Goal: Transaction & Acquisition: Purchase product/service

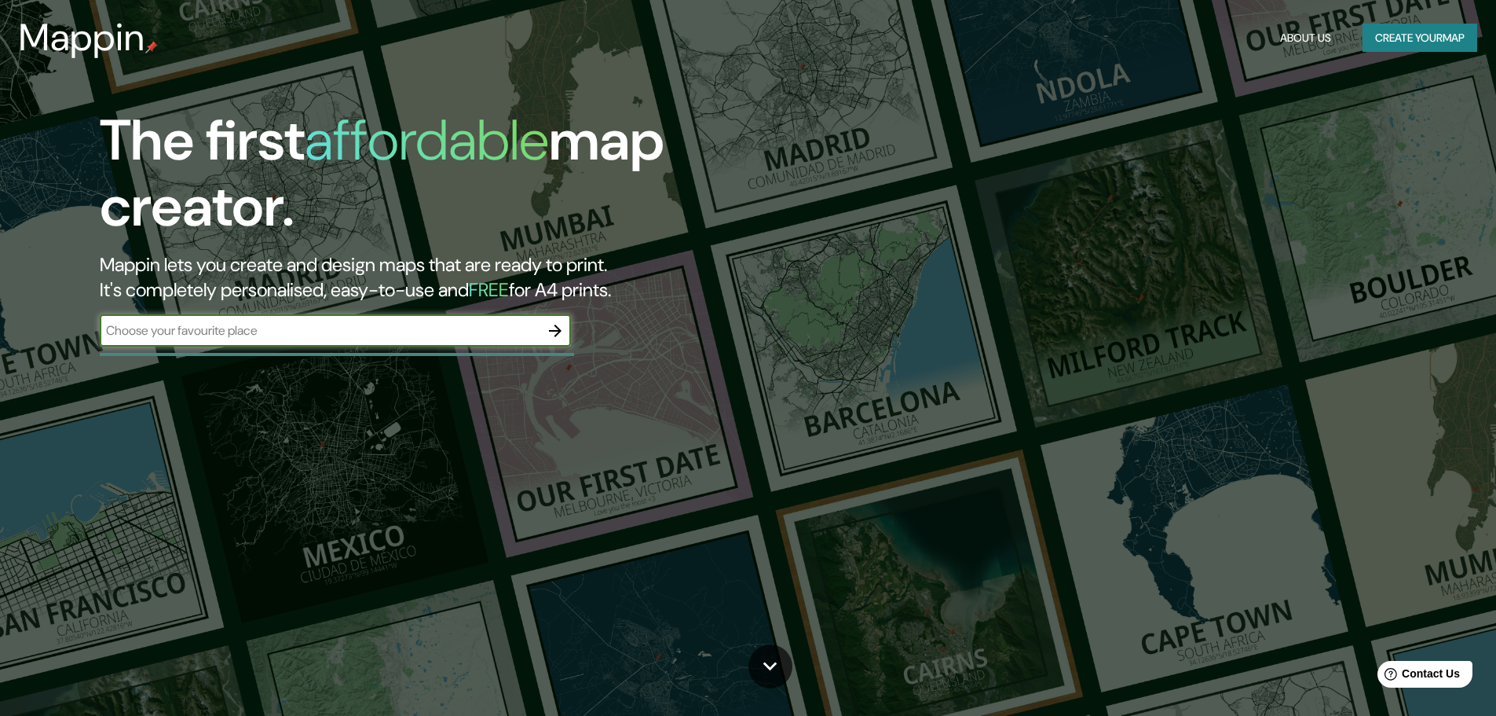
click at [282, 334] on input "text" at bounding box center [320, 330] width 440 height 18
click at [1399, 29] on button "Create your map" at bounding box center [1420, 38] width 115 height 29
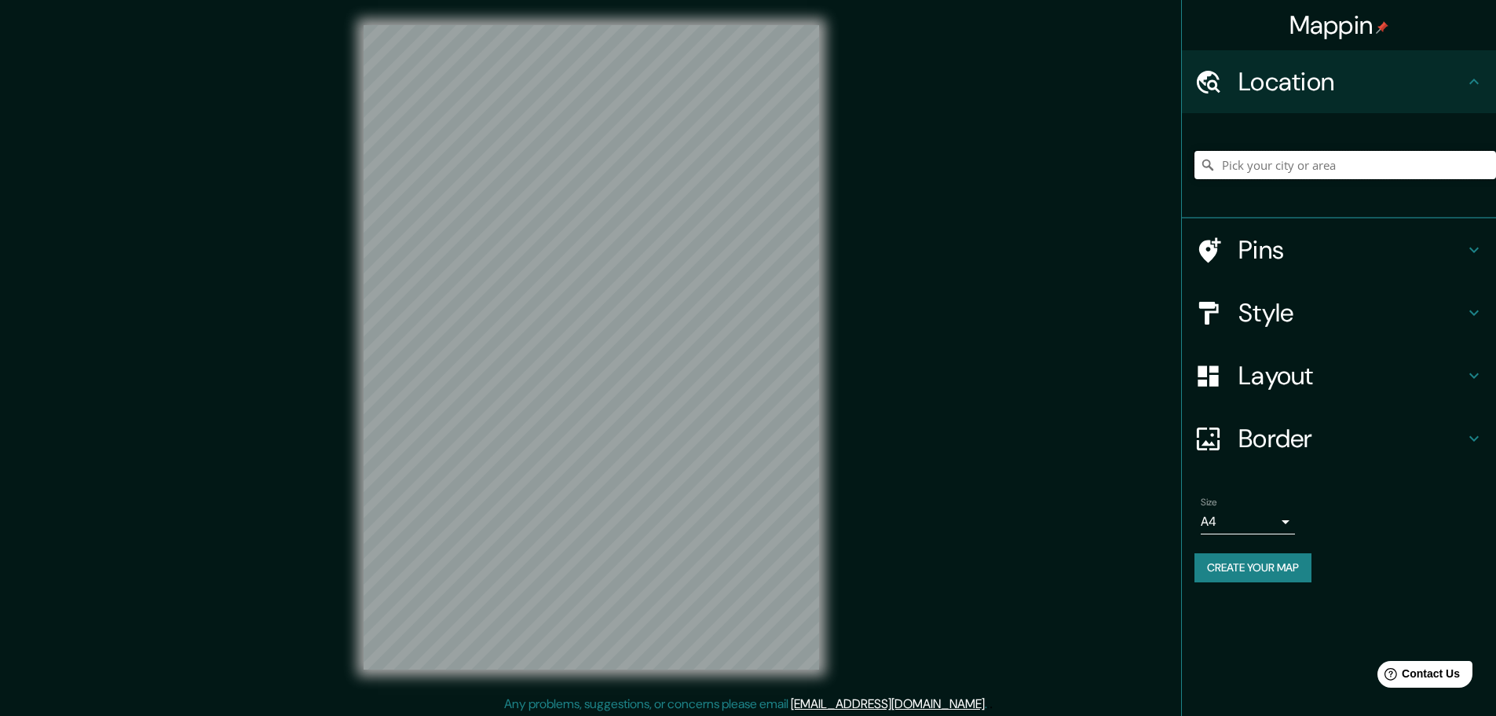
click at [1342, 167] on input "Pick your city or area" at bounding box center [1346, 165] width 302 height 28
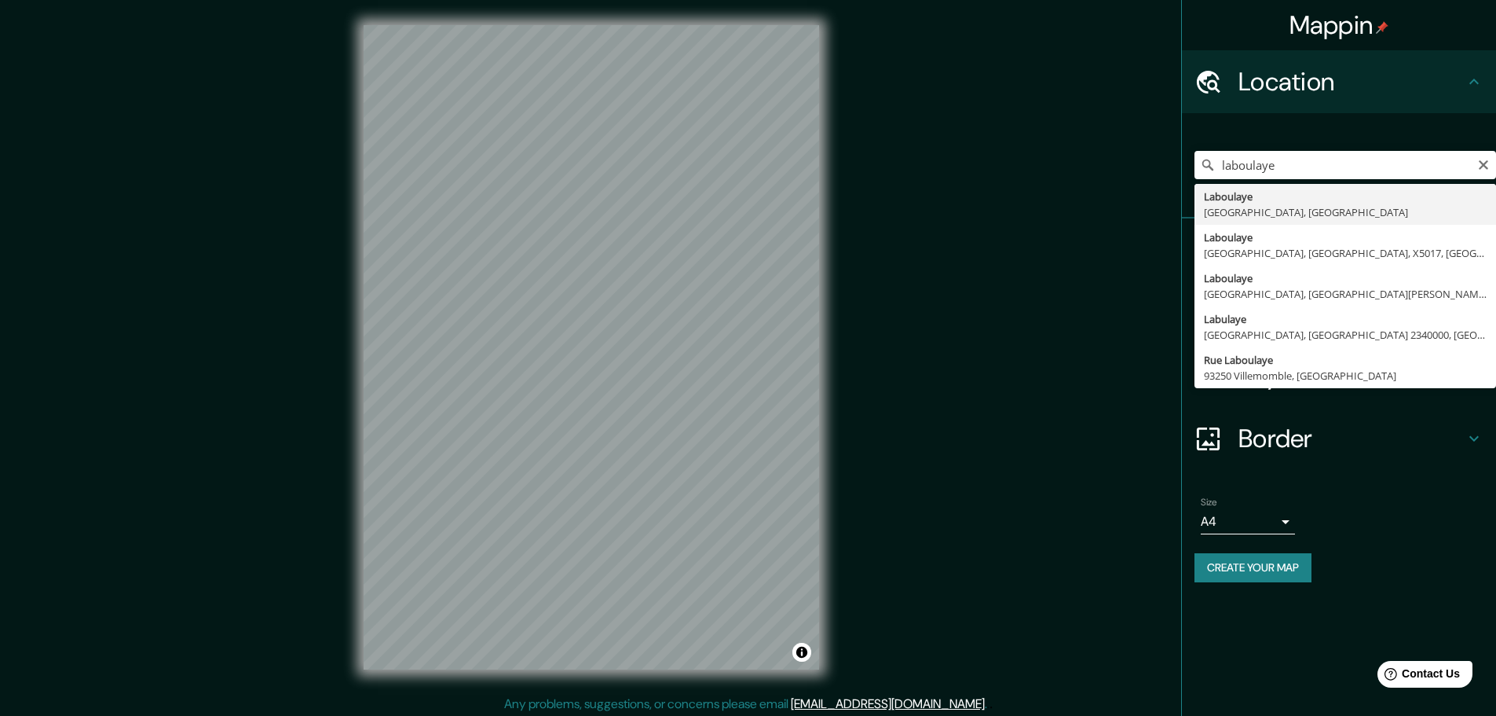
type input "Laboulaye, Provincia de Córdoba, Argentina"
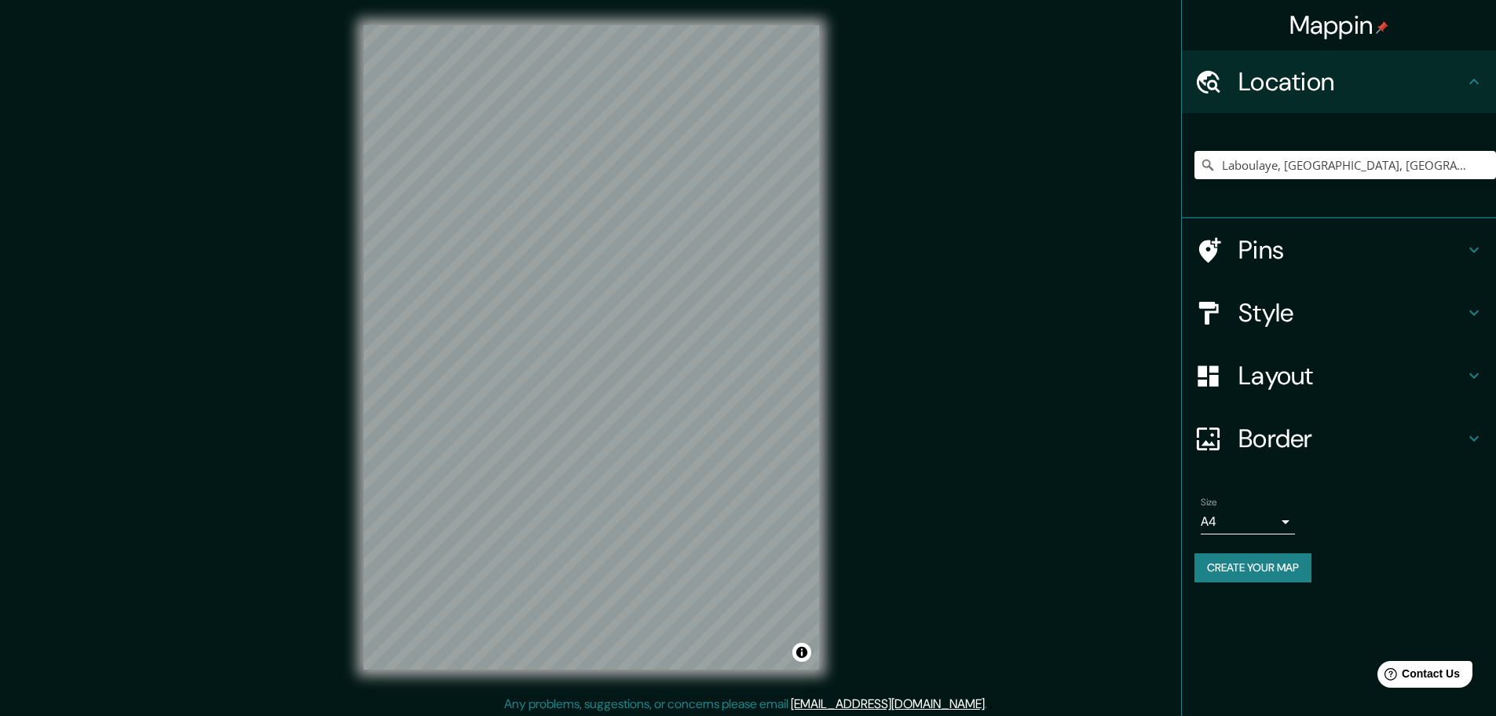
click at [631, 691] on div "© Mapbox © OpenStreetMap Improve this map" at bounding box center [592, 347] width 506 height 694
click at [1260, 247] on h4 "Pins" at bounding box center [1352, 249] width 226 height 31
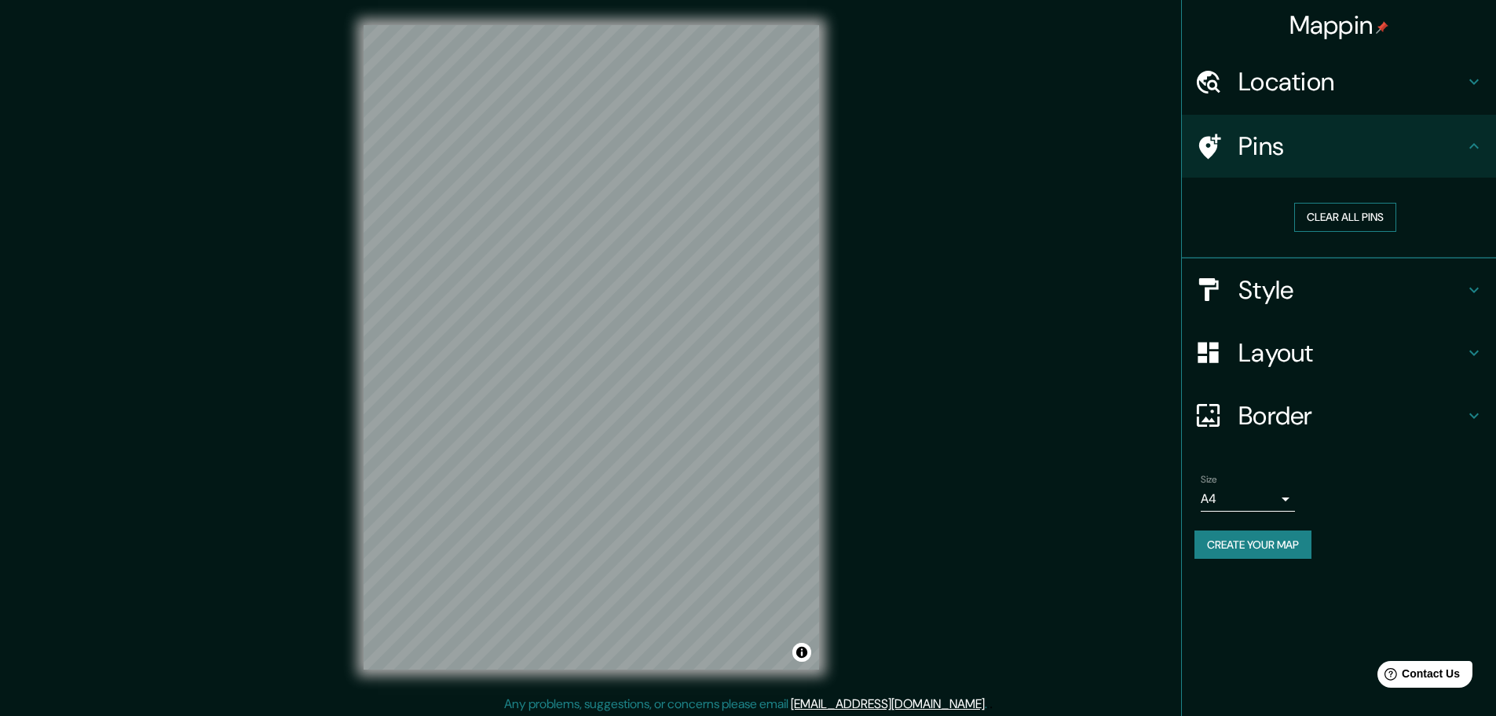
click at [1336, 221] on button "Clear all pins" at bounding box center [1345, 217] width 102 height 29
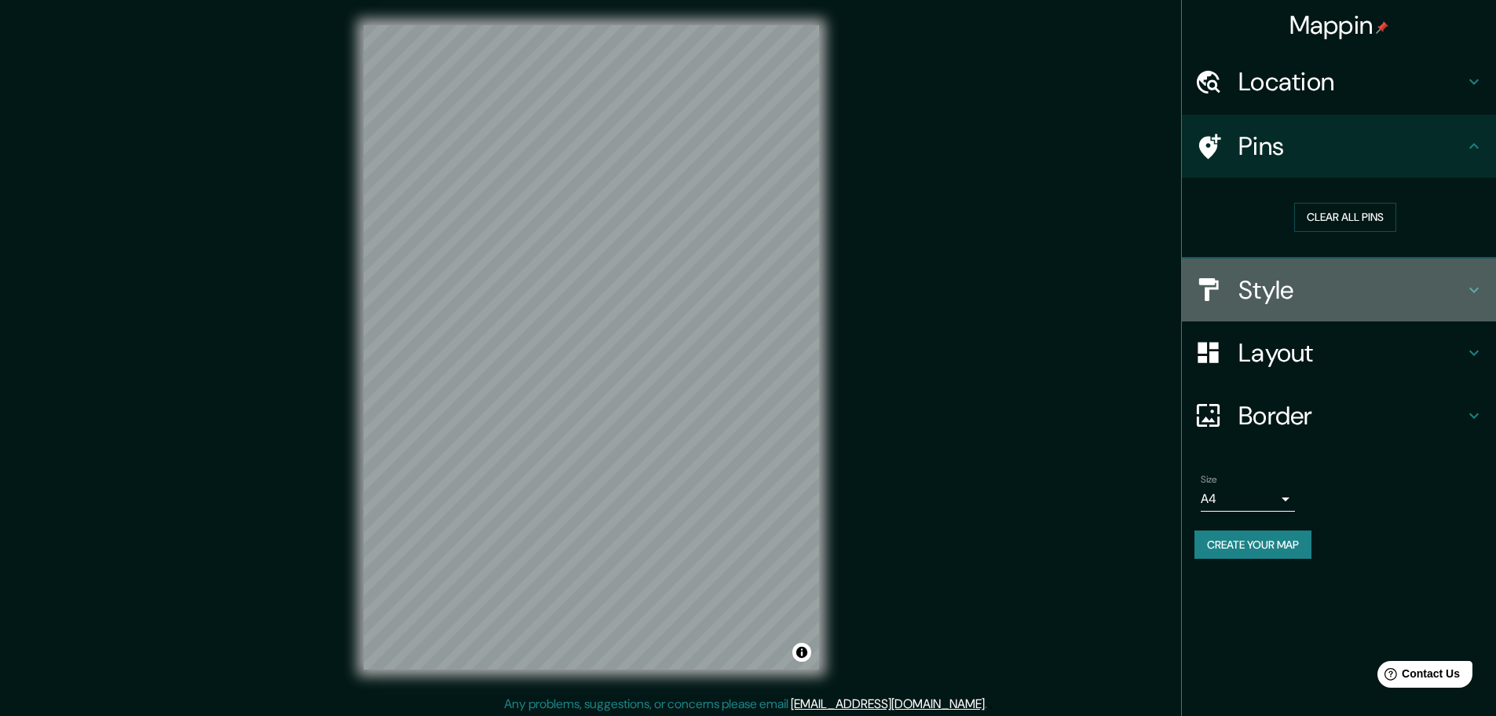
click at [1286, 284] on h4 "Style" at bounding box center [1352, 289] width 226 height 31
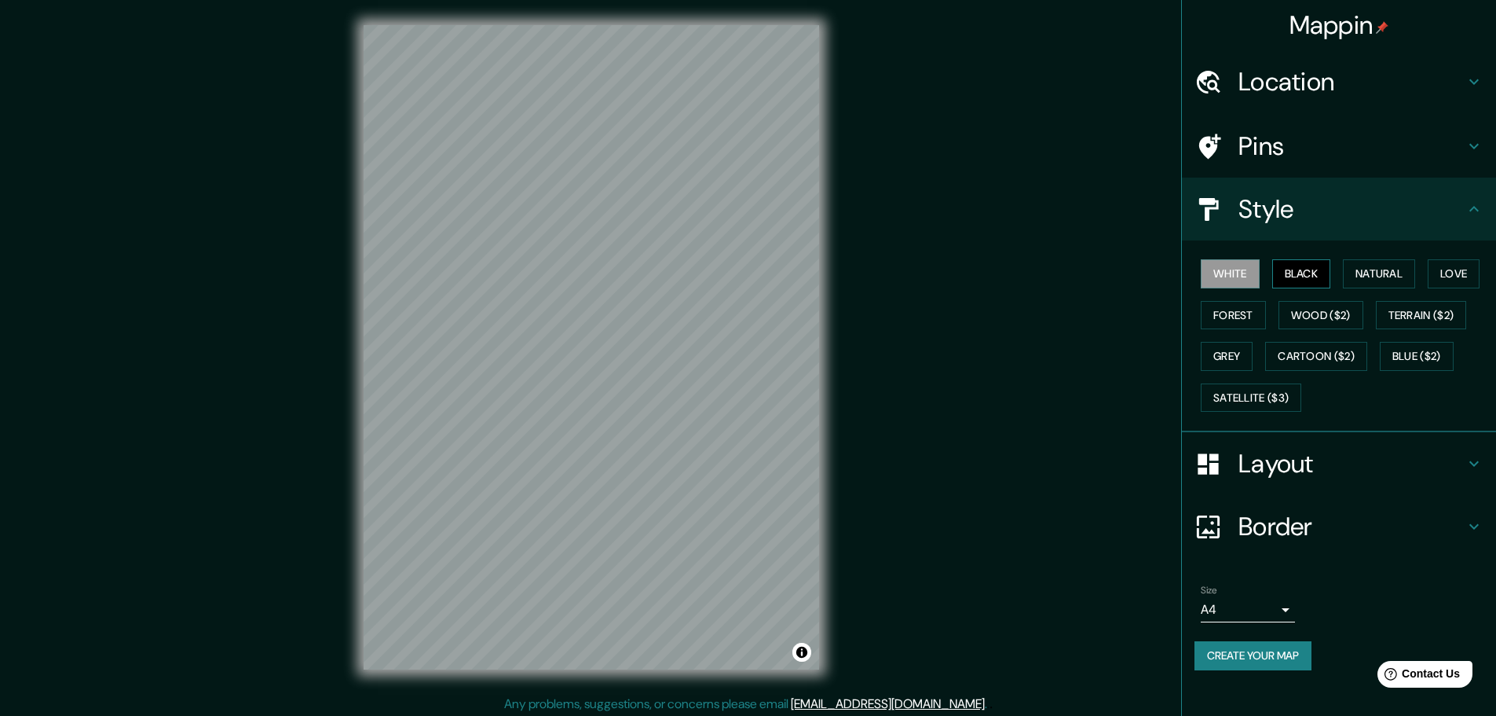
click at [1306, 269] on button "Black" at bounding box center [1302, 273] width 59 height 29
click at [1389, 276] on button "Natural" at bounding box center [1379, 273] width 72 height 29
click at [1451, 268] on button "Love" at bounding box center [1454, 273] width 52 height 29
click at [1228, 309] on button "Forest" at bounding box center [1233, 315] width 65 height 29
click at [1314, 317] on button "Wood ($2)" at bounding box center [1321, 315] width 85 height 29
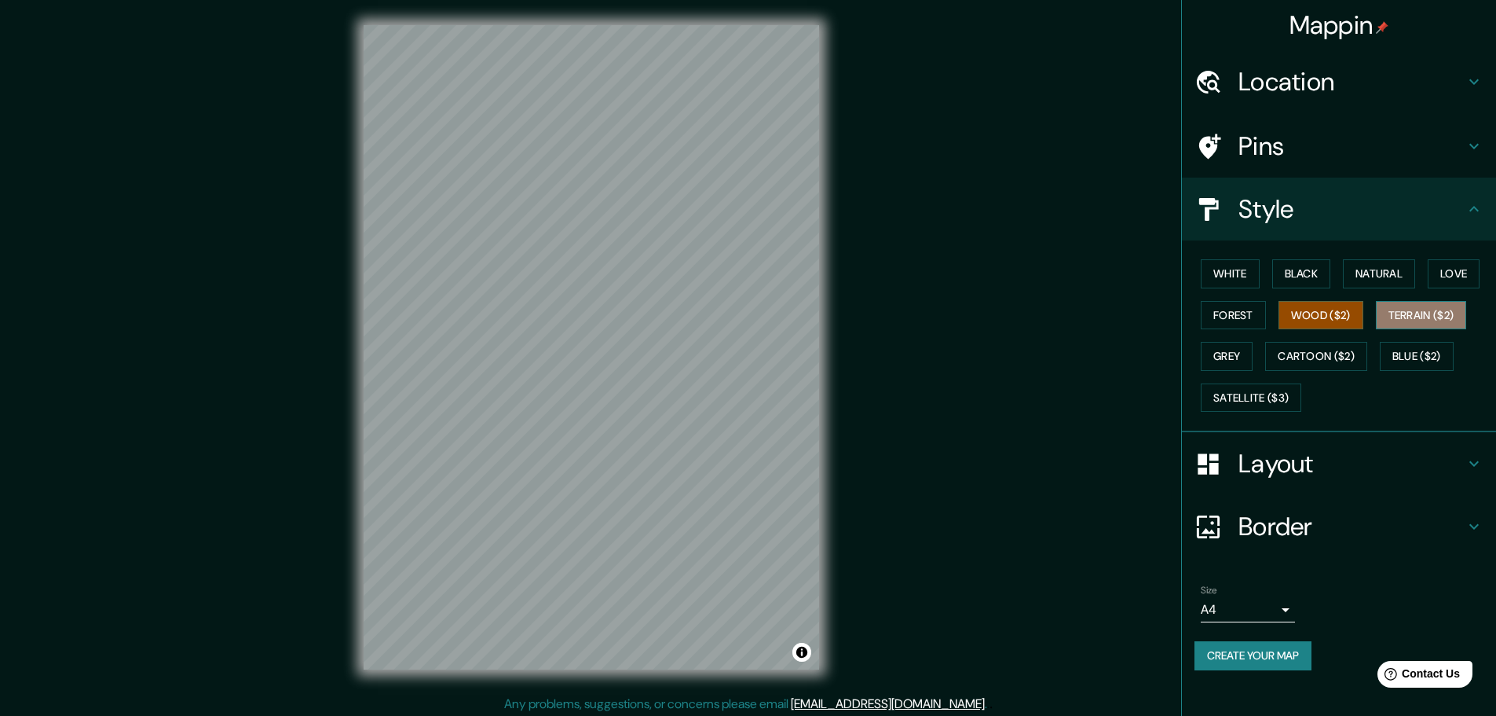
click at [1440, 312] on button "Terrain ($2)" at bounding box center [1421, 315] width 91 height 29
click at [1232, 357] on button "Grey" at bounding box center [1227, 356] width 52 height 29
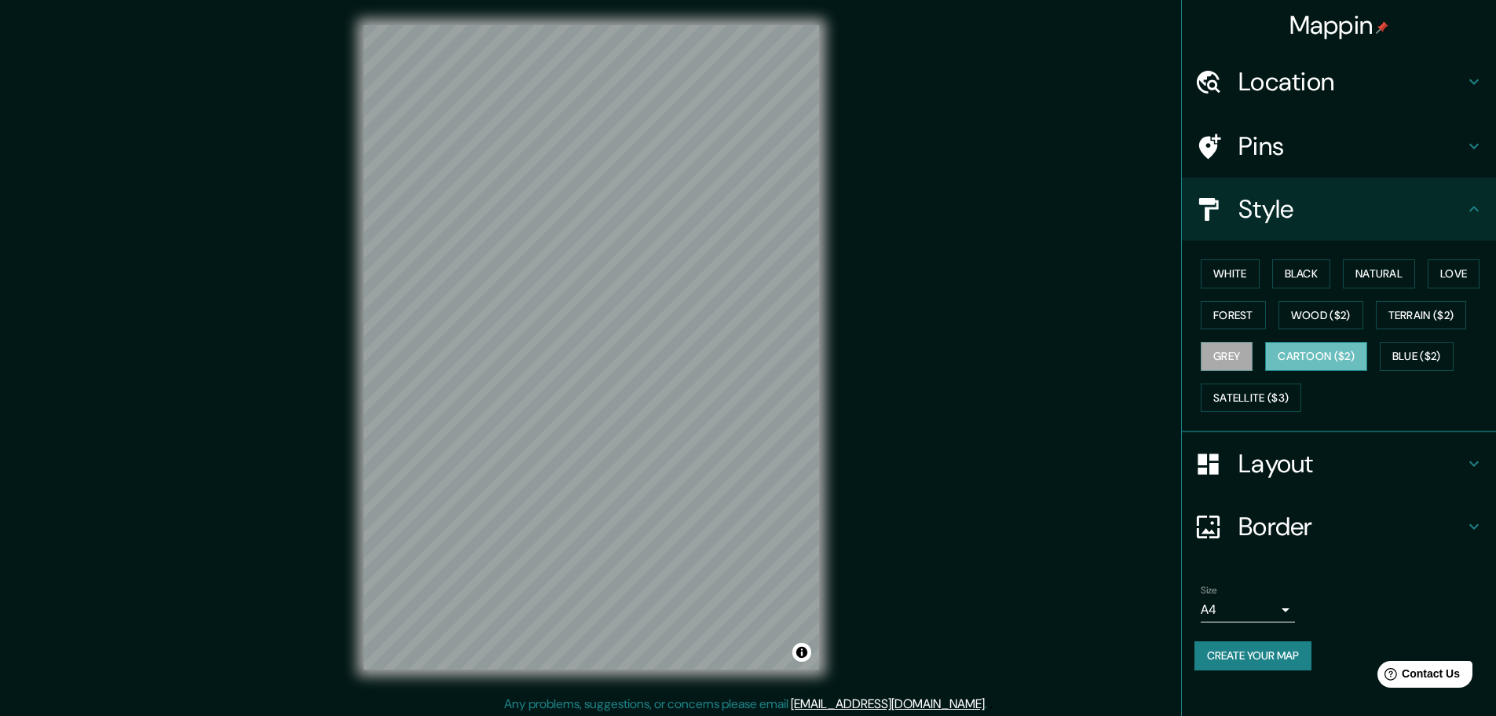
click at [1332, 355] on button "Cartoon ($2)" at bounding box center [1316, 356] width 102 height 29
click at [1400, 353] on button "Blue ($2)" at bounding box center [1417, 356] width 74 height 29
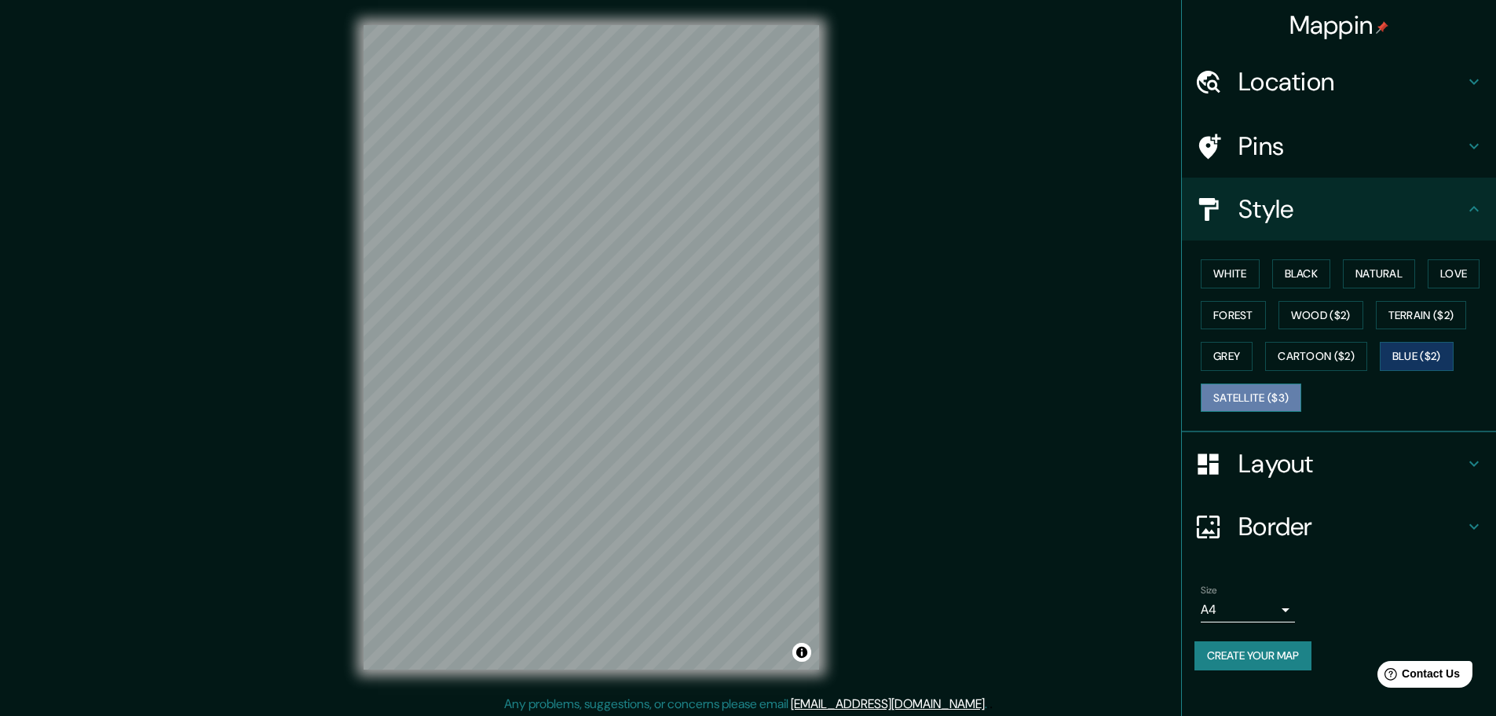
click at [1222, 403] on button "Satellite ($3)" at bounding box center [1251, 397] width 101 height 29
click at [1435, 273] on button "Love" at bounding box center [1454, 273] width 52 height 29
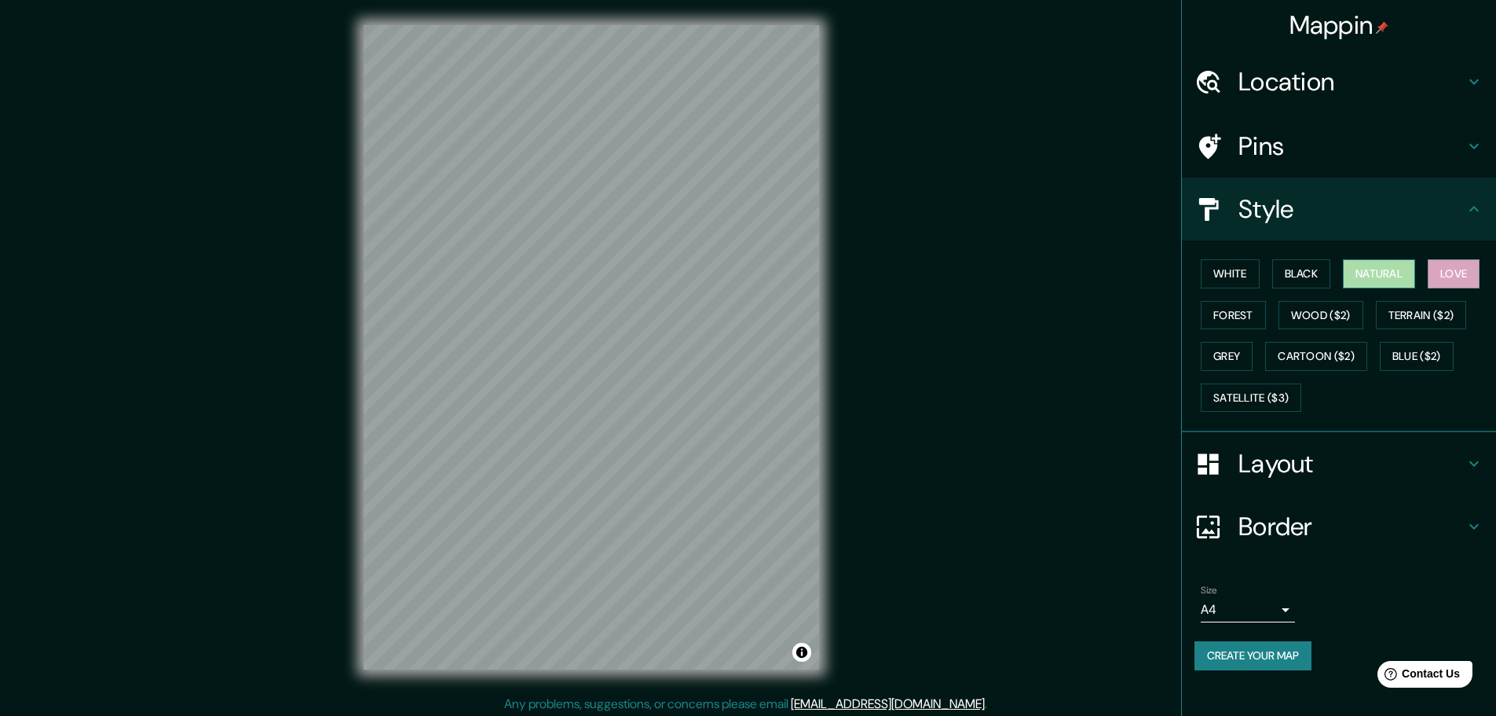
click at [1391, 275] on button "Natural" at bounding box center [1379, 273] width 72 height 29
click at [1245, 610] on body "Mappin Location Laboulaye, Provincia de Córdoba, Argentina Pins Style White Bla…" at bounding box center [748, 358] width 1496 height 716
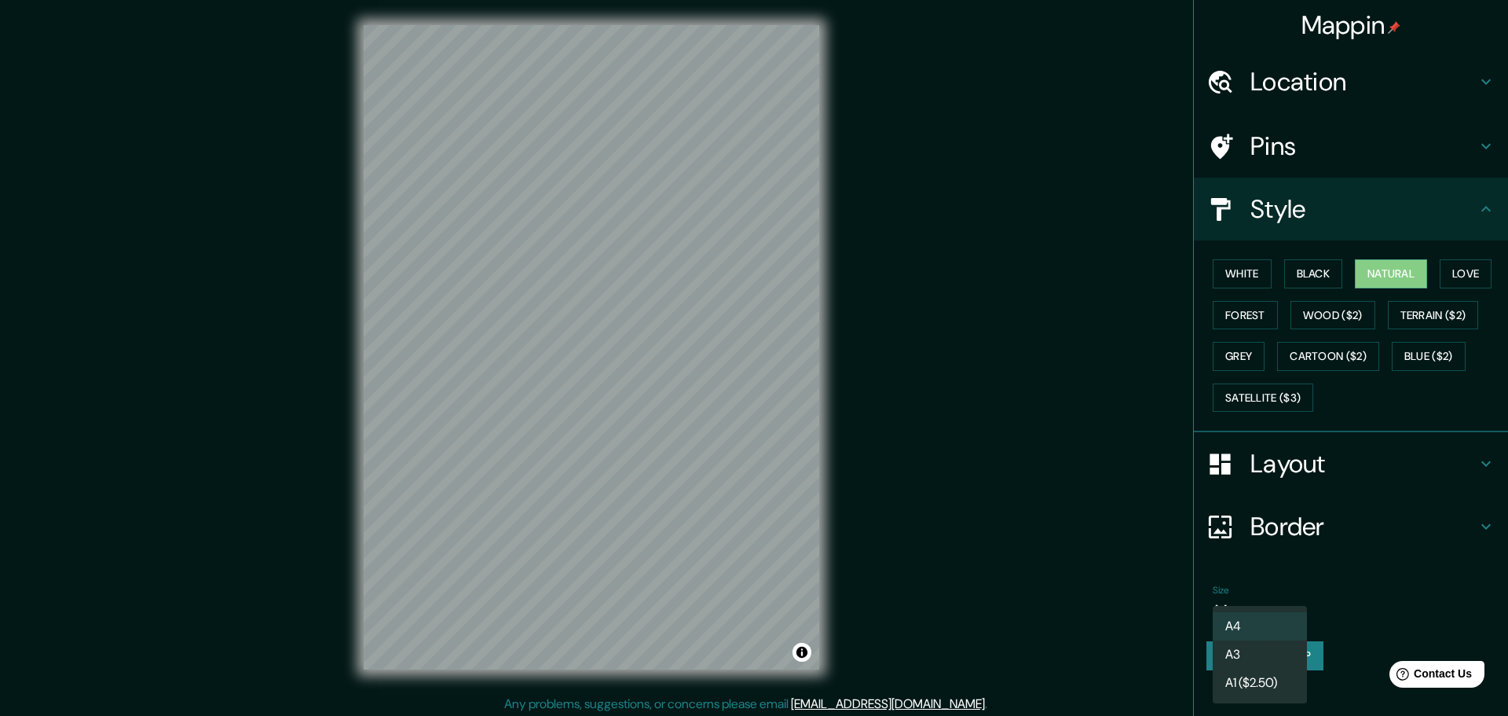
click at [1243, 650] on li "A3" at bounding box center [1260, 654] width 94 height 28
type input "a4"
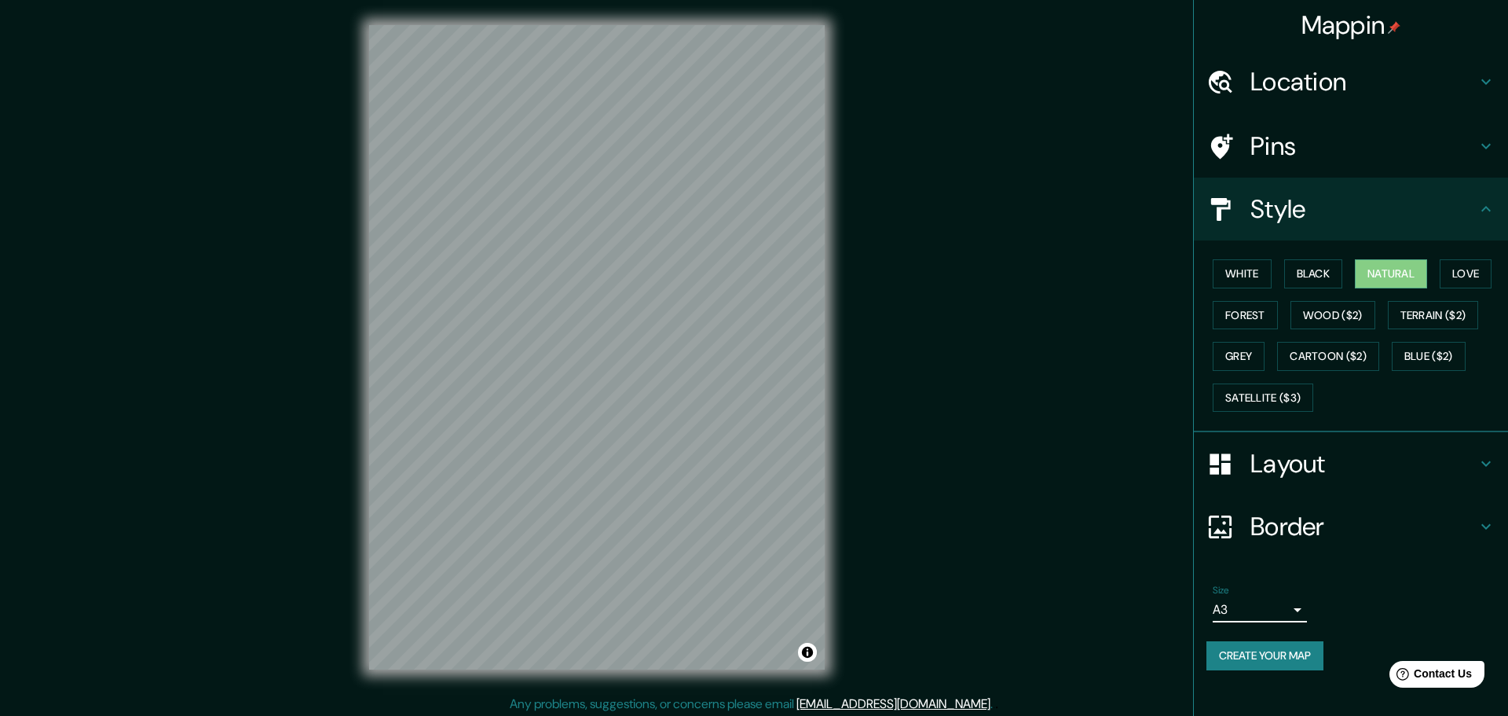
click at [1254, 609] on body "Mappin Location Laboulaye, Provincia de Córdoba, Argentina Pins Style White Bla…" at bounding box center [754, 358] width 1508 height 716
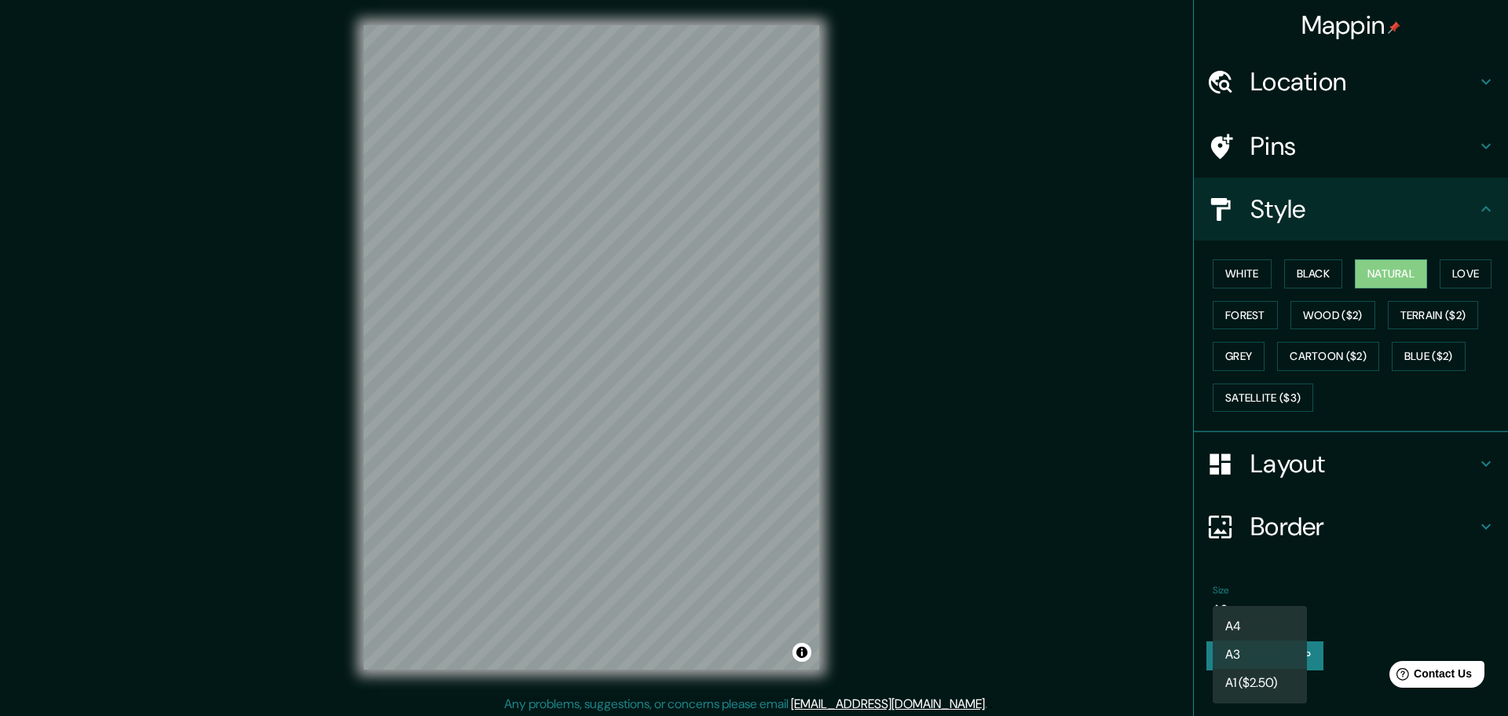
click at [1430, 584] on div at bounding box center [754, 358] width 1508 height 716
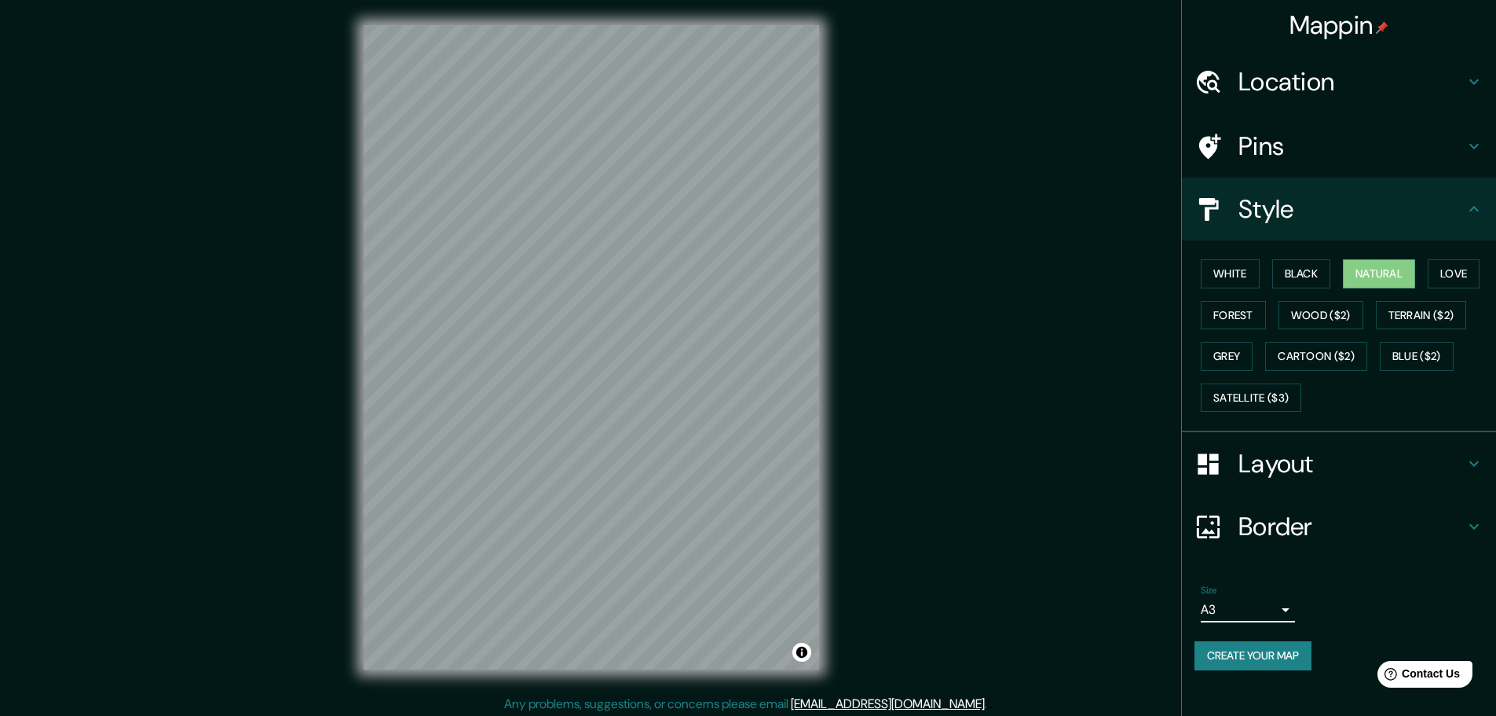
click at [1304, 525] on h4 "Border" at bounding box center [1352, 526] width 226 height 31
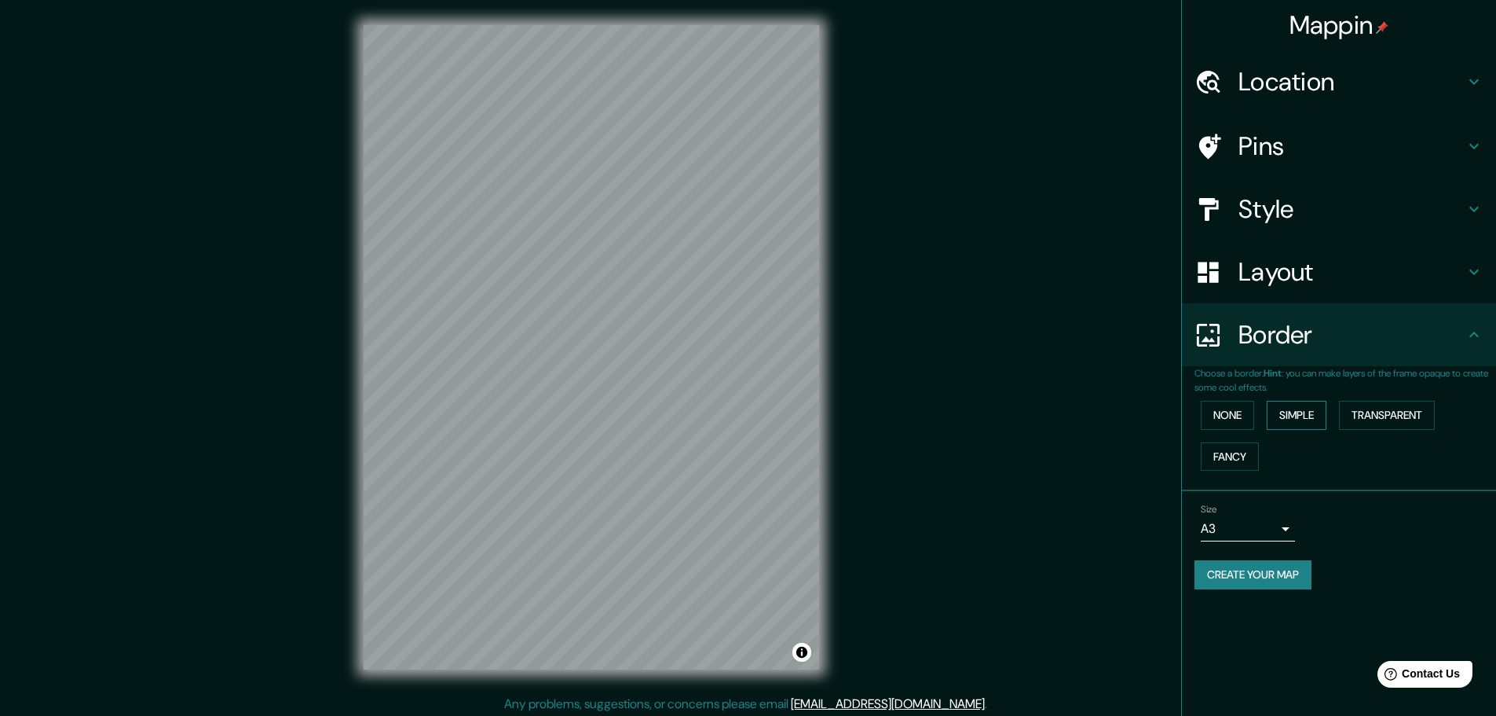
click at [1290, 418] on button "Simple" at bounding box center [1297, 415] width 60 height 29
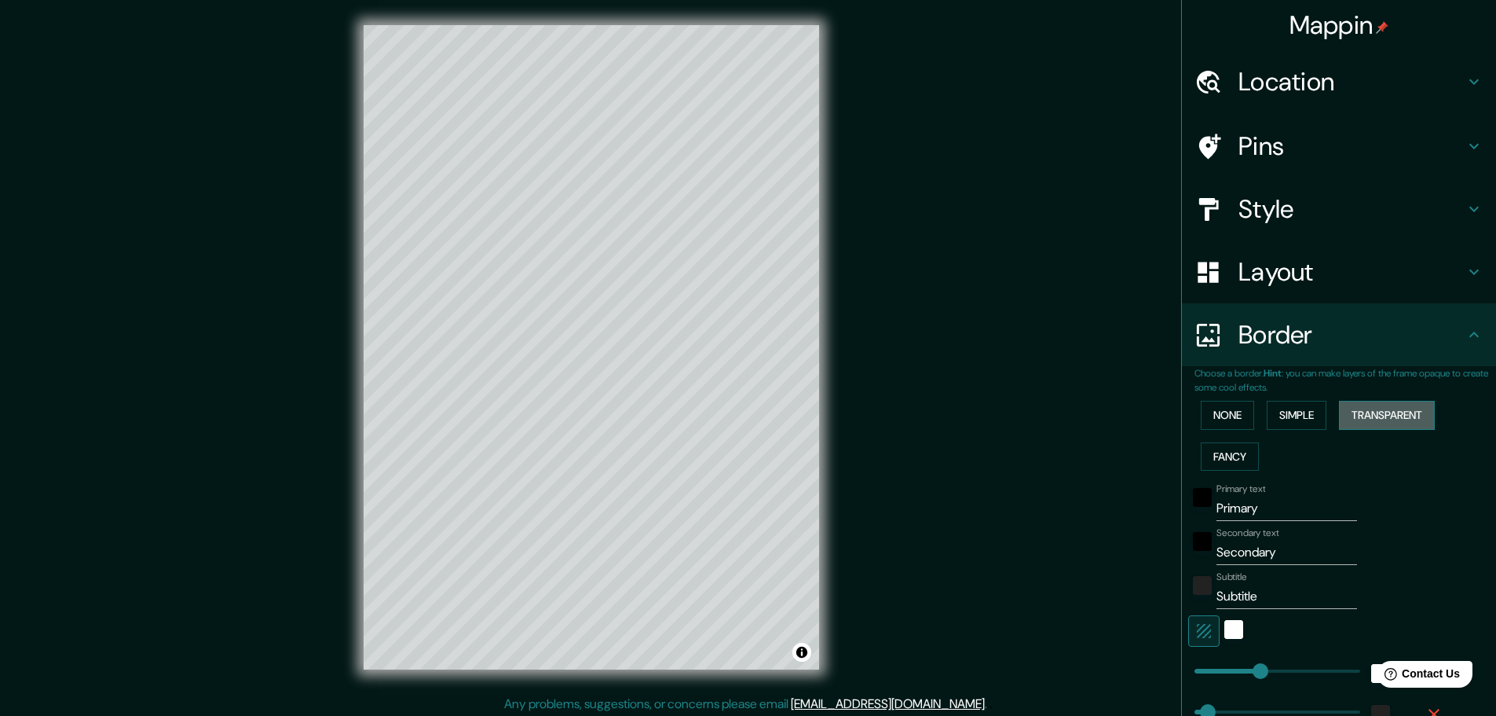
click at [1383, 419] on button "Transparent" at bounding box center [1387, 415] width 96 height 29
click at [1233, 459] on button "Fancy" at bounding box center [1230, 456] width 58 height 29
click at [1379, 421] on button "Transparent" at bounding box center [1387, 415] width 96 height 29
drag, startPoint x: 1292, startPoint y: 513, endPoint x: 1164, endPoint y: 520, distance: 128.2
click at [1164, 520] on div "Mappin Location Laboulaye, Provincia de Córdoba, Argentina Pins Style Layout Bo…" at bounding box center [748, 360] width 1496 height 720
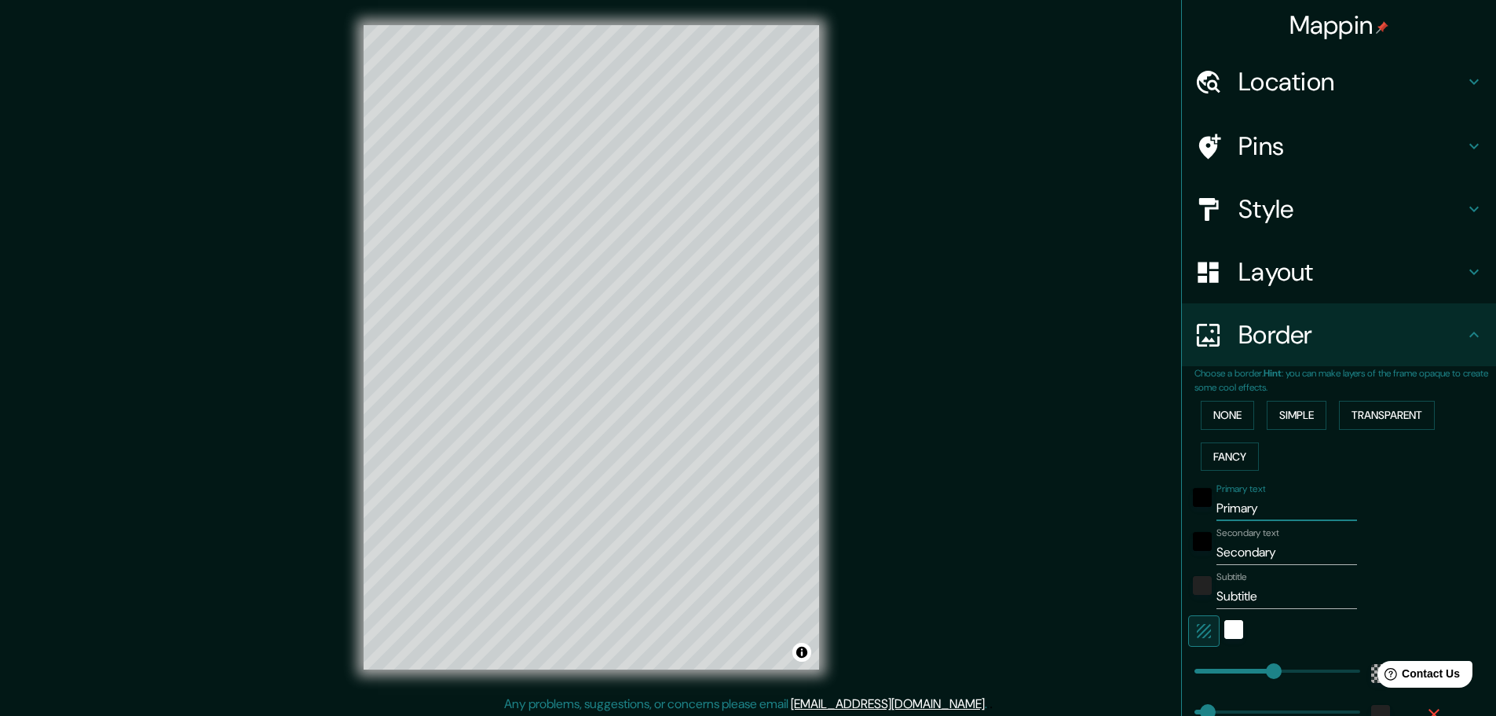
type input "L"
type input "278"
type input "46"
type input "La"
type input "278"
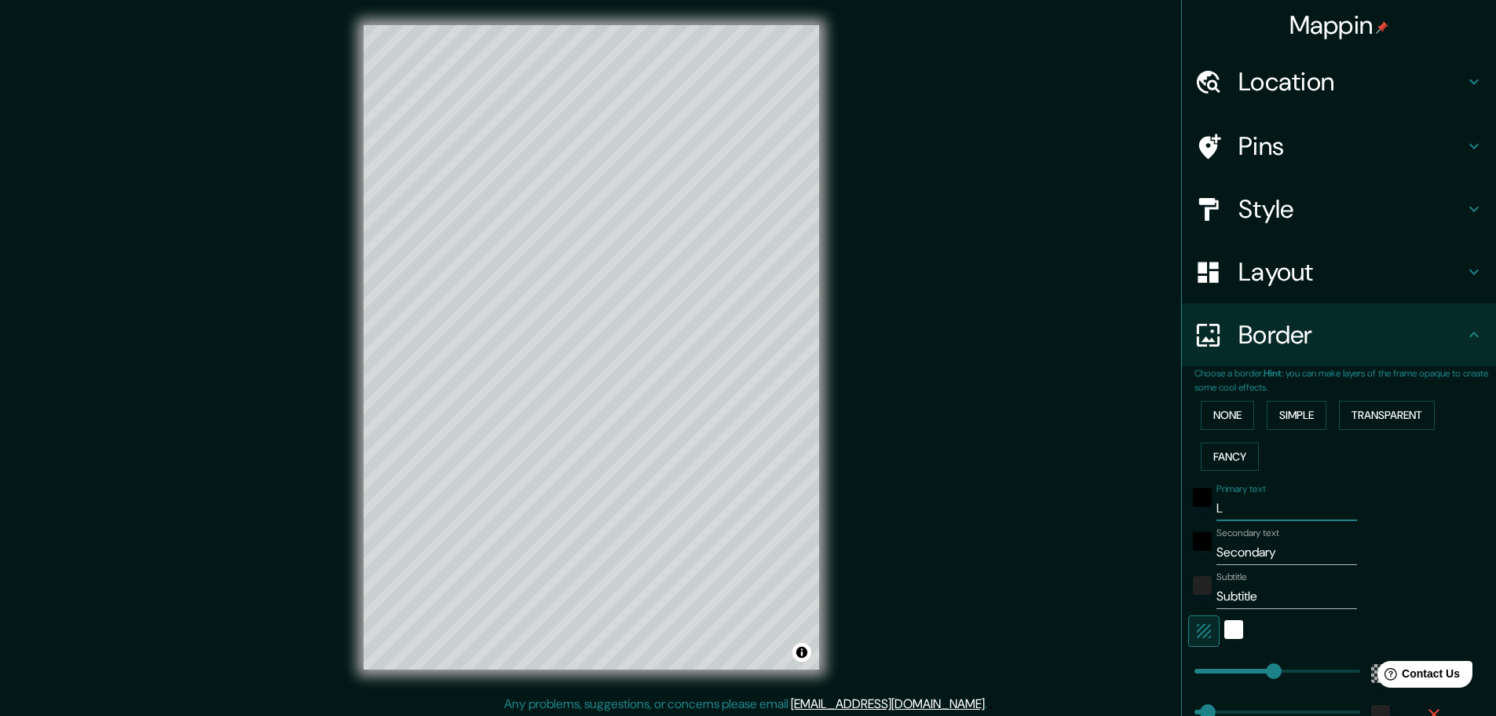
type input "46"
type input "Lab"
type input "278"
type input "46"
type input "Labo"
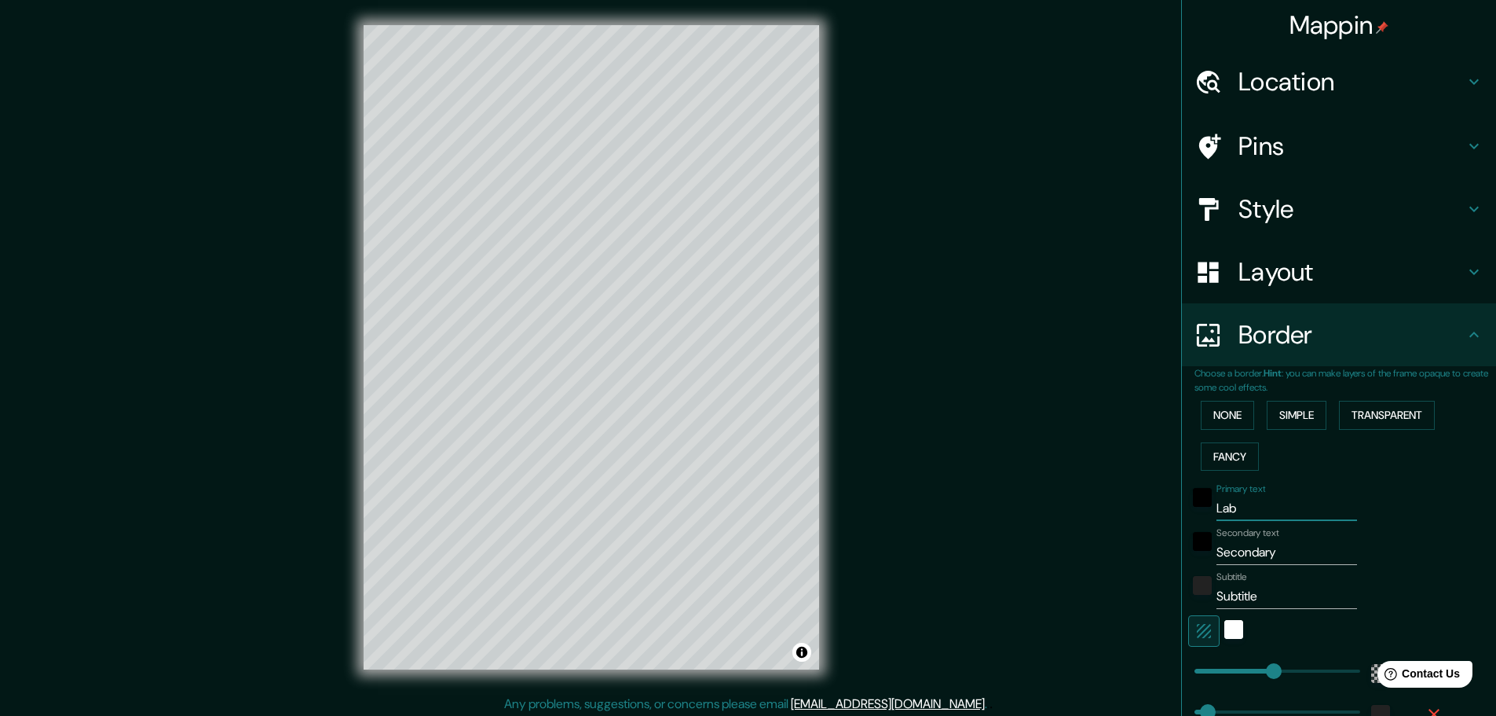
type input "278"
type input "46"
type input "Labou"
type input "278"
type input "46"
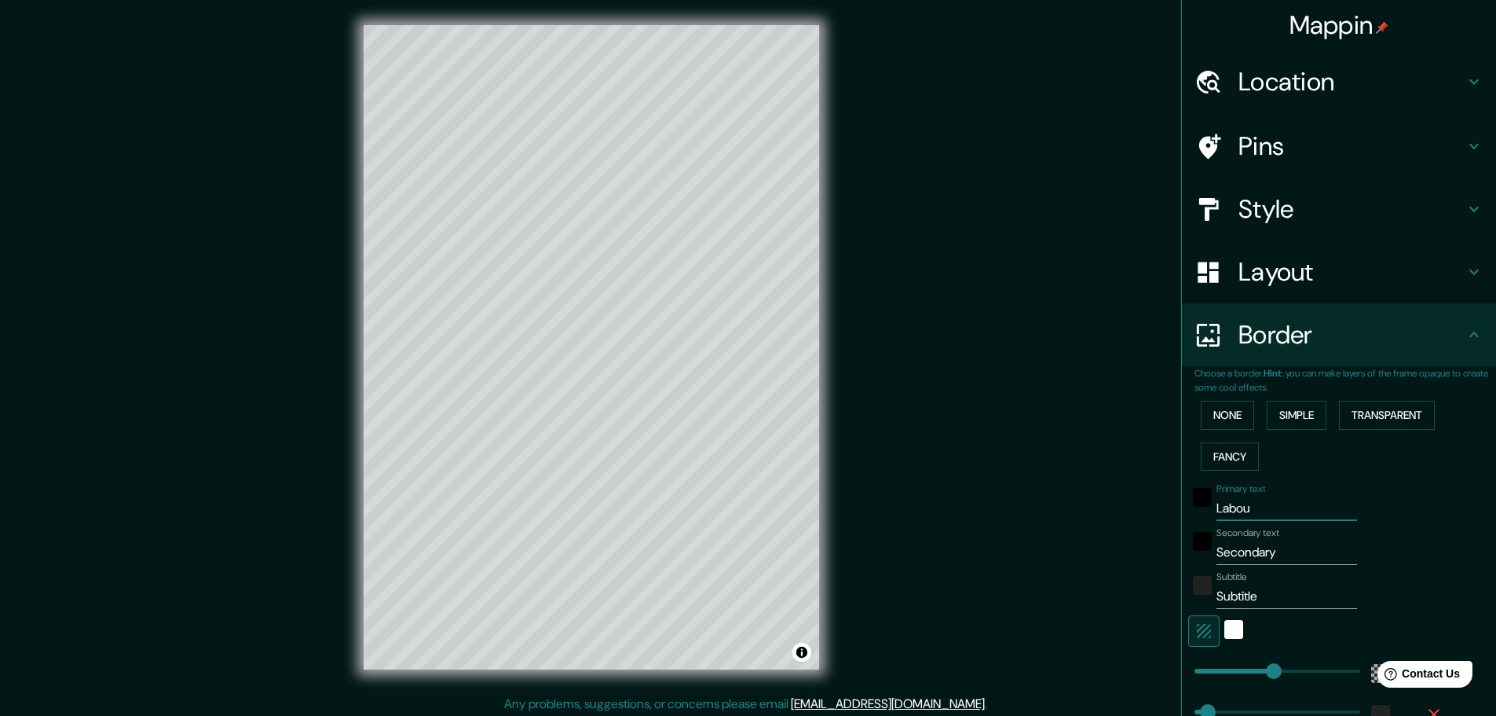
type input "Laboul"
type input "278"
type input "46"
type input "Laboula"
type input "278"
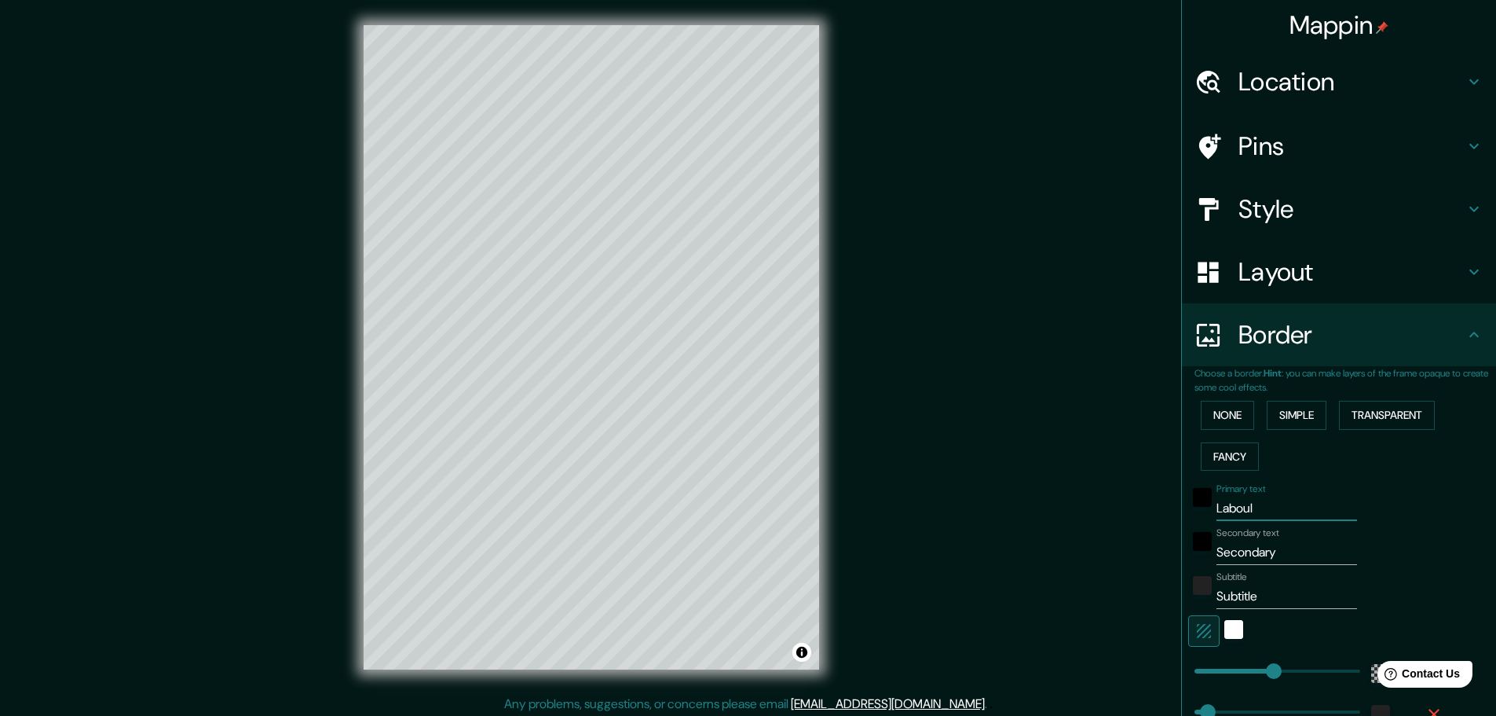
type input "46"
type input "Laboulay"
type input "278"
type input "46"
type input "Laboulaye"
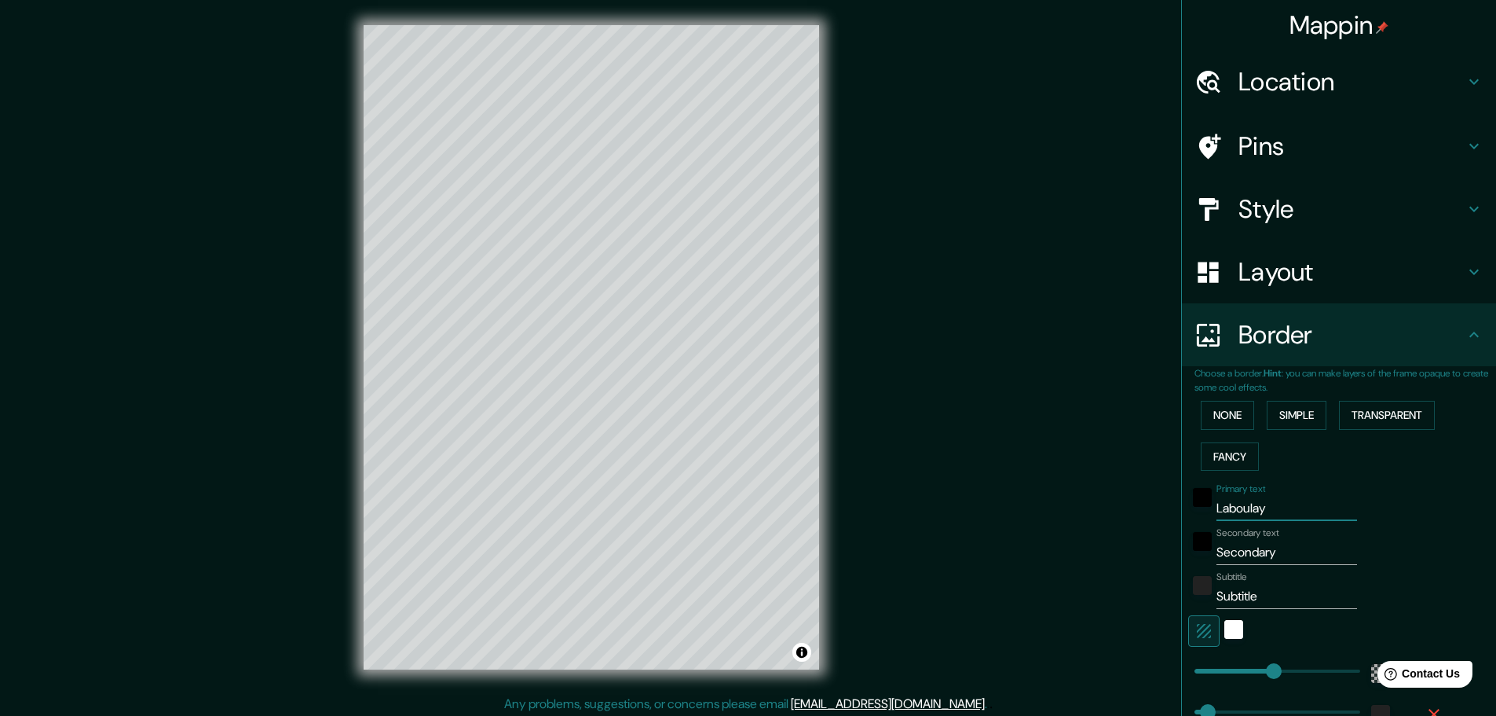
type input "278"
type input "46"
type input "Laboulaye"
click at [1193, 532] on button "black" at bounding box center [1202, 541] width 19 height 19
click at [1193, 493] on div "black" at bounding box center [1202, 497] width 19 height 19
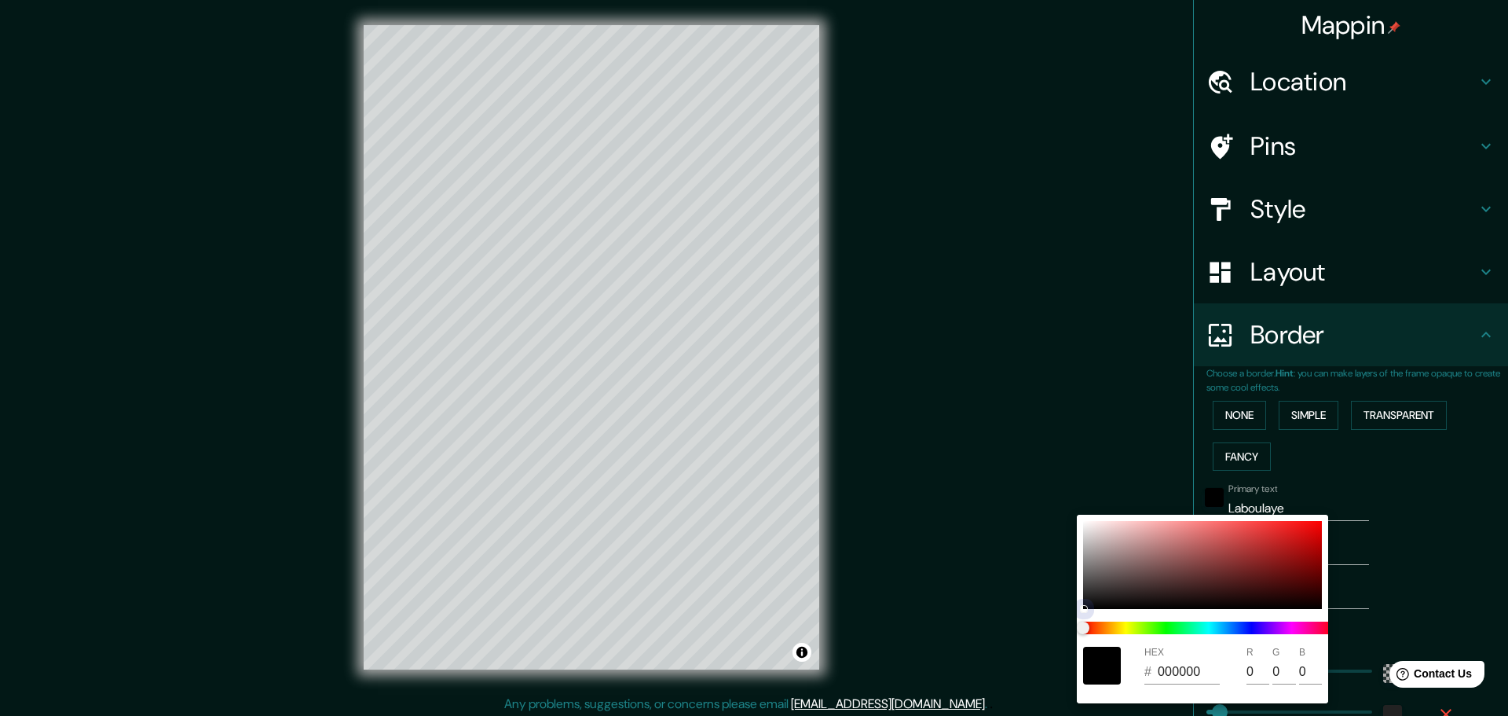
click at [1289, 536] on div at bounding box center [1202, 565] width 239 height 88
type input "278"
type input "46"
type input "D11C1C"
type input "209"
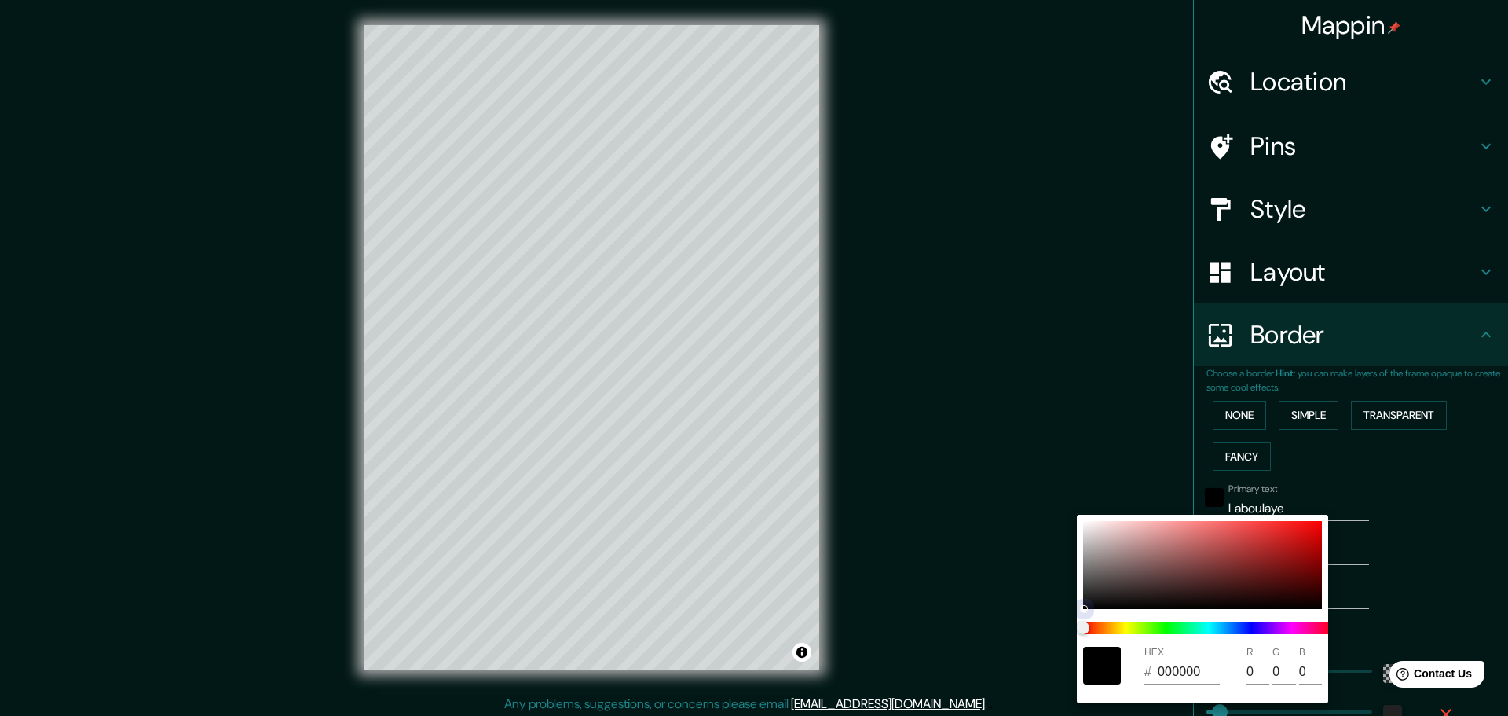
type input "28"
click at [1303, 526] on div at bounding box center [1202, 565] width 239 height 88
type input "278"
type input "46"
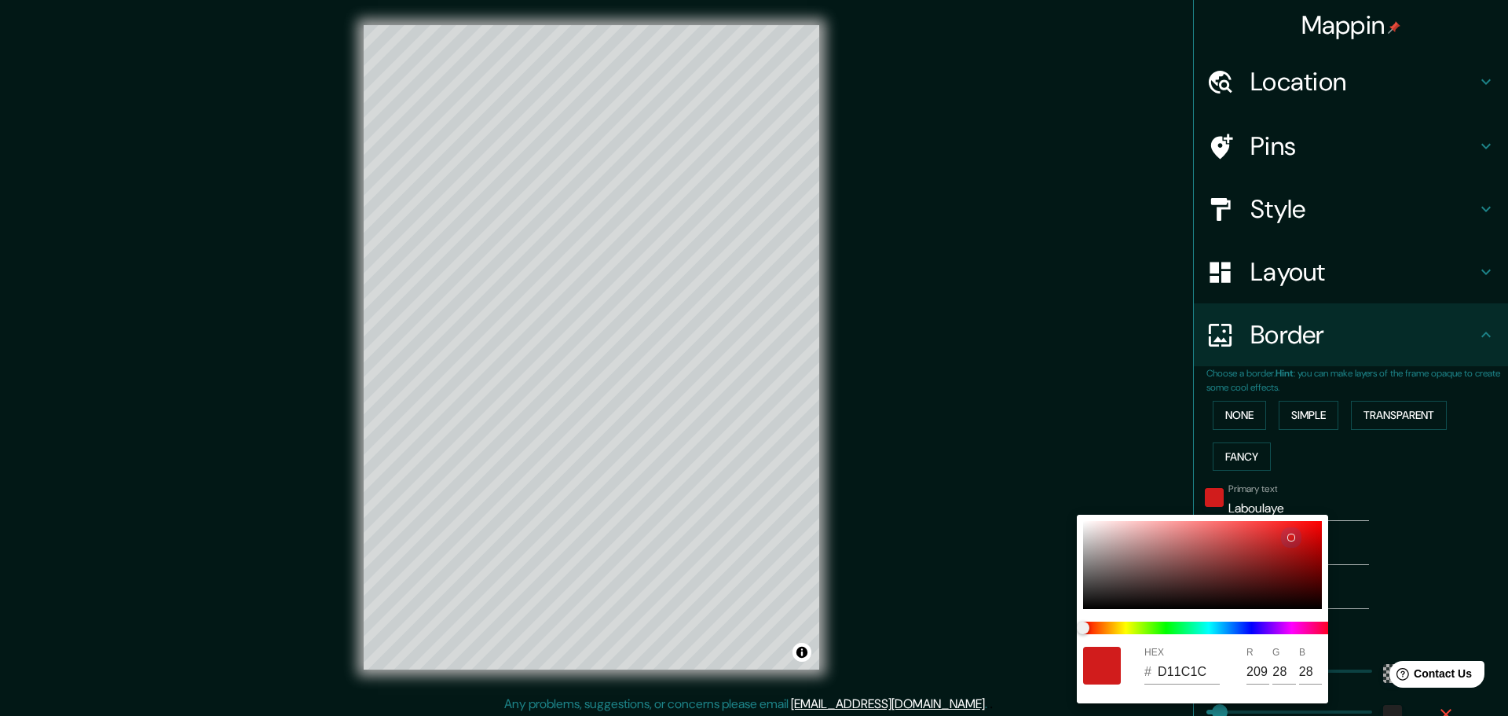
type input "EF1212"
type input "239"
type input "18"
click at [1283, 552] on div at bounding box center [1202, 565] width 239 height 88
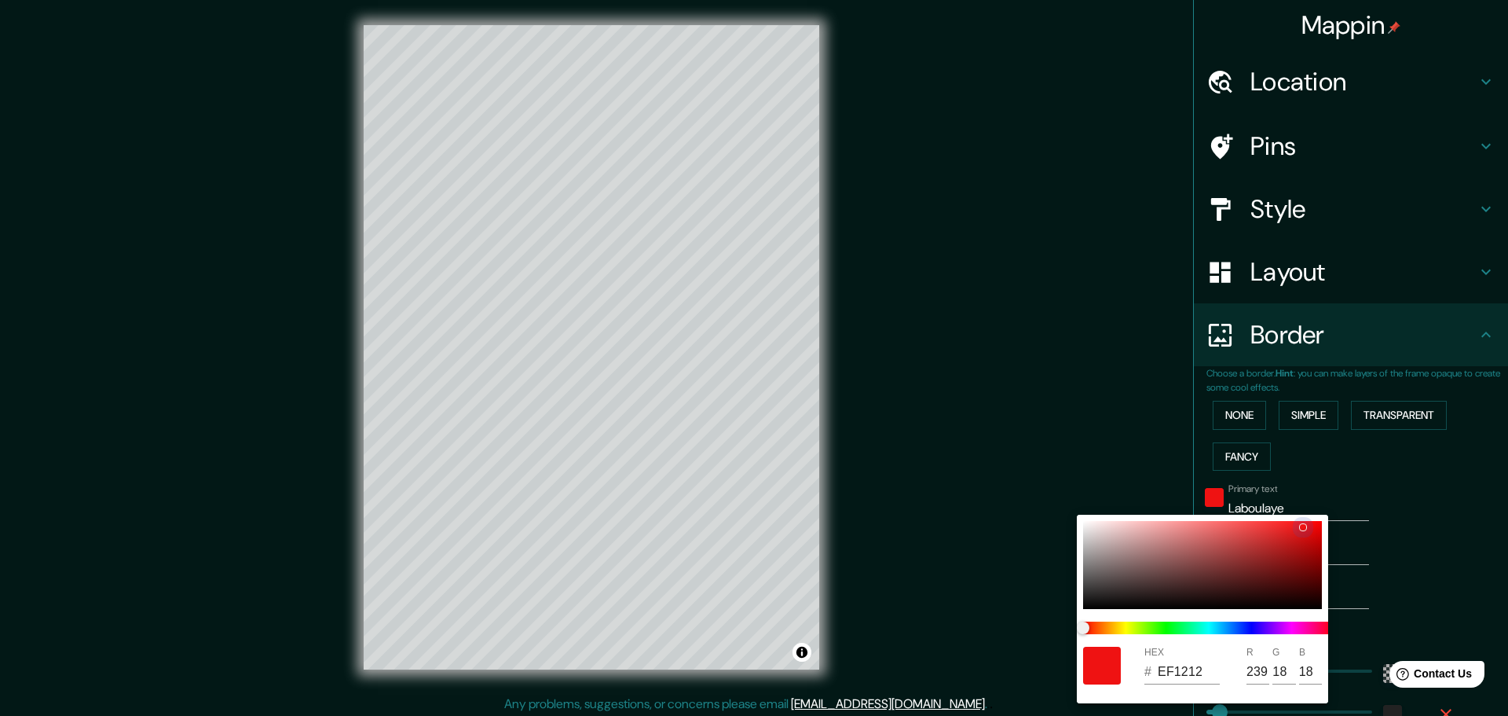
type input "278"
type input "46"
type input "A31A1A"
type input "163"
type input "26"
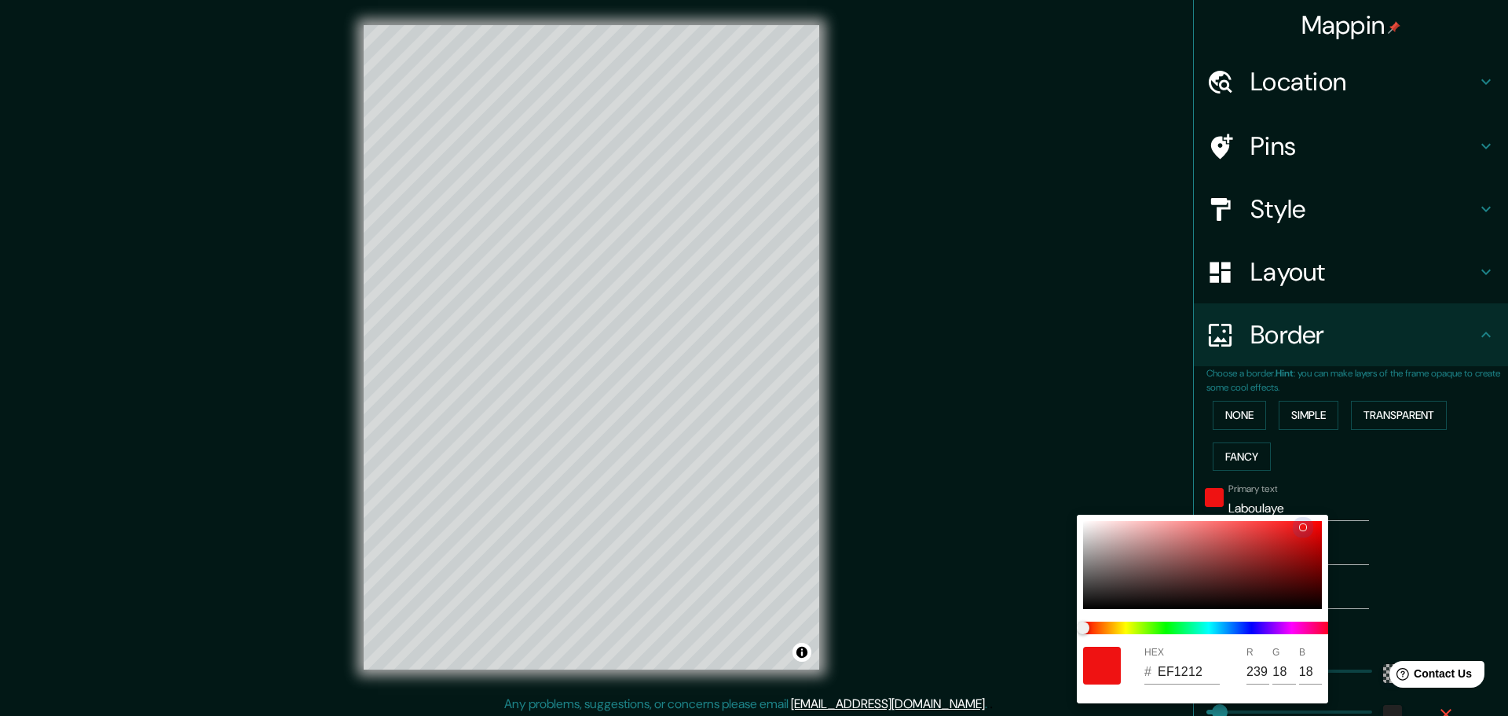
type input "26"
click at [1390, 590] on div at bounding box center [754, 358] width 1508 height 716
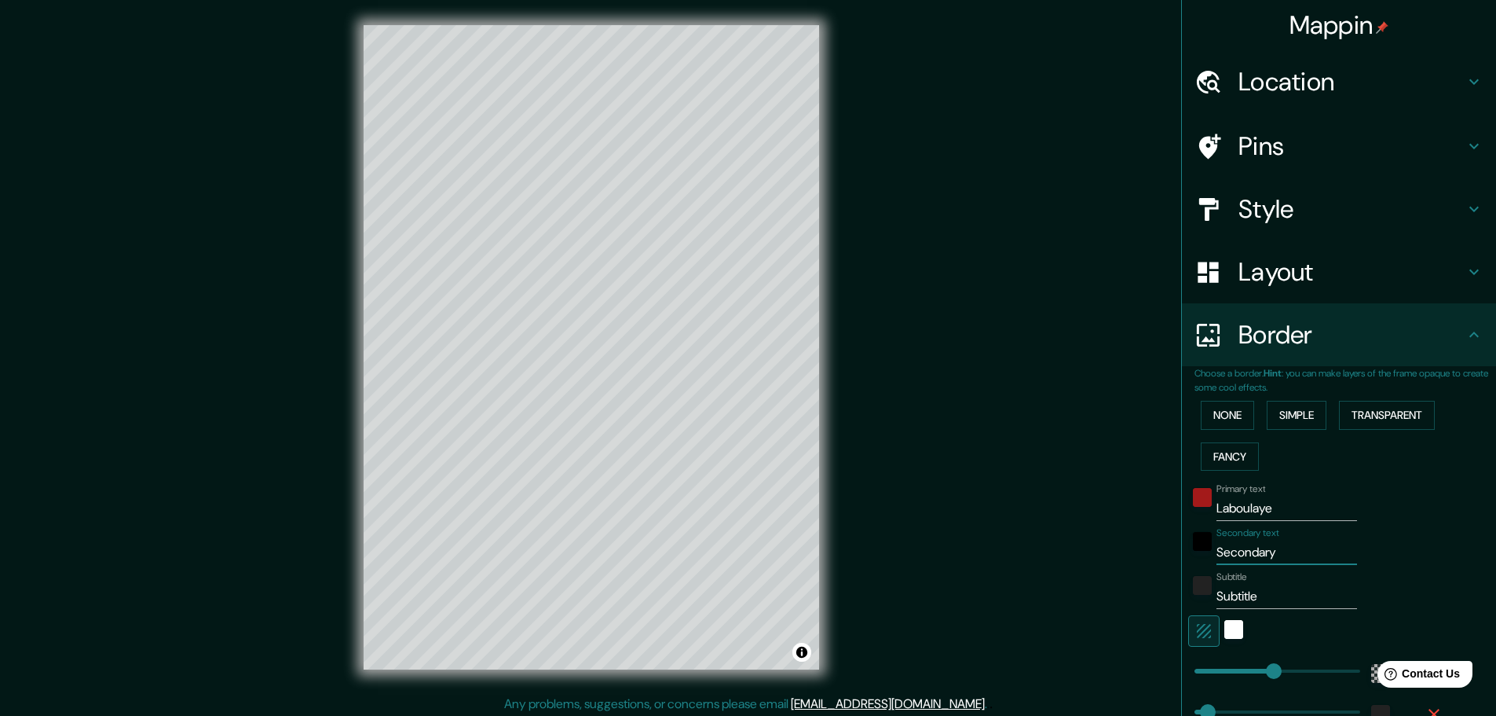
drag, startPoint x: 1279, startPoint y: 554, endPoint x: 1093, endPoint y: 565, distance: 185.7
click at [1093, 565] on div "Mappin Location Laboulaye, Provincia de Córdoba, Argentina Pins Style Layout Bo…" at bounding box center [748, 360] width 1496 height 720
type input "278"
type input "46"
type input "278"
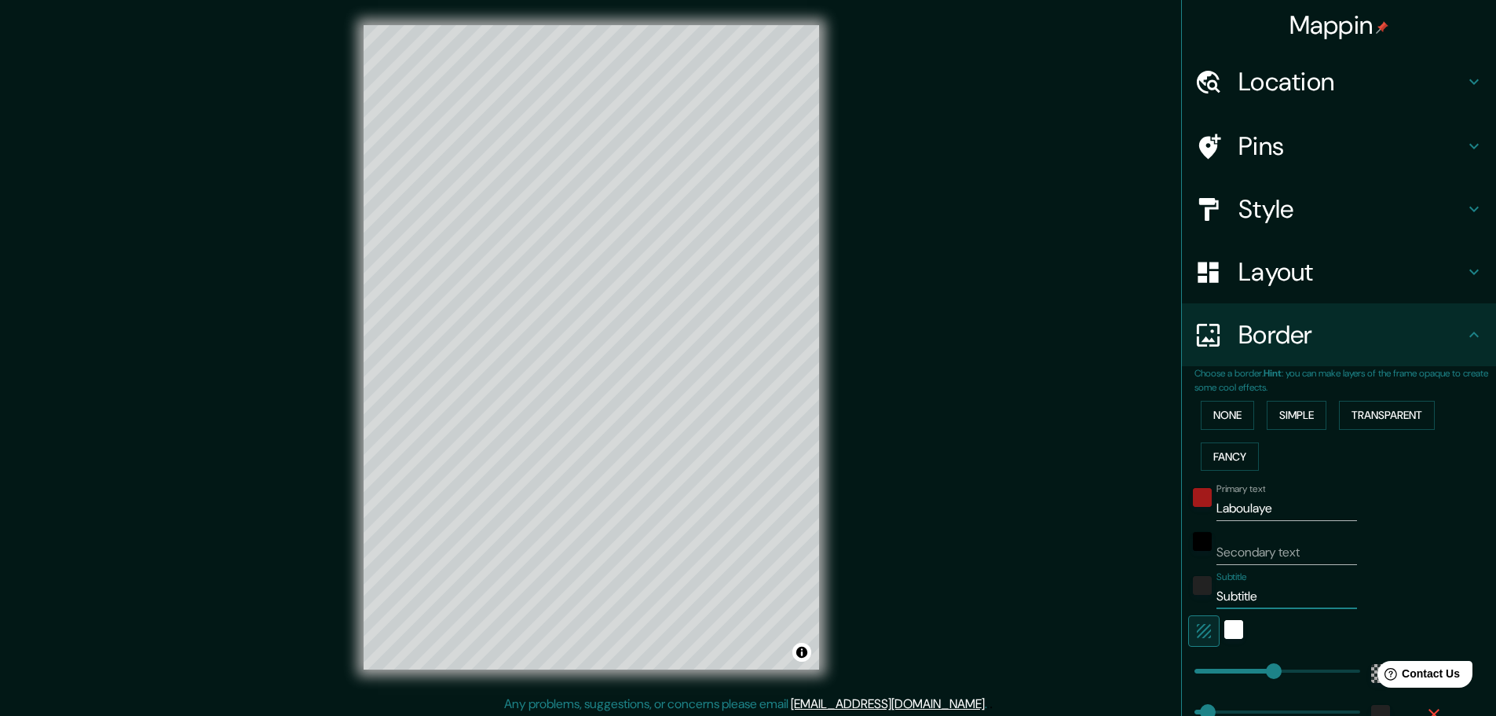
type input "46"
type button "1"
click at [1286, 556] on input "Secondary text" at bounding box center [1287, 552] width 141 height 25
type input "C"
type input "278"
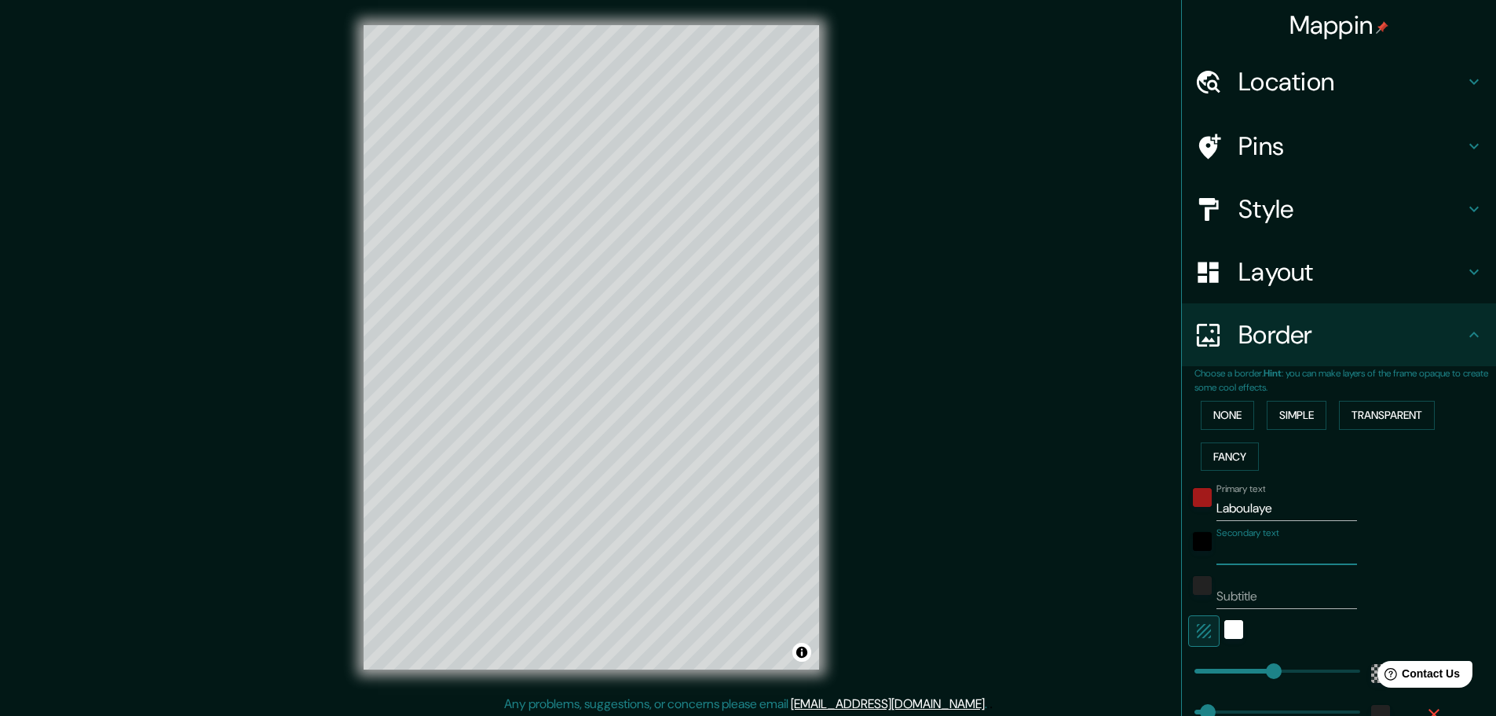
type input "46"
type input "Có"
type input "278"
type input "46"
type input "Cór"
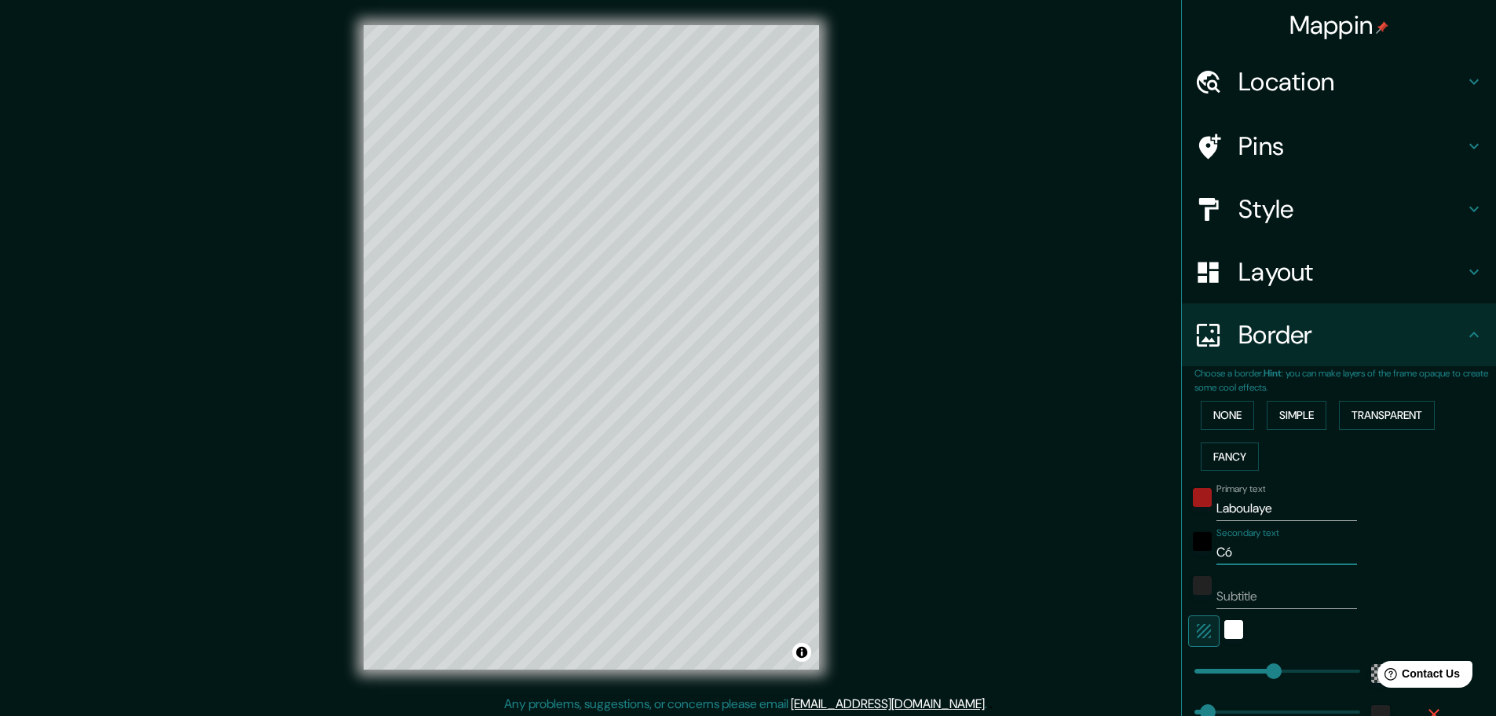
type input "278"
type input "46"
type input "Córd"
type input "278"
type input "46"
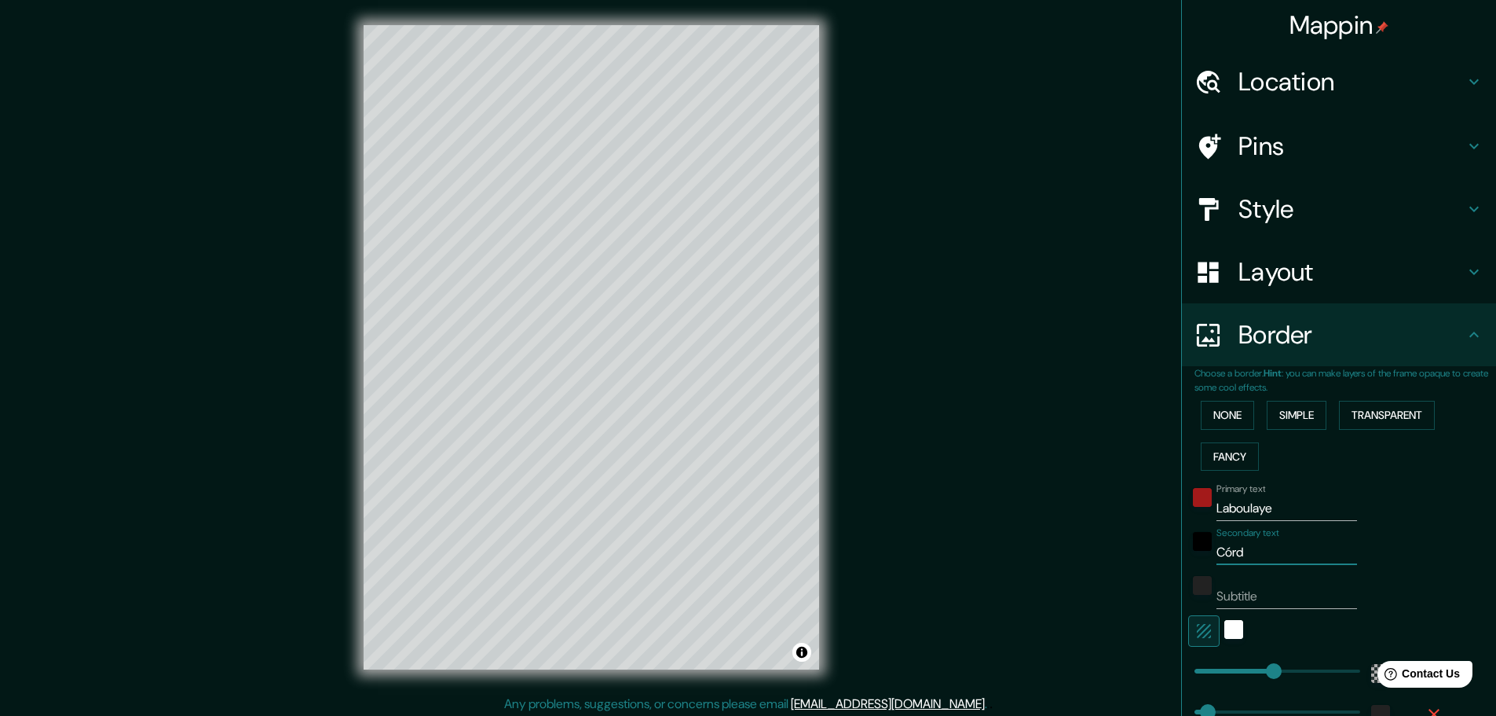
type input "Córdo"
type input "278"
type input "46"
type input "Córdob"
type input "278"
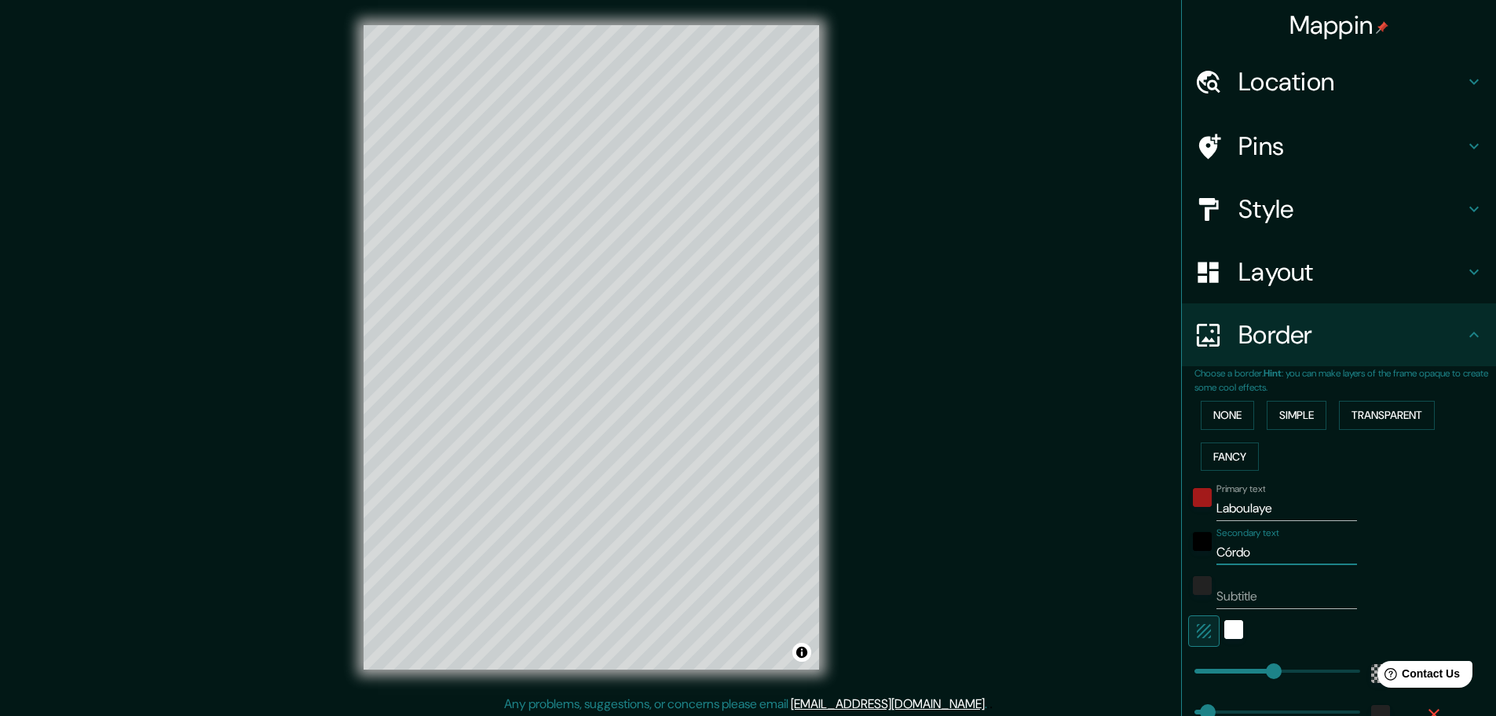
type input "46"
type input "Córdoba"
type input "278"
type input "46"
type input "Córdoba"
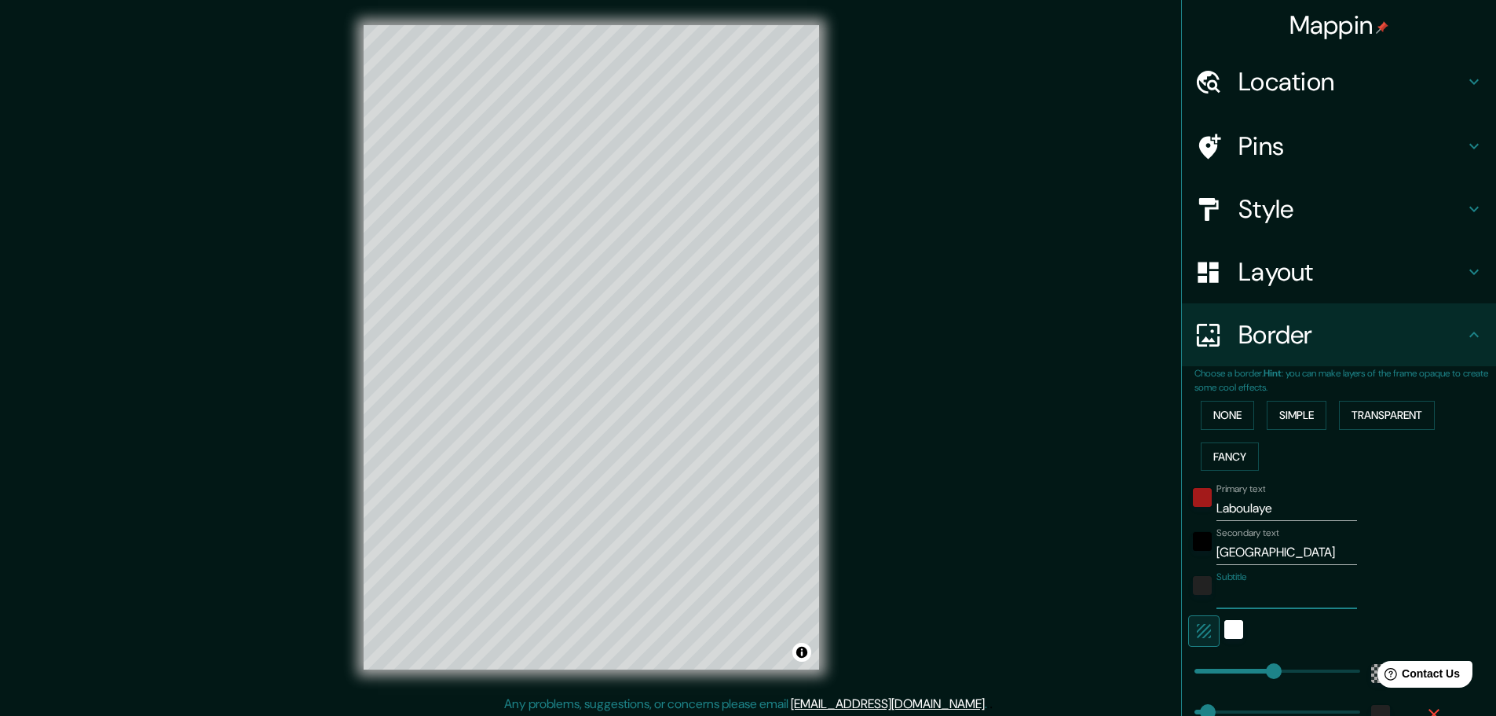
type input "A"
type input "278"
type input "46"
type input "Ar"
type input "278"
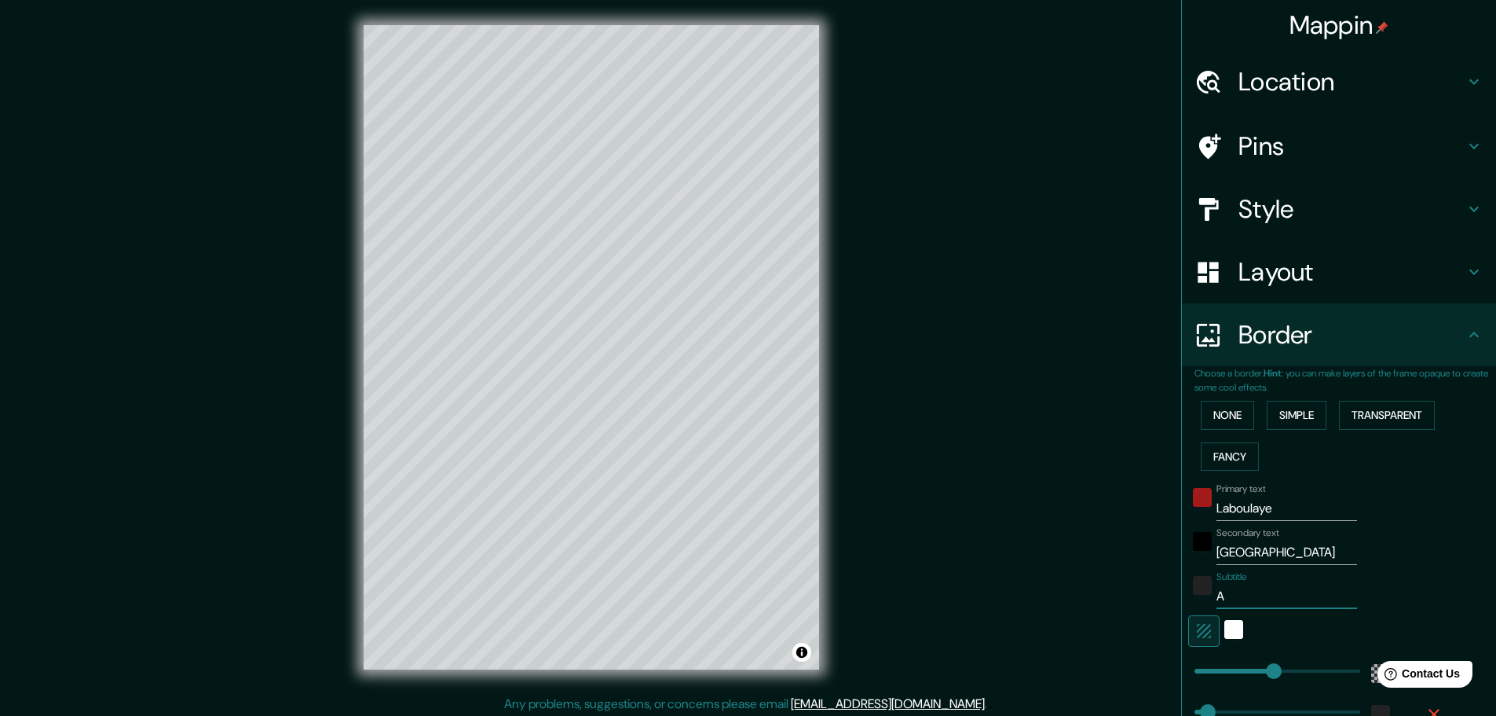
type input "46"
type input "Arg"
type input "278"
type input "46"
type input "Arge"
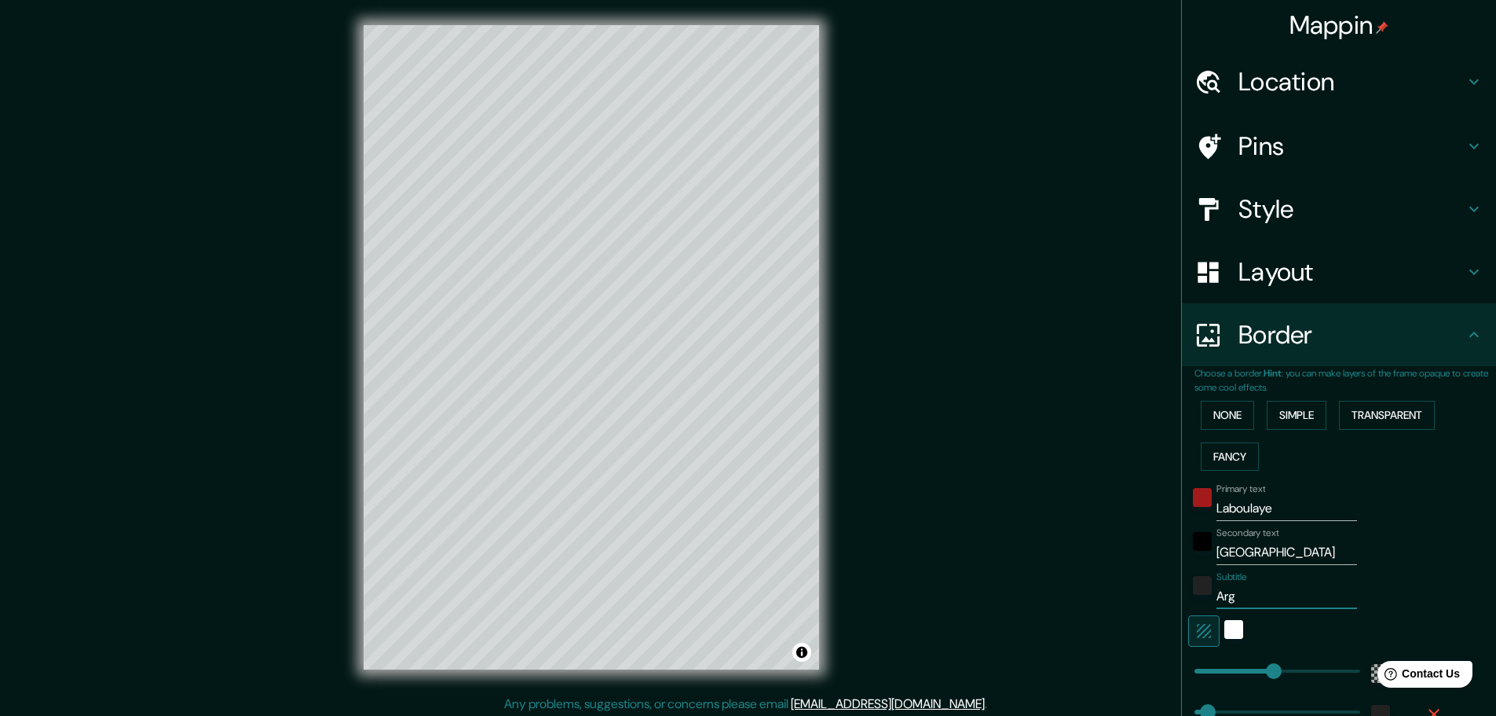
type input "278"
type input "46"
type input "Argen"
type input "278"
type input "46"
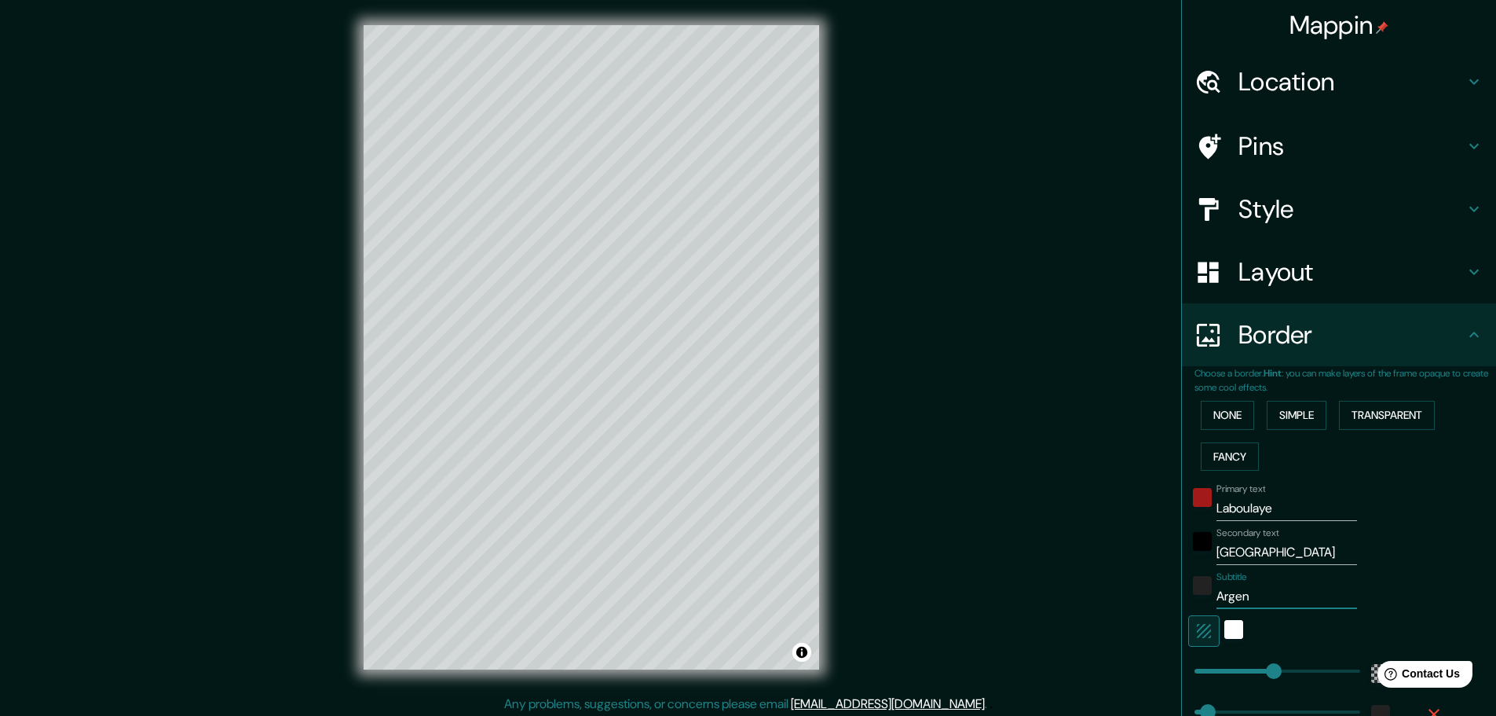
type input "Argent"
type input "278"
type input "46"
type input "Argenti"
type input "278"
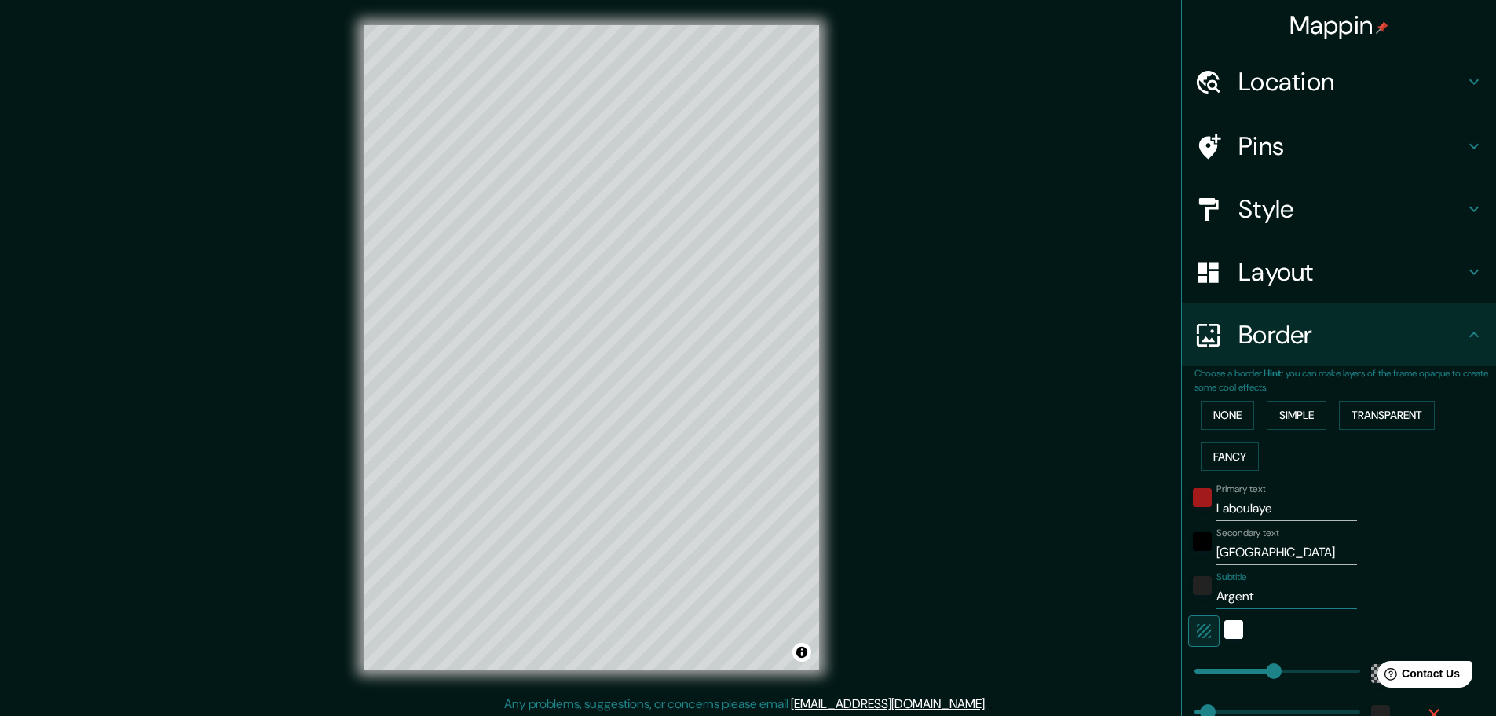
type input "46"
type input "Argentin"
type input "278"
type input "46"
type input "Argenti"
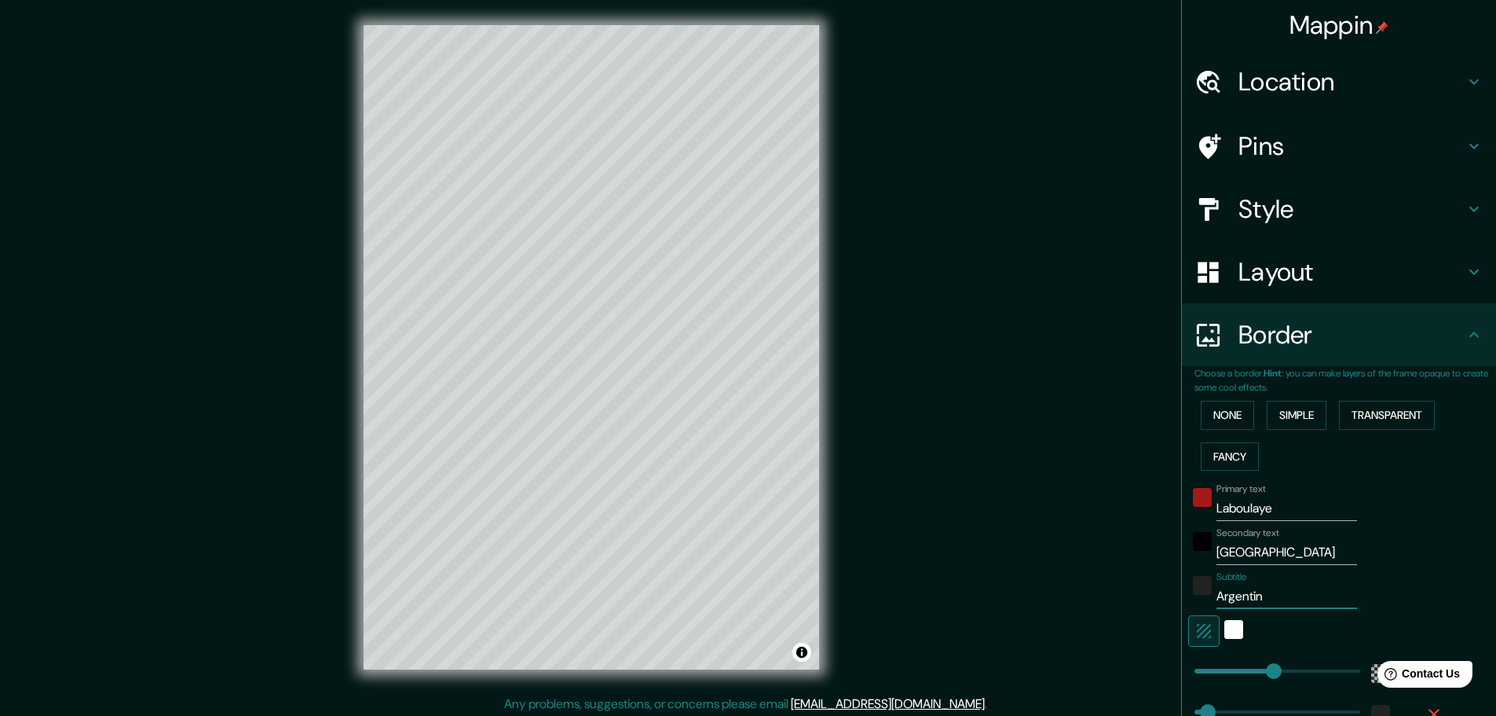
type input "278"
type input "46"
type input "Argent"
type input "278"
type input "46"
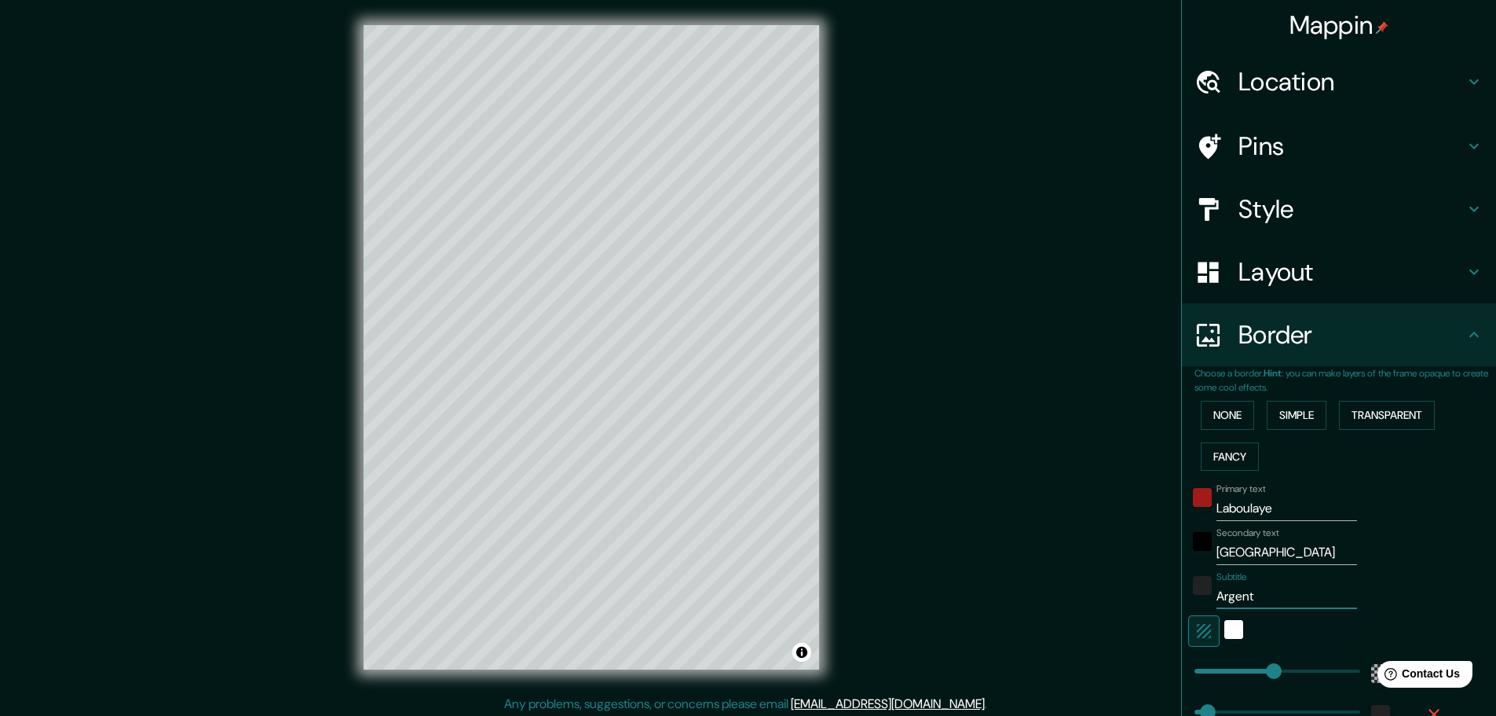
type input "Argen"
type input "278"
type input "46"
type input "Arge"
type input "278"
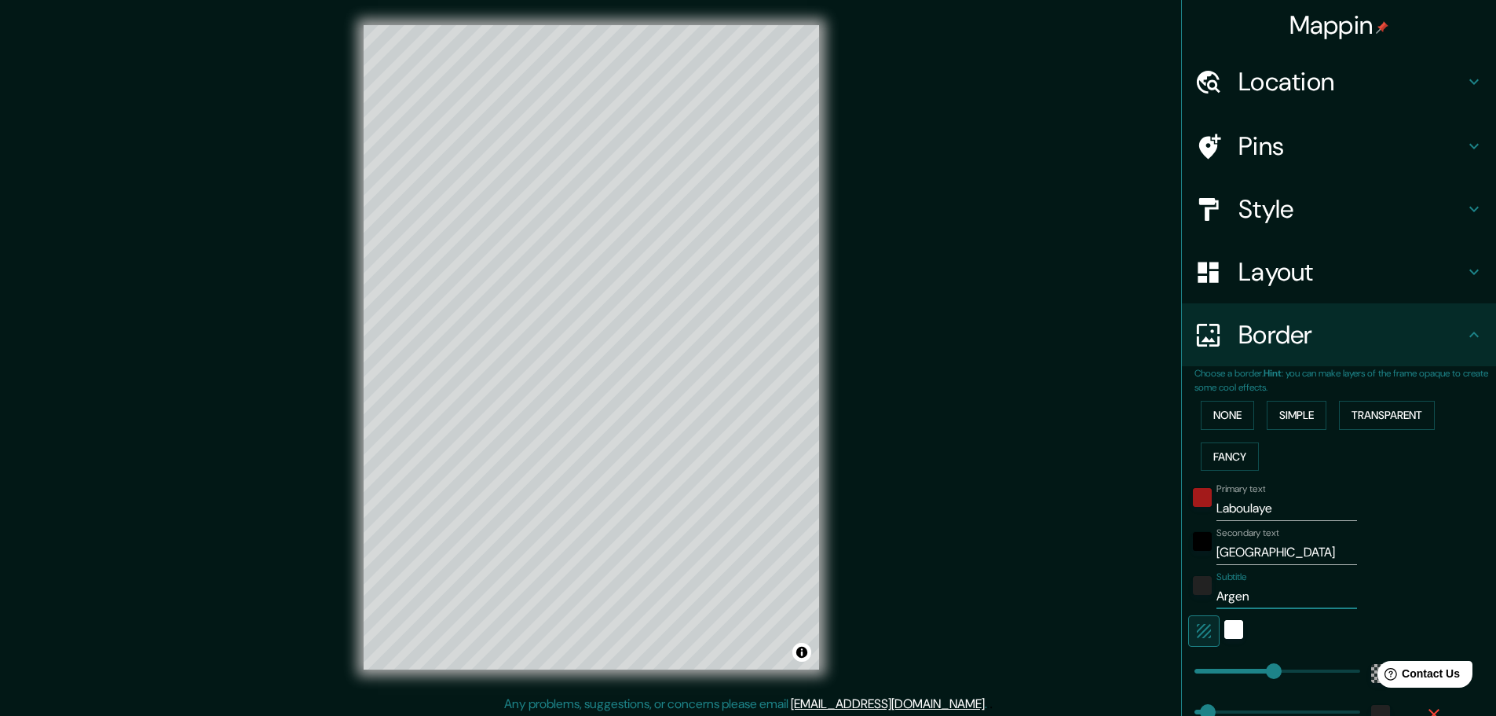
type input "46"
type input "Arg"
type input "278"
type input "46"
type input "Ar"
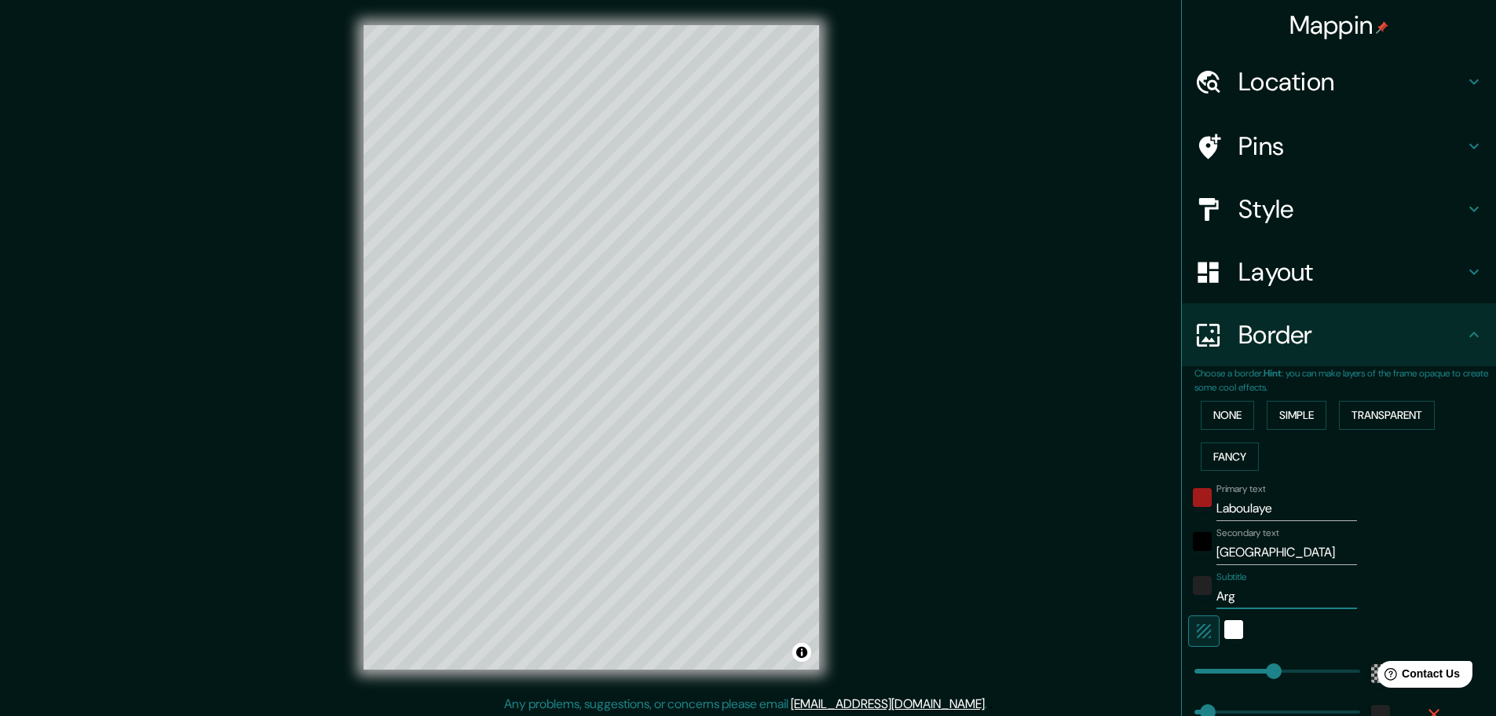
type input "278"
type input "46"
type input "A"
type input "278"
type input "46"
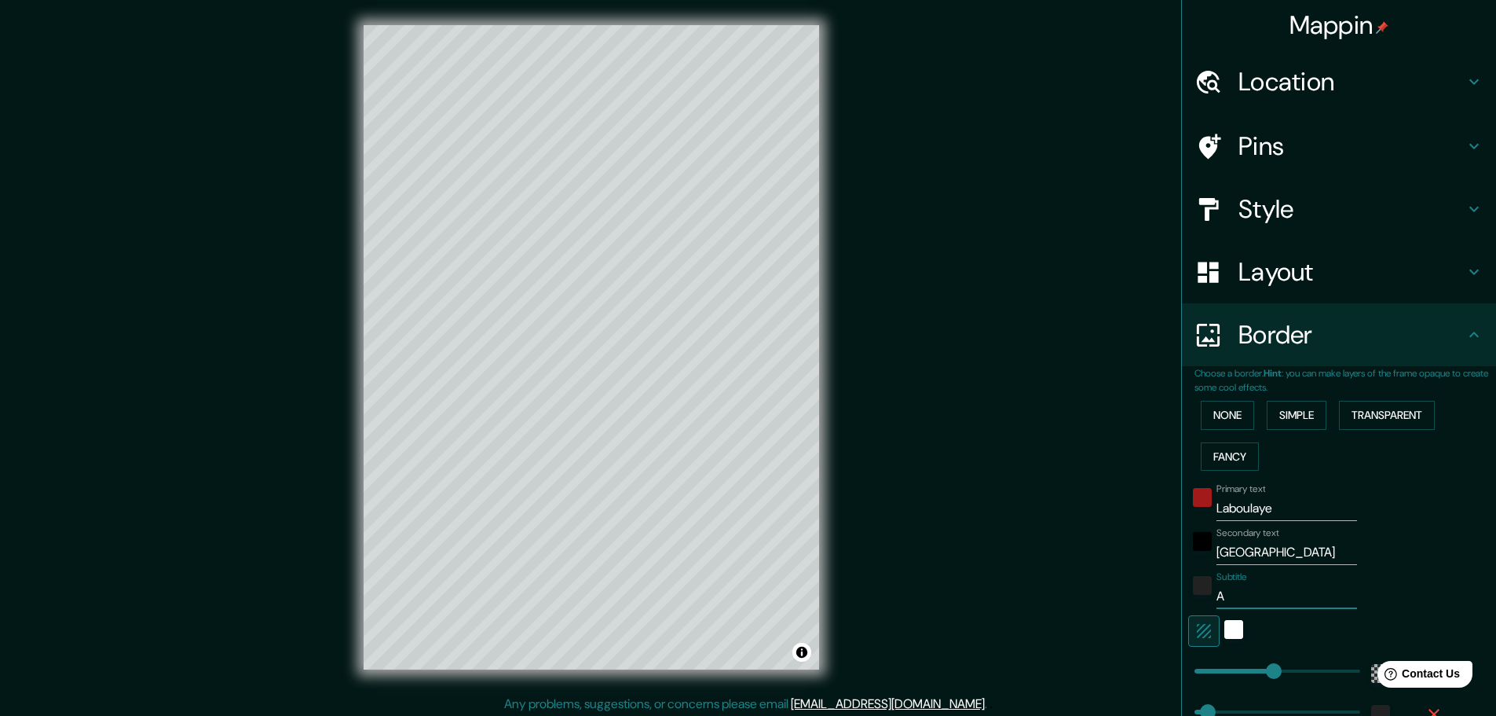
type input "278"
type input "46"
type input "D"
type input "278"
type input "46"
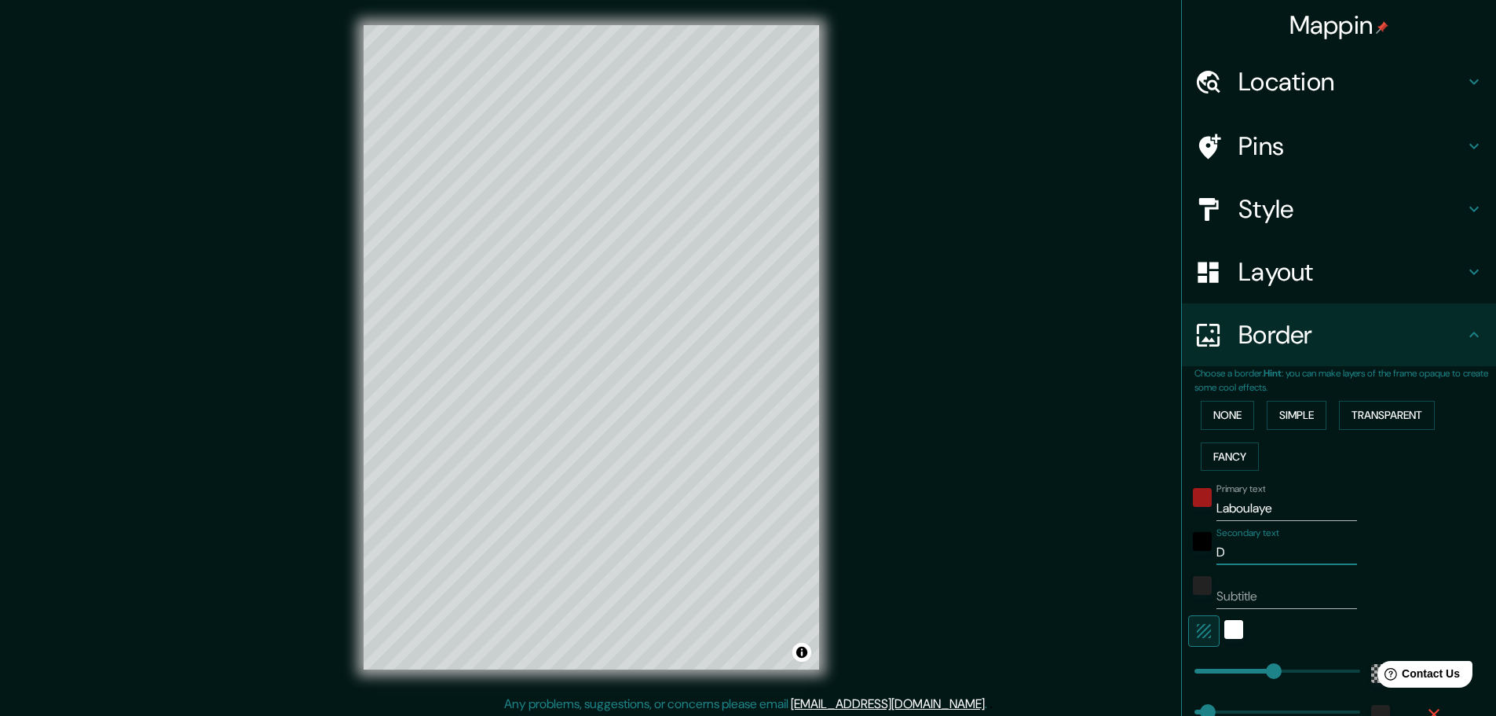
type input "Di"
type input "278"
type input "46"
type input "Dis"
type input "278"
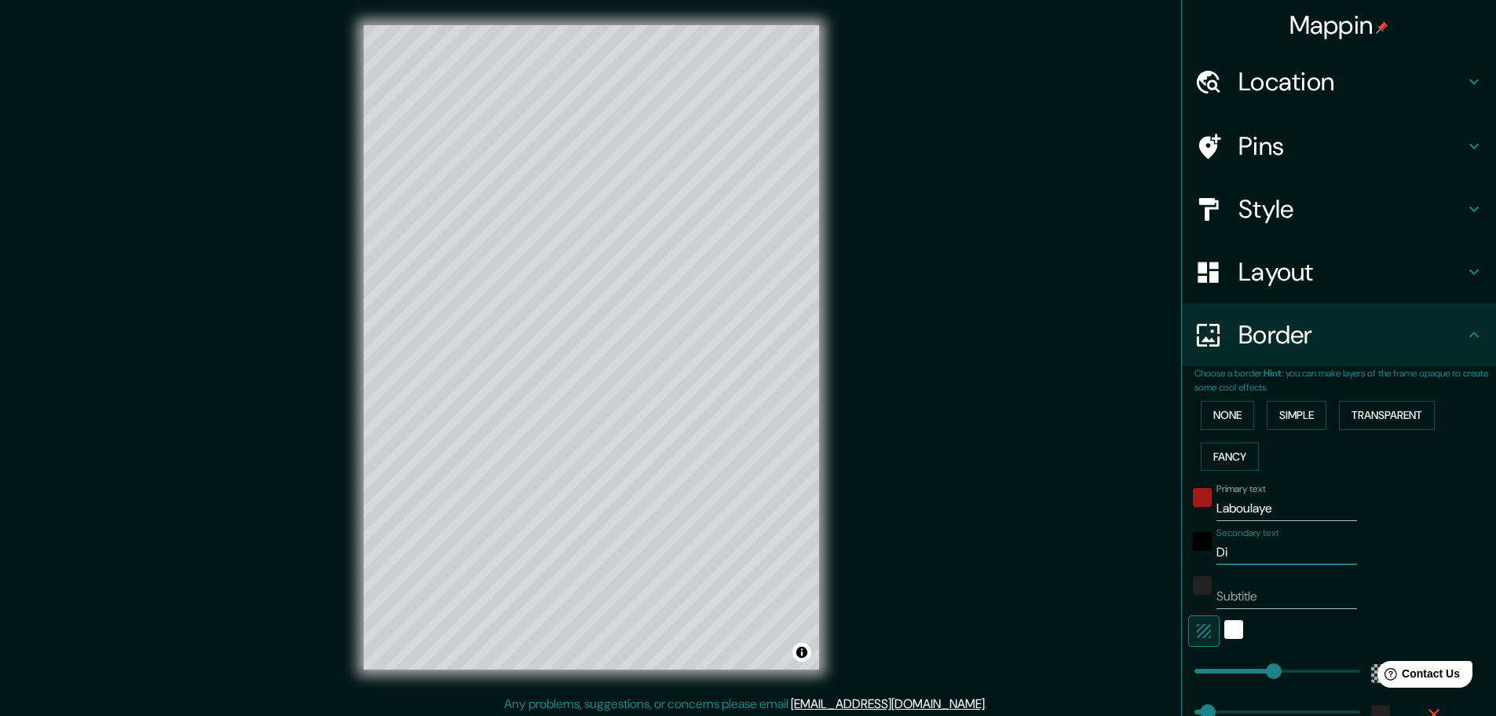
type input "46"
type input "Dist"
type input "278"
type input "46"
type input "Distr"
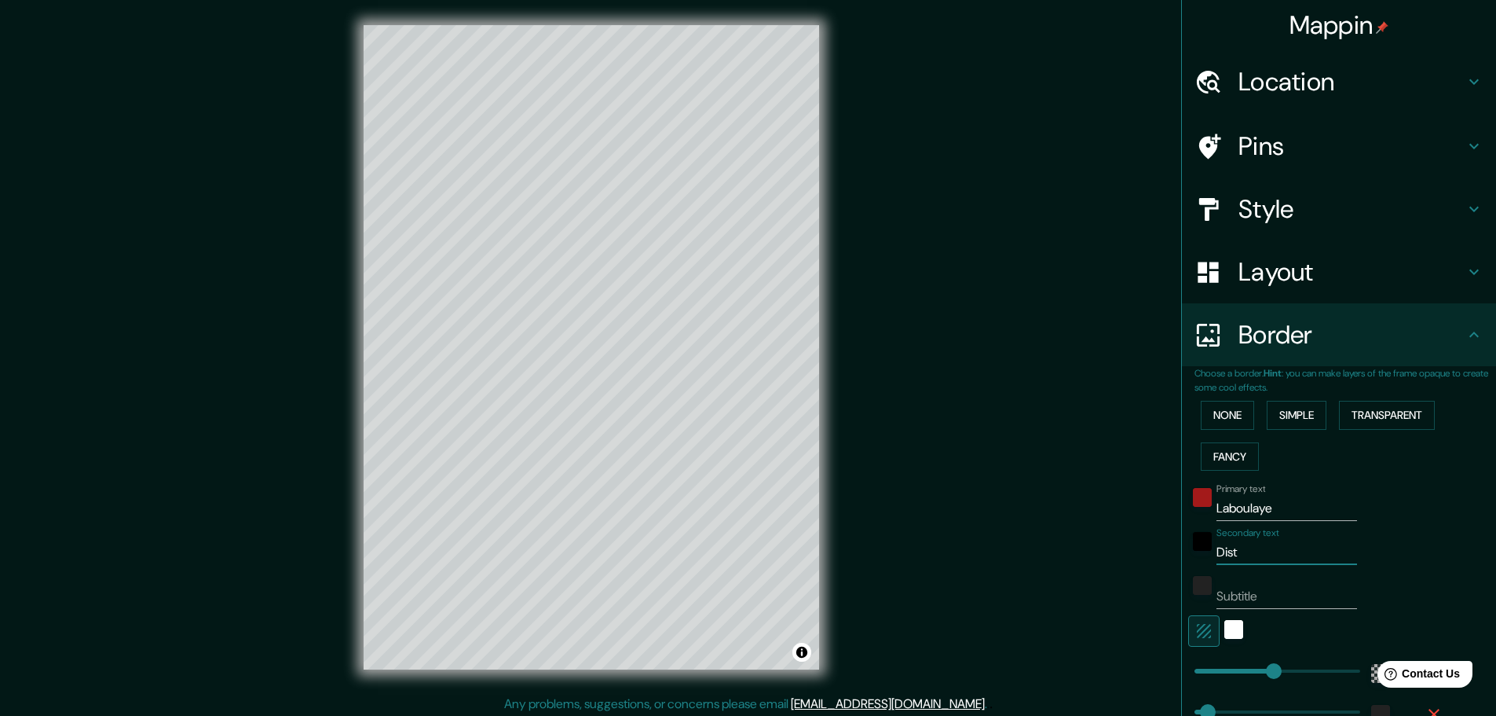
type input "278"
type input "46"
type input "Distri"
type input "278"
type input "46"
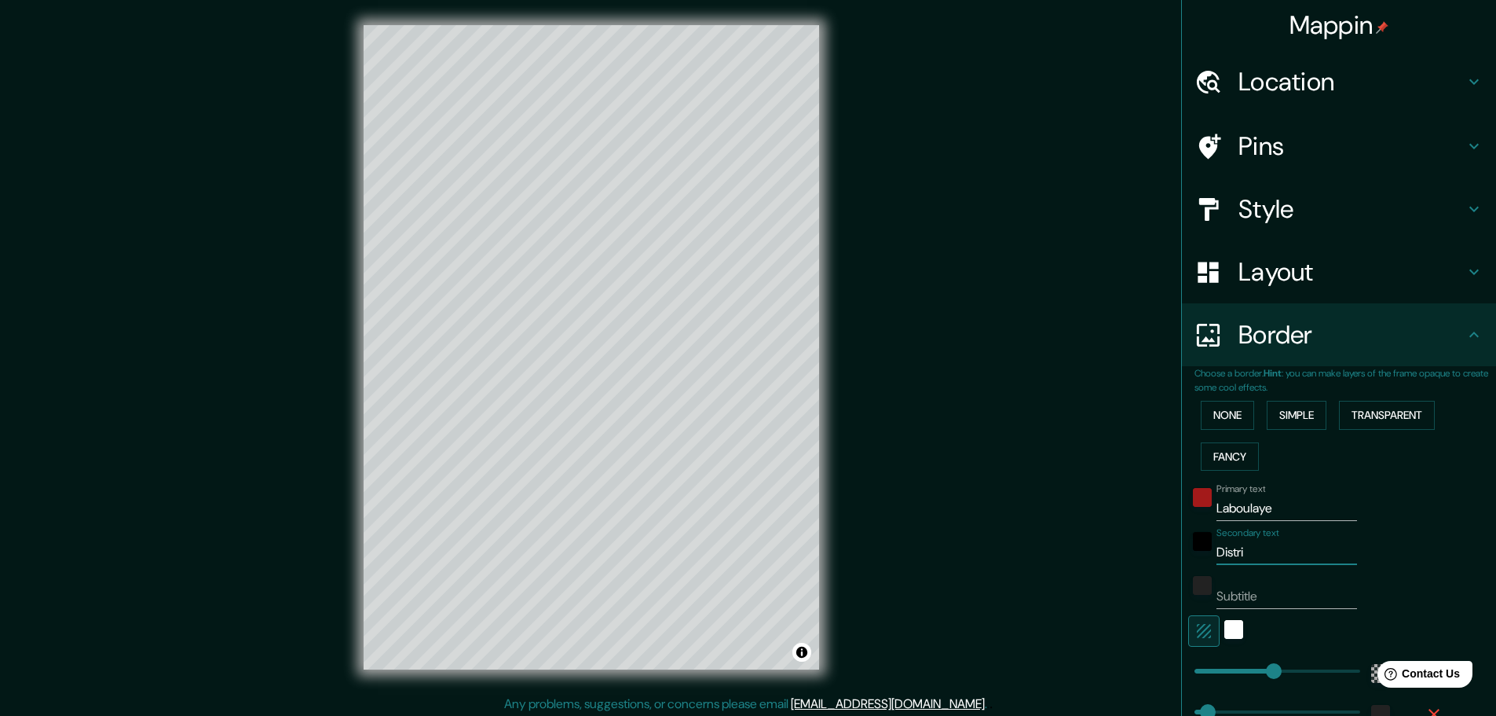
type input "Distrit"
type input "278"
type input "46"
type input "Distrito"
type input "278"
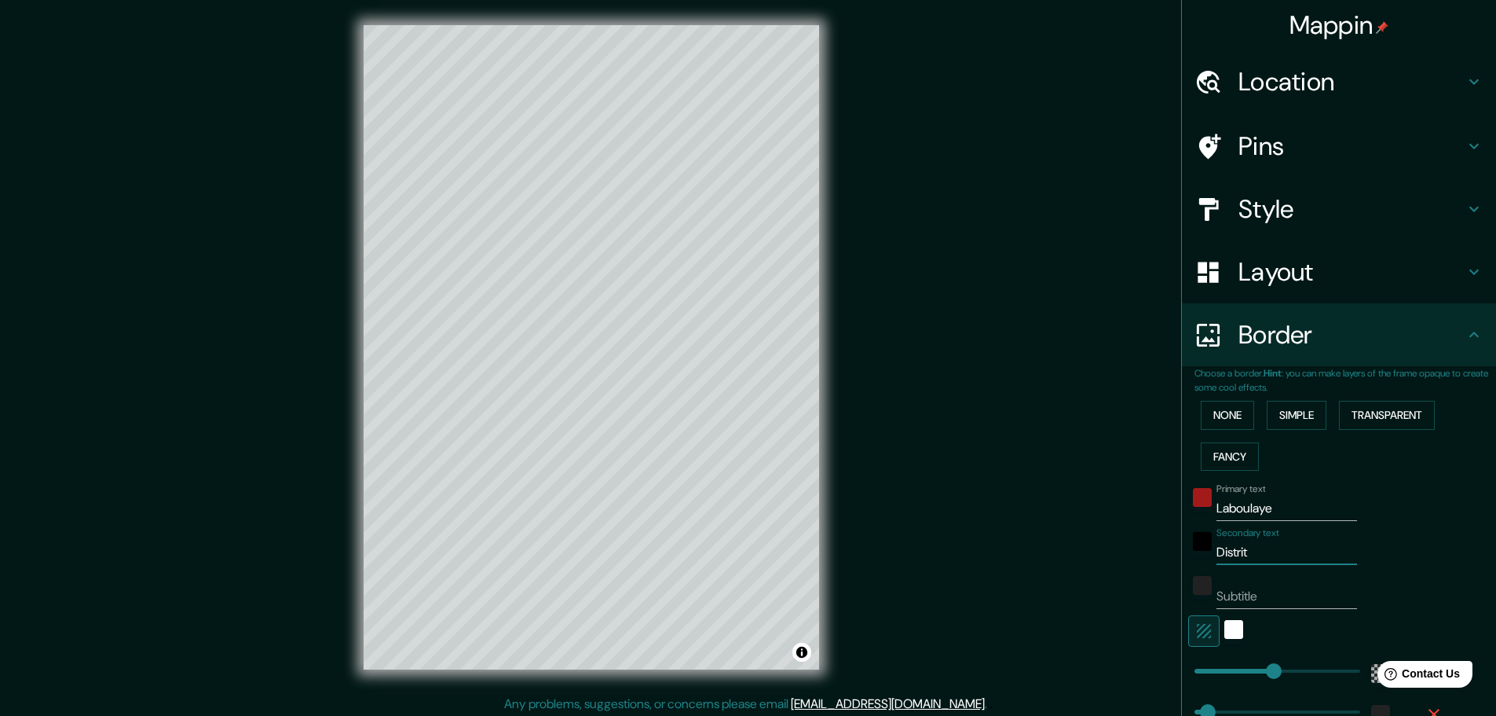
type input "46"
type input "Distrito"
type input "278"
type input "46"
type input "Distrito V"
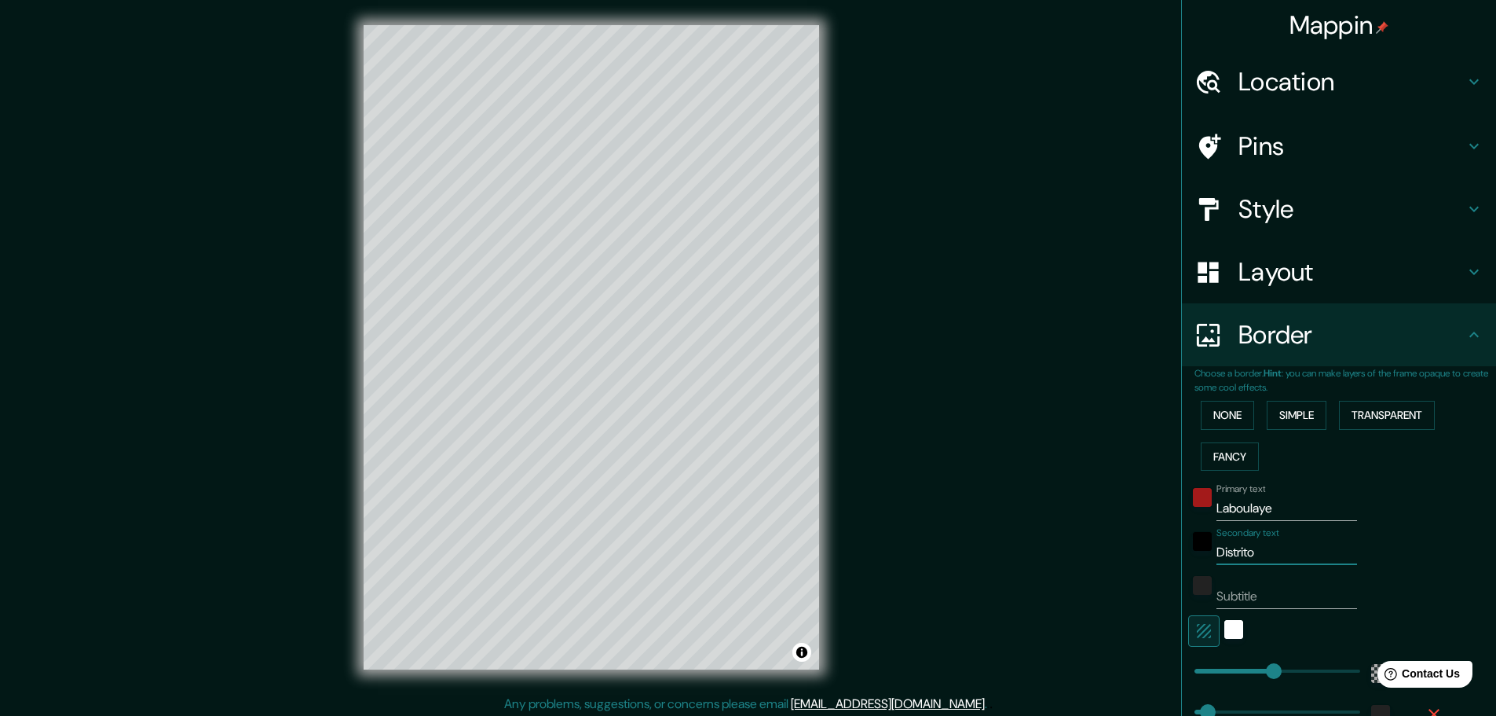
type input "278"
type input "46"
type input "Distrito Ve"
type input "278"
type input "46"
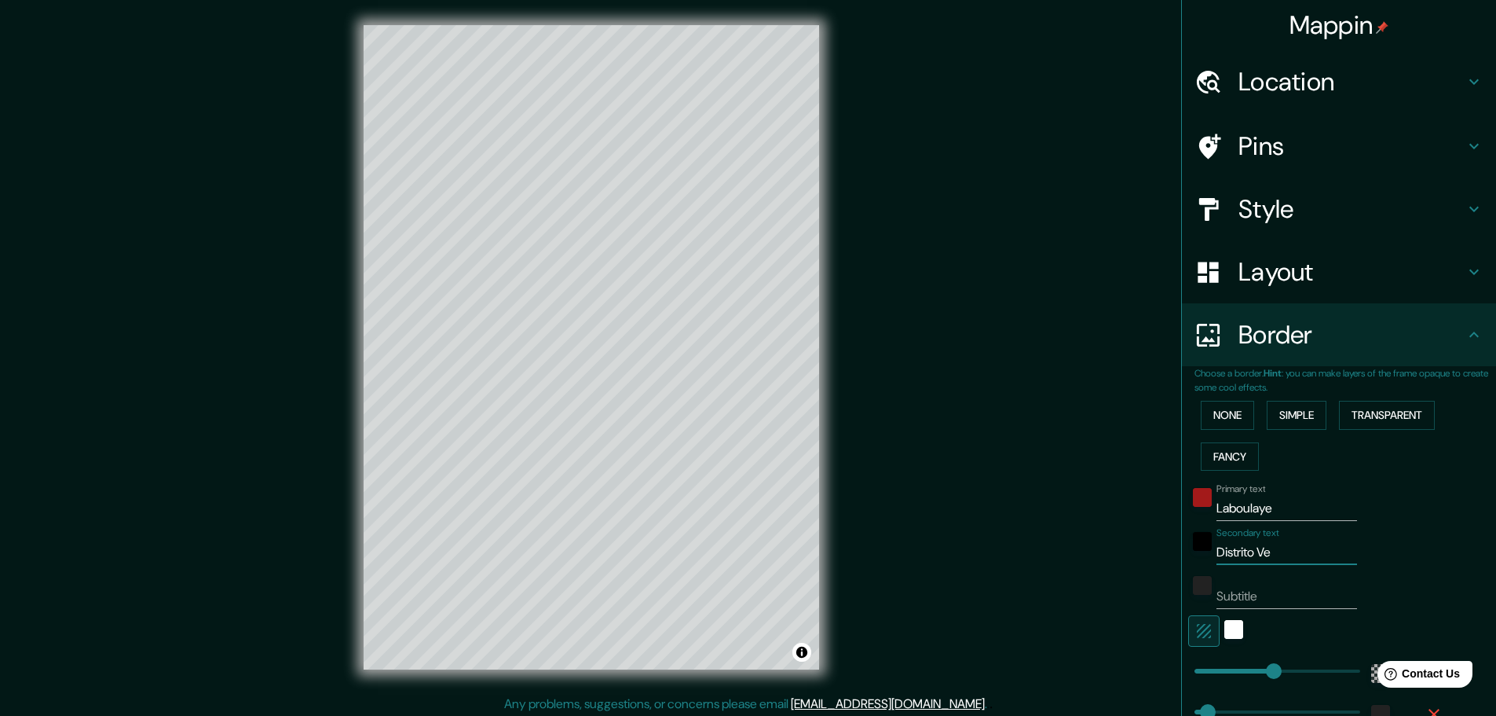
type input "Distrito Ven"
type input "278"
type input "46"
type input "Distrito Vena"
type input "278"
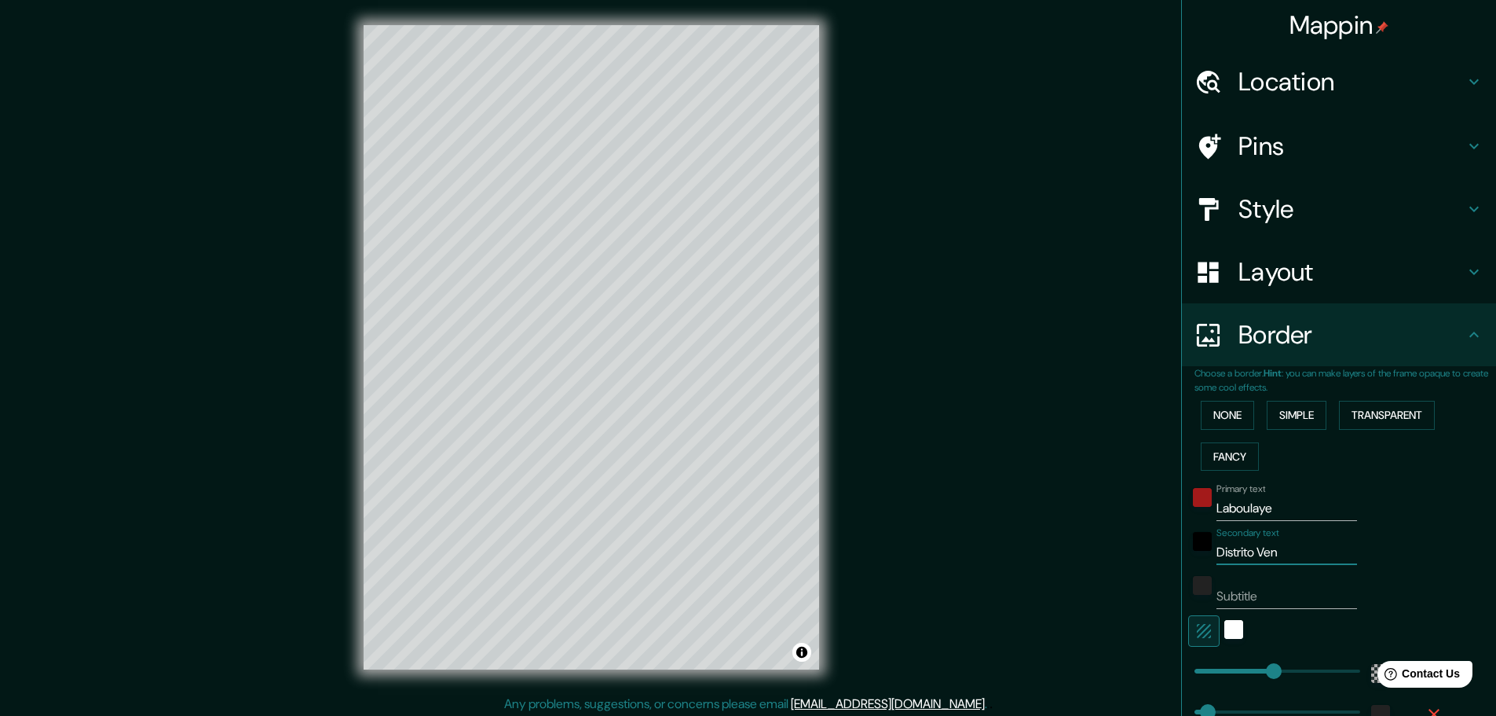
type input "46"
type input "Distrito Venad"
type input "278"
type input "46"
type input "Distrito Venado"
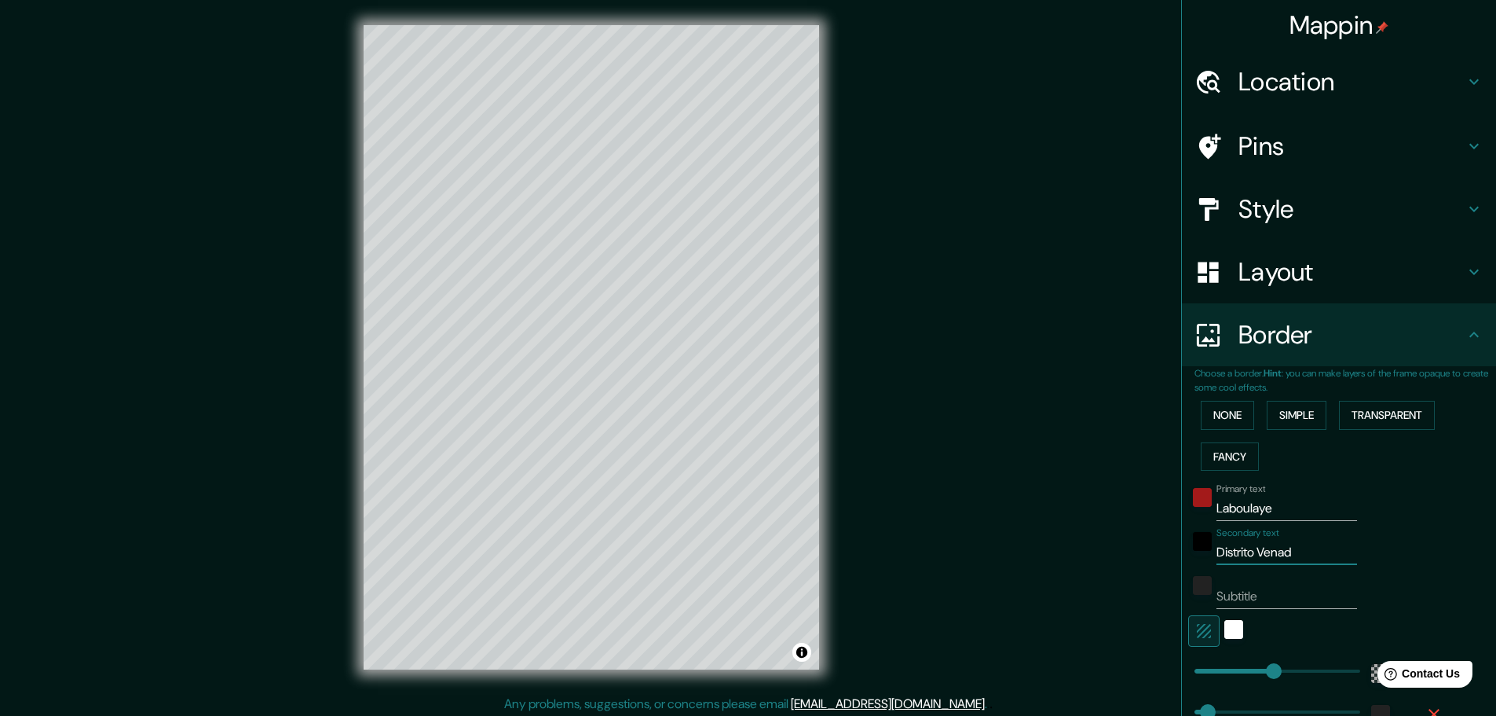
type input "278"
type input "46"
type input "Distrito Venado"
type input "278"
type input "46"
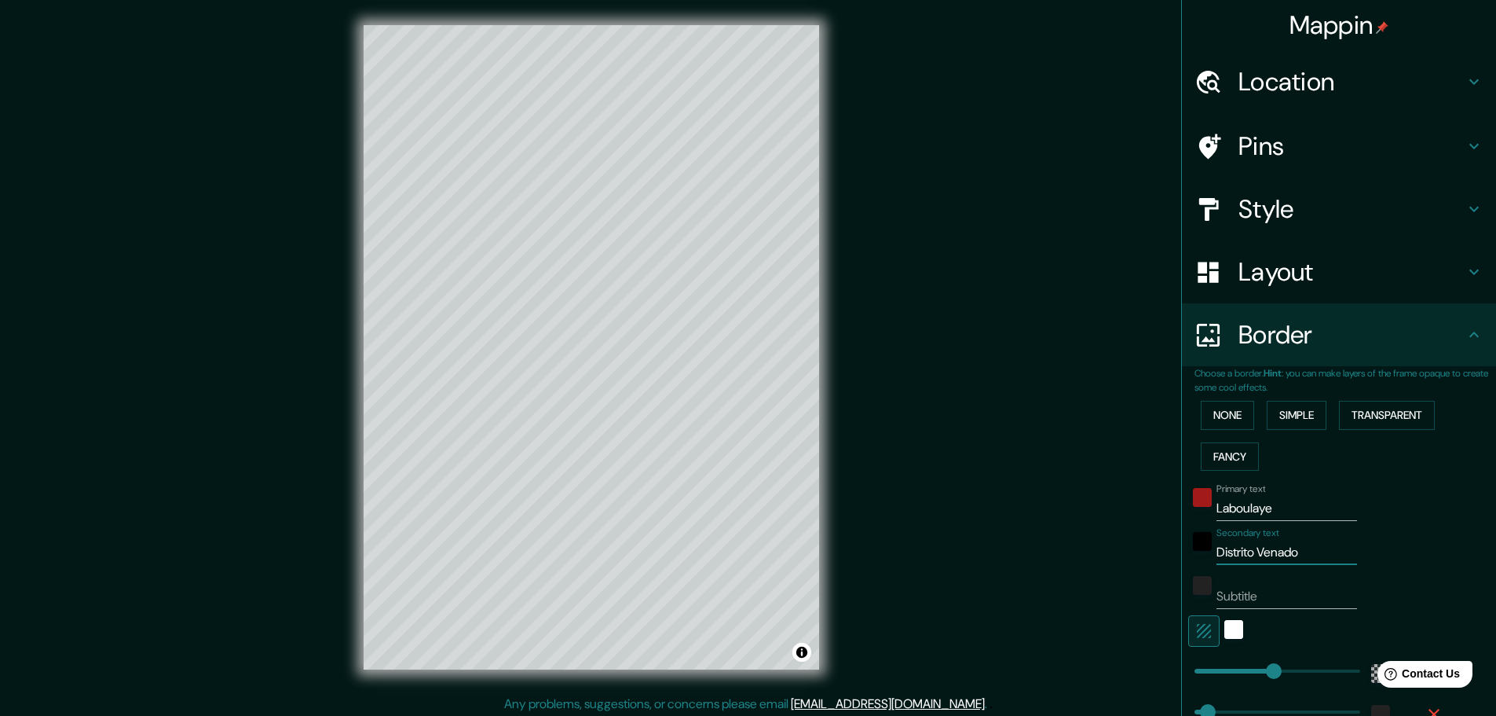
type input "Distrito Venado T"
type input "278"
type input "46"
type input "Distrito Venado Tu"
type input "278"
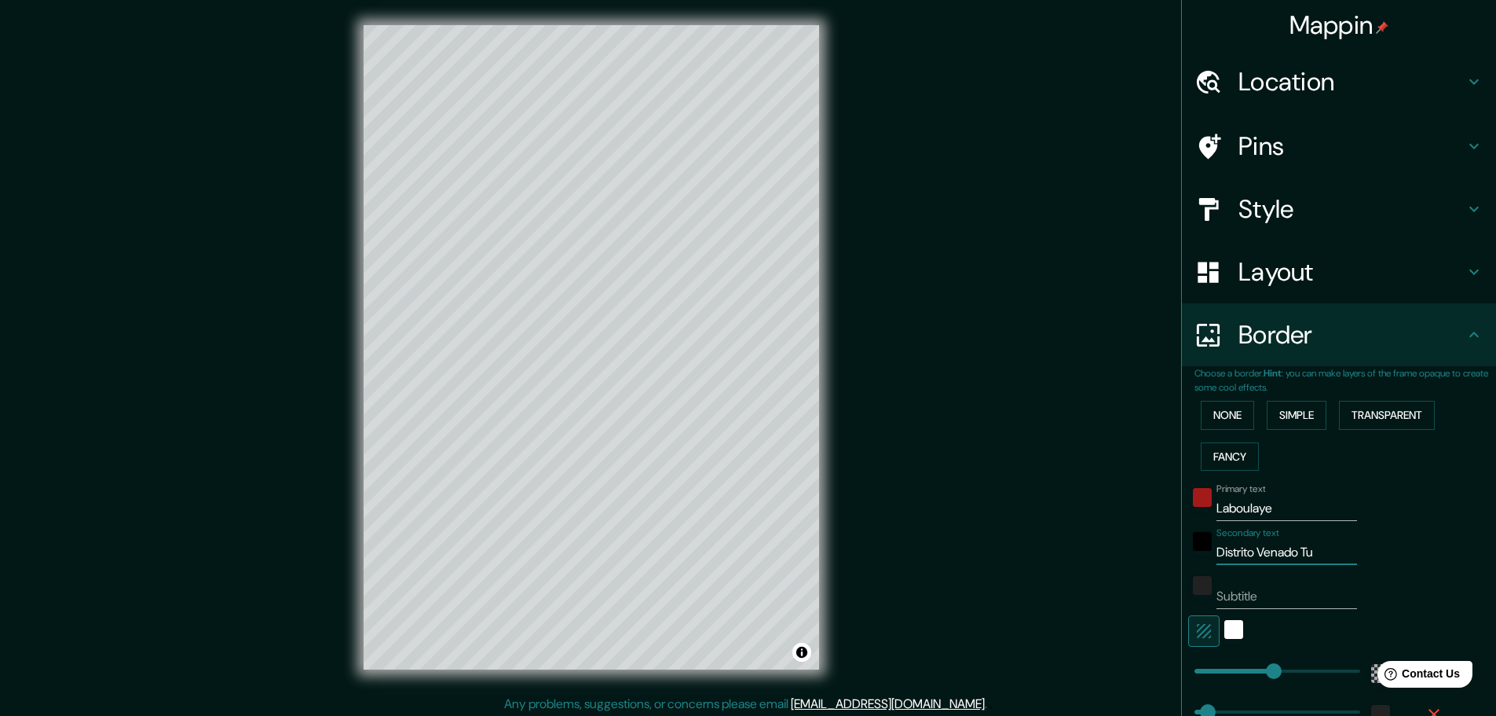
type input "46"
type input "Distrito Venado Tue"
type input "278"
type input "46"
type input "Distrito Venado Tuer"
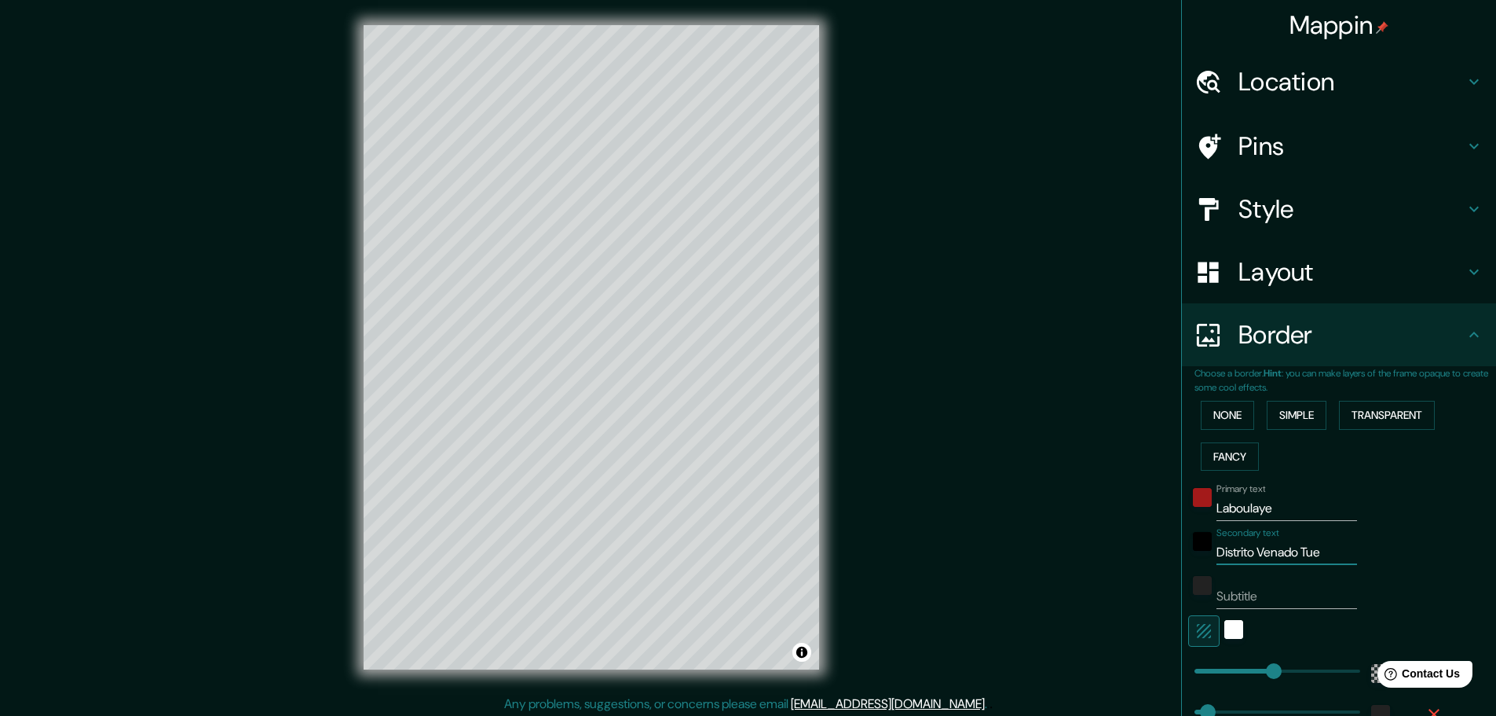
type input "278"
type input "46"
type input "Distrito Venado Tuert"
type input "278"
type input "46"
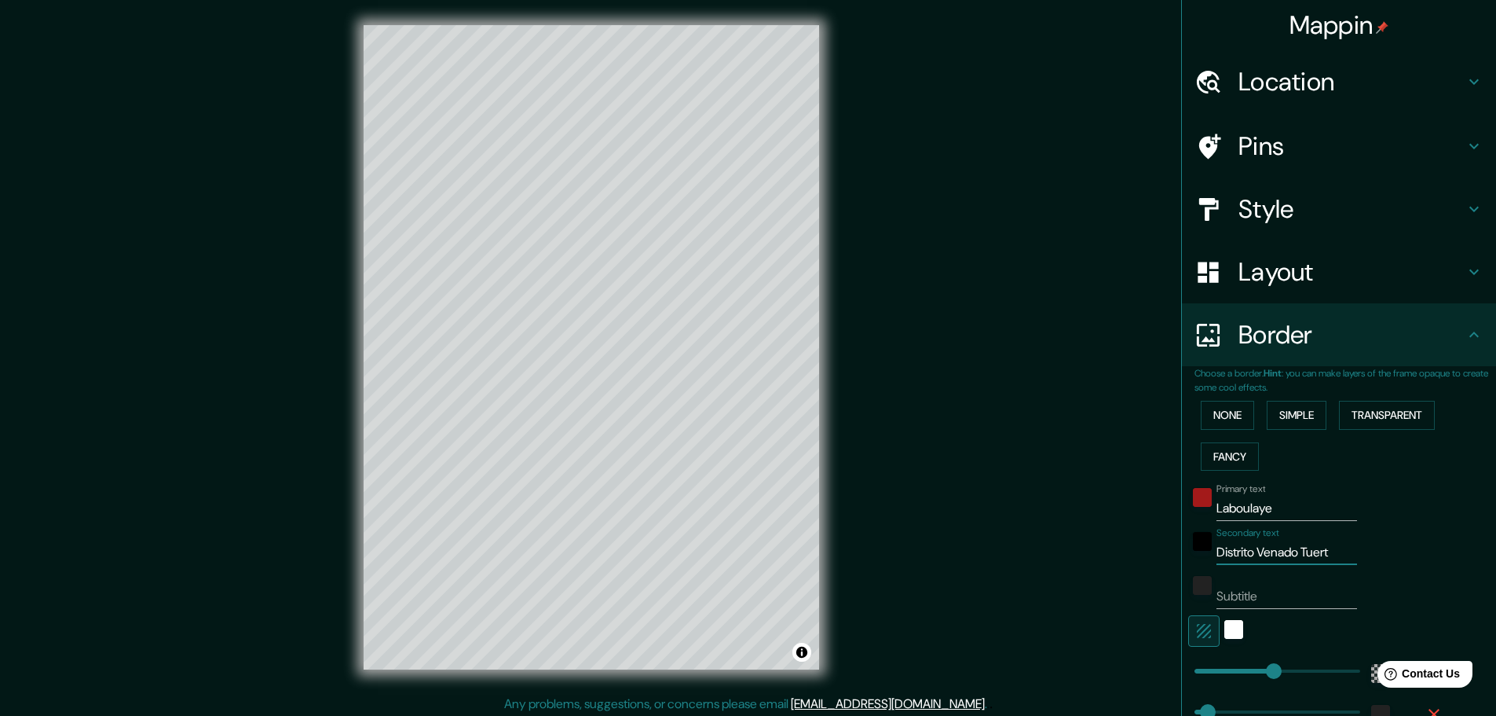
type input "Distrito Venado Tuerti"
type input "278"
type input "46"
type input "Distrito Venado Tuert"
type input "278"
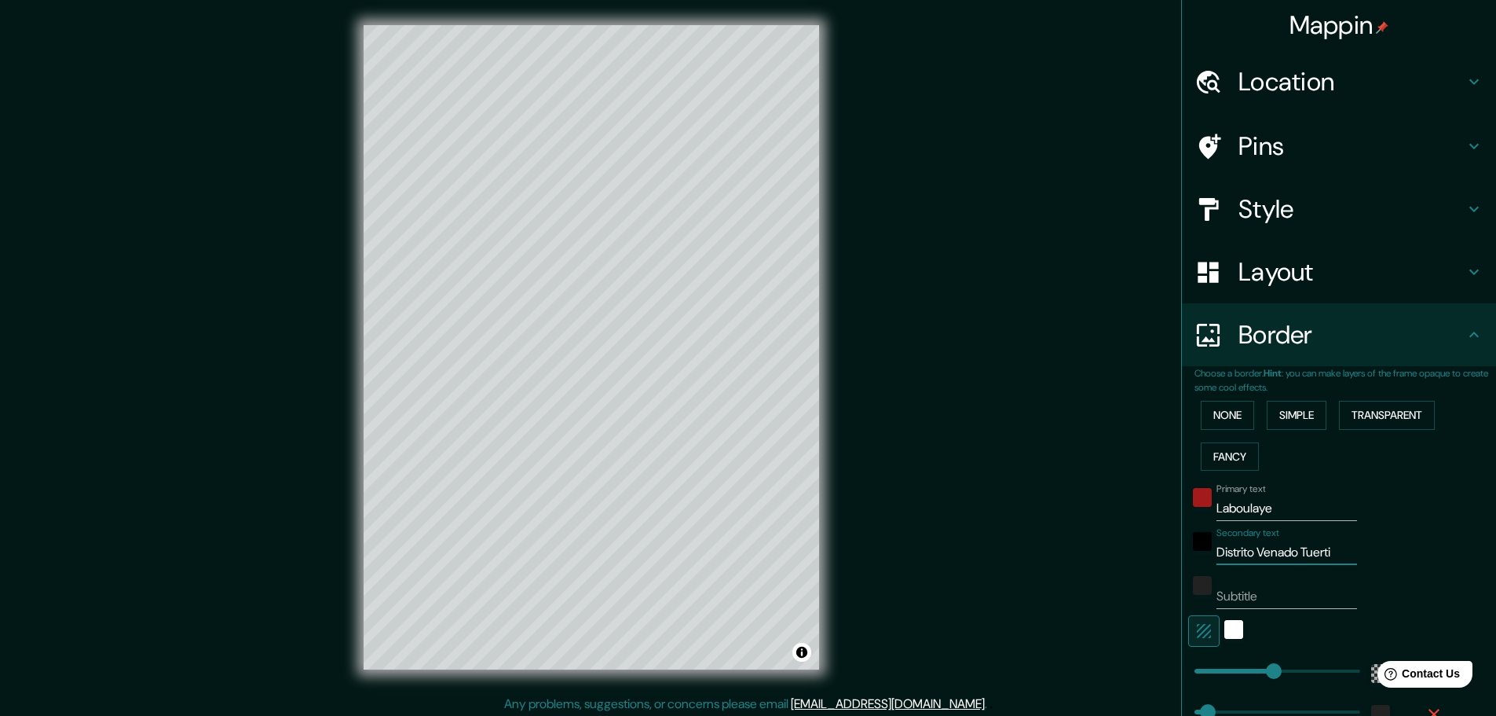
type input "46"
type input "Distrito Venado Tuerto"
type input "278"
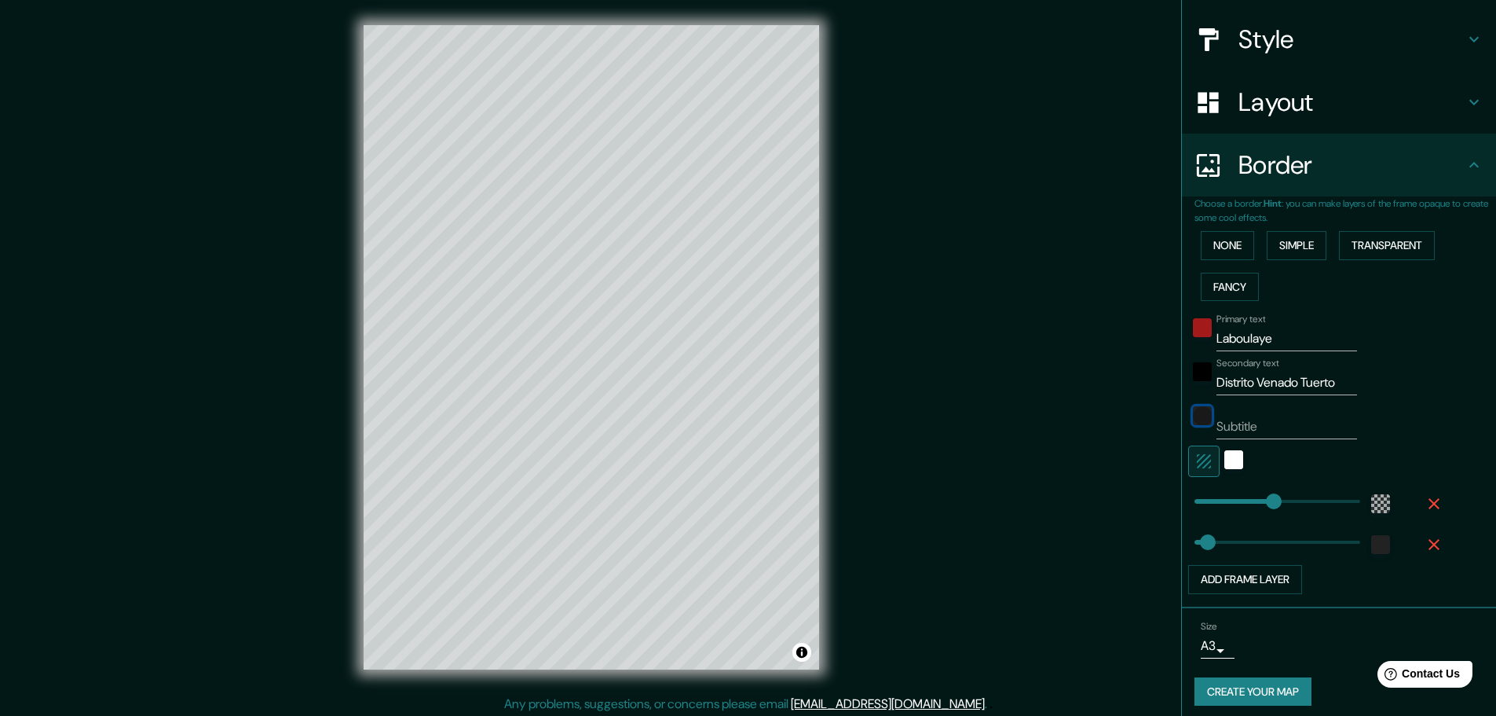
scroll to position [178, 0]
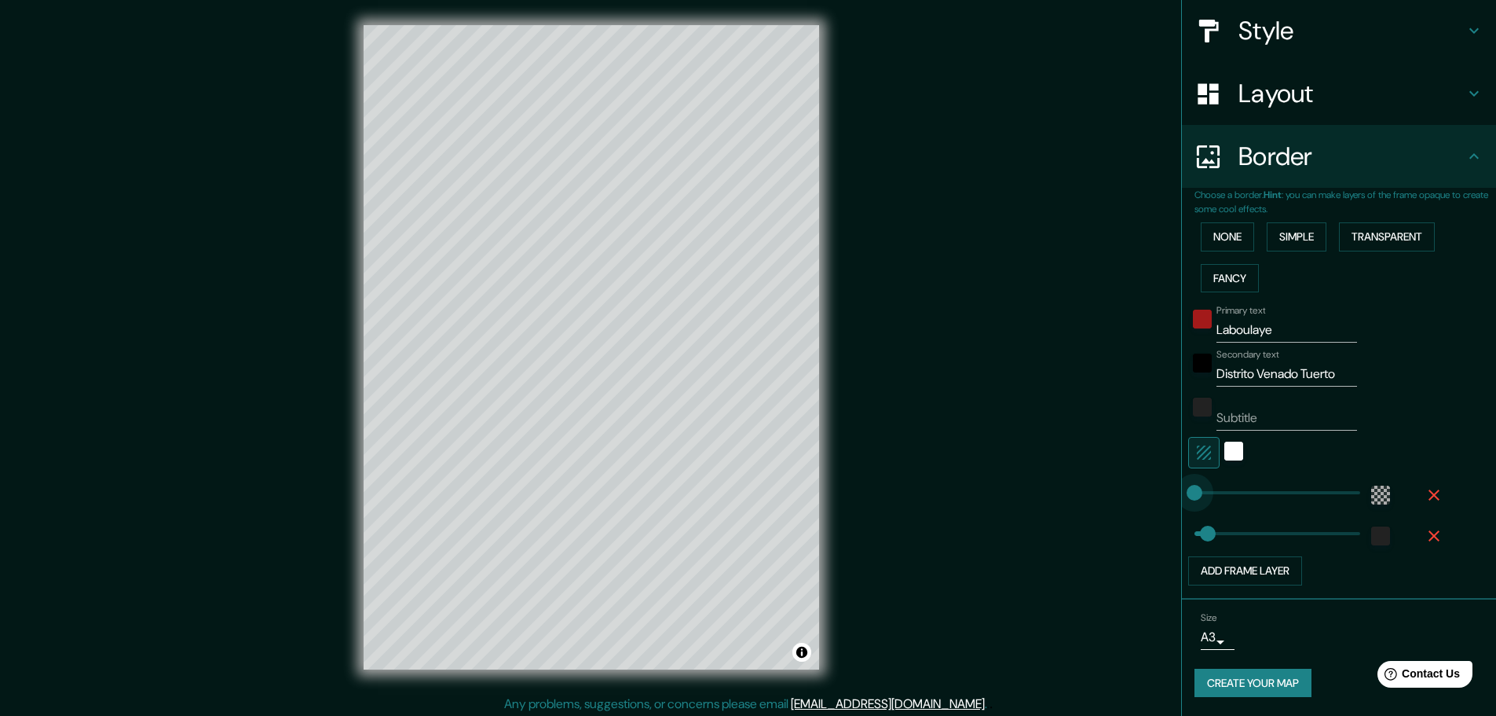
drag, startPoint x: 1265, startPoint y: 495, endPoint x: 1168, endPoint y: 499, distance: 97.5
drag, startPoint x: 1197, startPoint y: 532, endPoint x: 1128, endPoint y: 537, distance: 69.3
drag, startPoint x: 1199, startPoint y: 537, endPoint x: 1209, endPoint y: 536, distance: 9.6
click at [1214, 565] on button "Add frame layer" at bounding box center [1245, 570] width 114 height 29
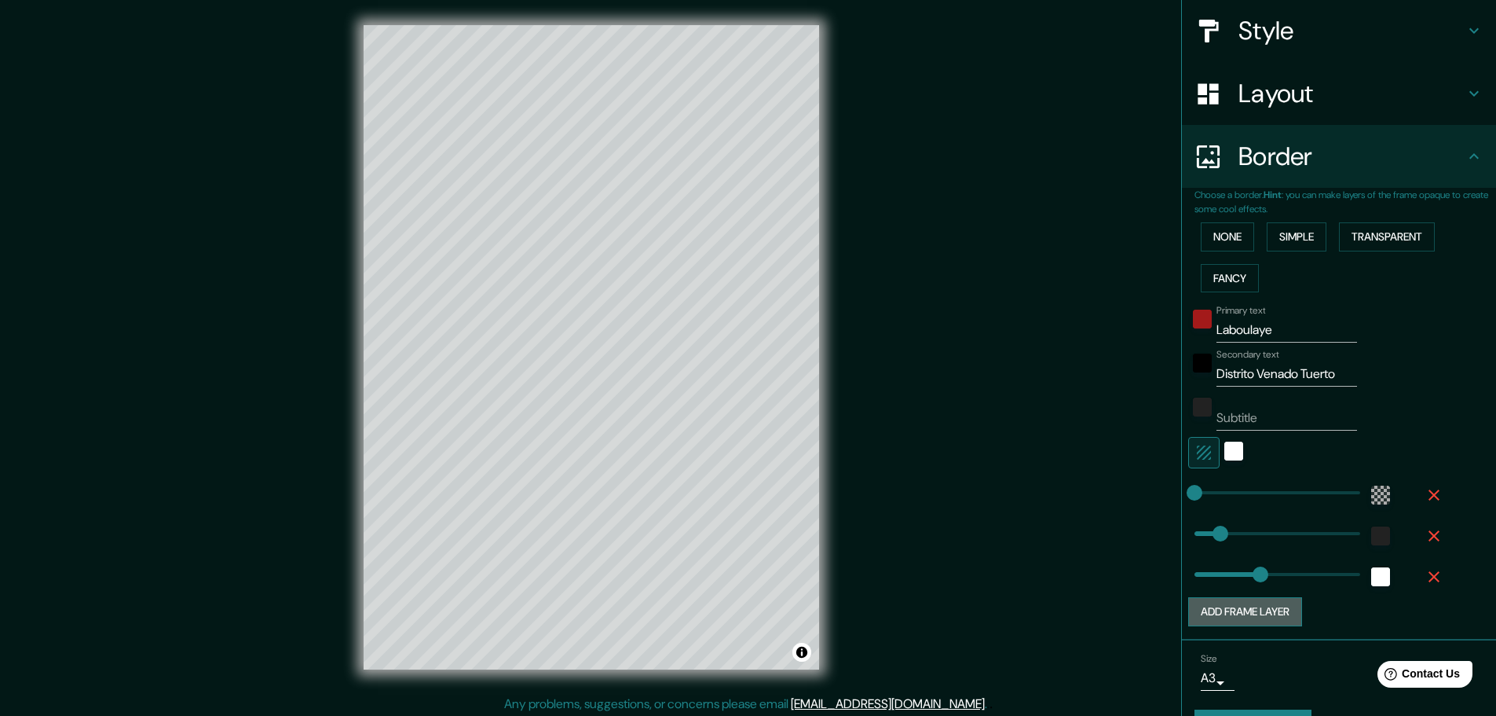
click at [1207, 610] on button "Add frame layer" at bounding box center [1245, 611] width 114 height 29
click at [1224, 650] on button "Add frame layer" at bounding box center [1245, 652] width 114 height 29
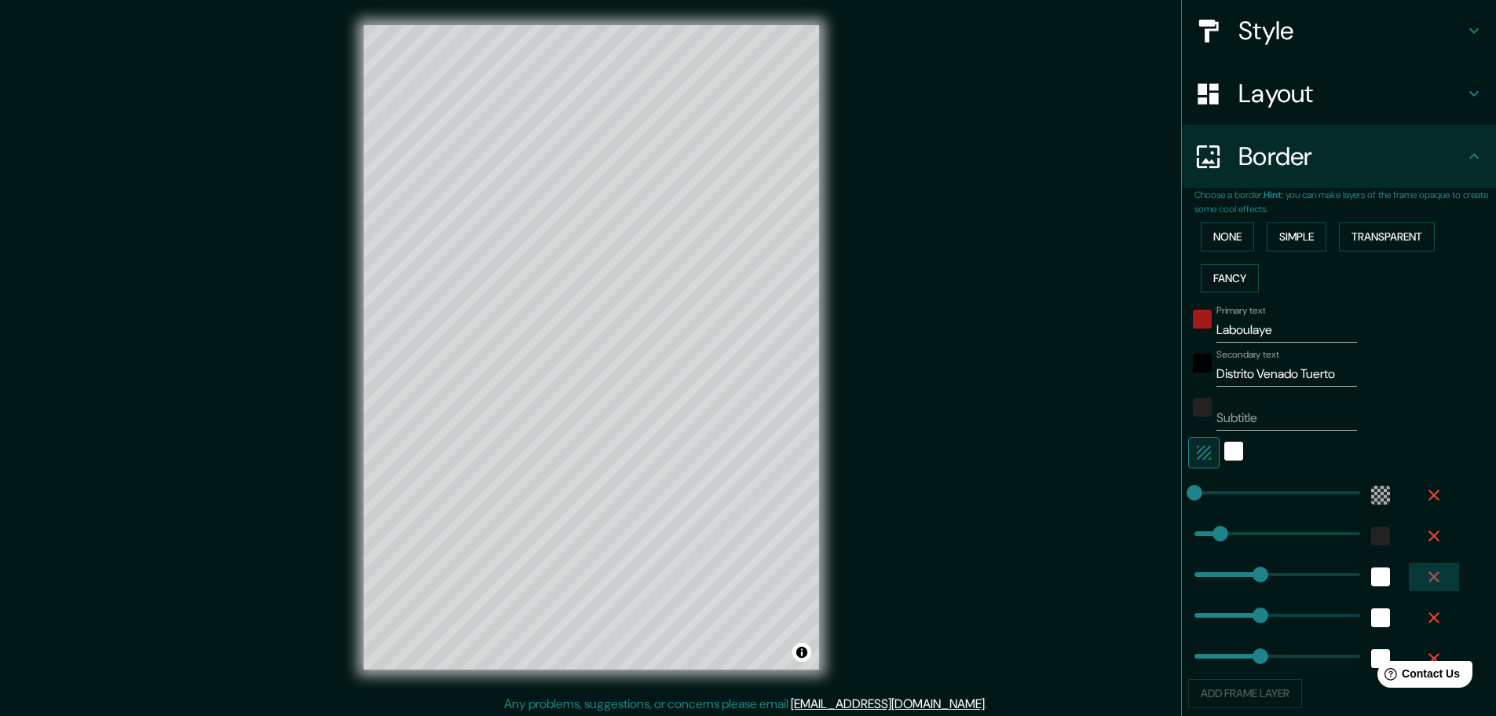
click at [1425, 576] on icon "button" at bounding box center [1434, 576] width 19 height 19
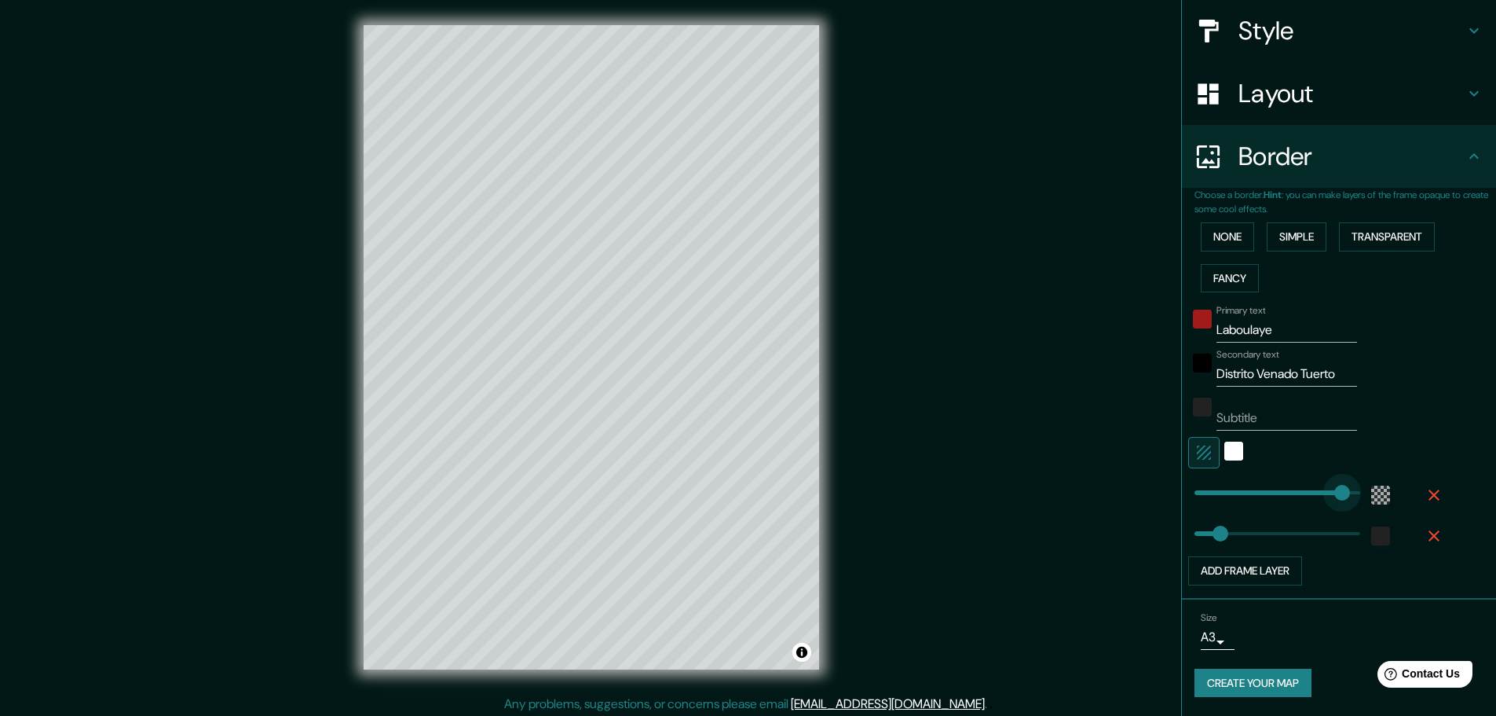
drag, startPoint x: 1176, startPoint y: 493, endPoint x: 1346, endPoint y: 488, distance: 170.5
drag, startPoint x: 1348, startPoint y: 486, endPoint x: 1064, endPoint y: 511, distance: 284.6
drag, startPoint x: 1182, startPoint y: 495, endPoint x: 1199, endPoint y: 493, distance: 16.6
drag, startPoint x: 1192, startPoint y: 493, endPoint x: 1170, endPoint y: 493, distance: 21.2
drag, startPoint x: 1198, startPoint y: 534, endPoint x: 1152, endPoint y: 533, distance: 46.4
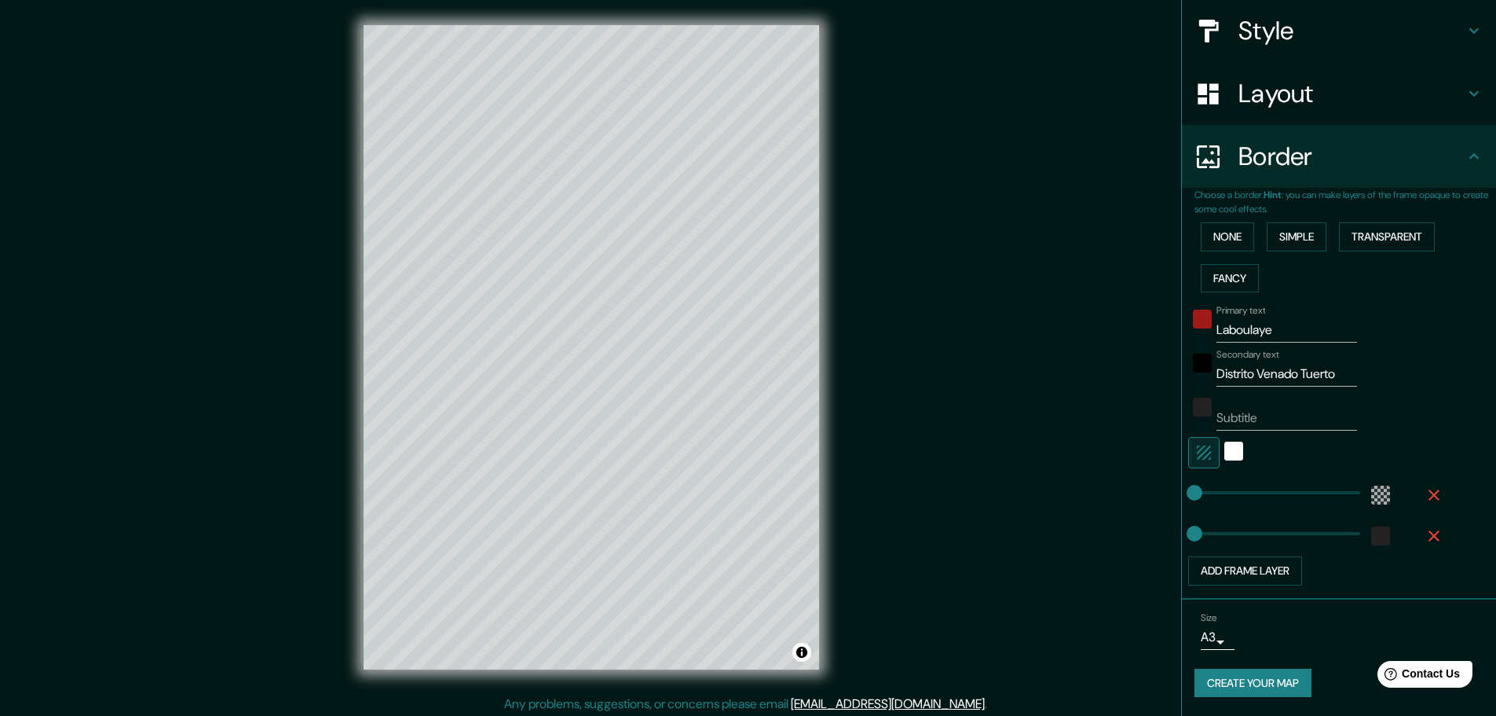
scroll to position [4, 0]
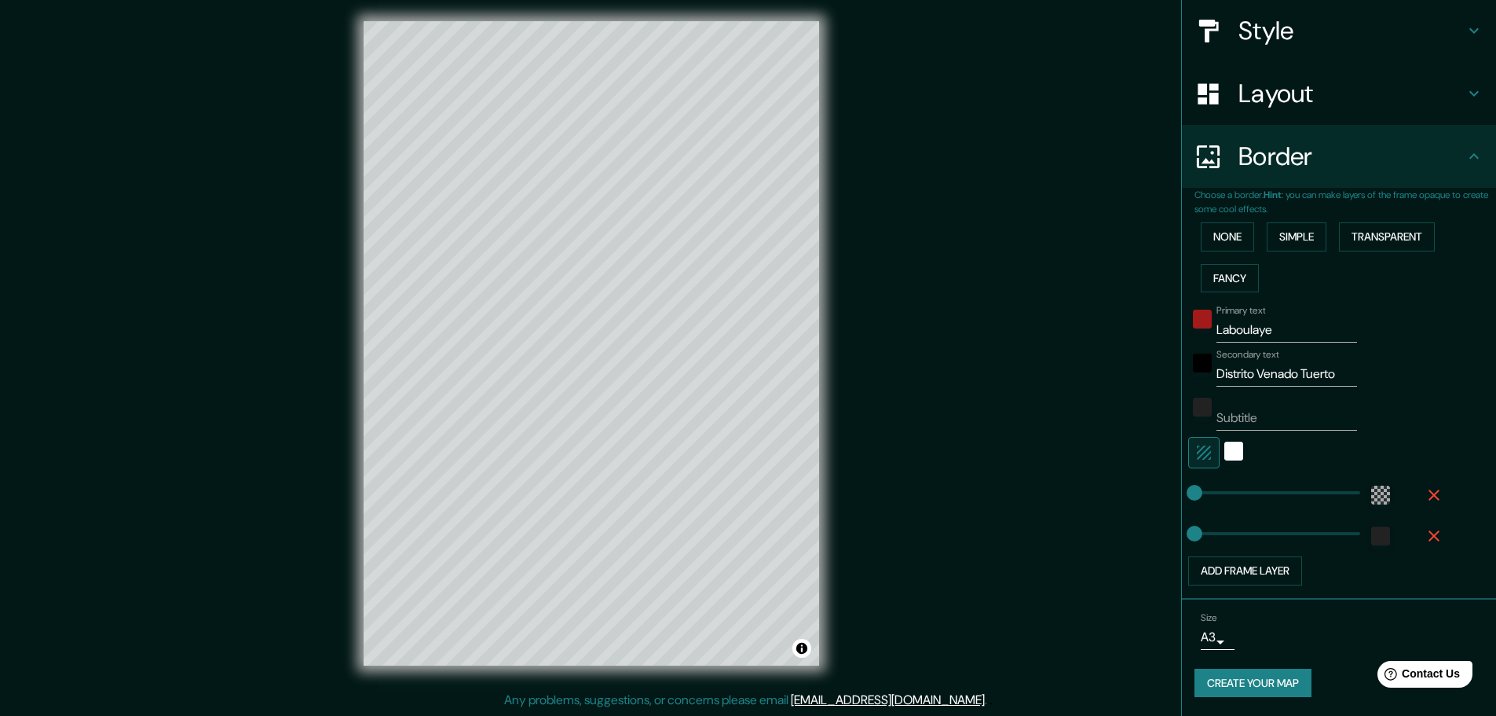
click at [947, 511] on div "Mappin Location Laboulaye, Provincia de Córdoba, Argentina Pins Style Layout Bo…" at bounding box center [748, 356] width 1496 height 720
click at [884, 408] on div "Mappin Location Laboulaye, Provincia de Córdoba, Argentina Pins Style Layout Bo…" at bounding box center [748, 356] width 1496 height 720
click at [804, 646] on button "Toggle attribution" at bounding box center [802, 648] width 19 height 19
click at [1251, 23] on h4 "Style" at bounding box center [1352, 30] width 226 height 31
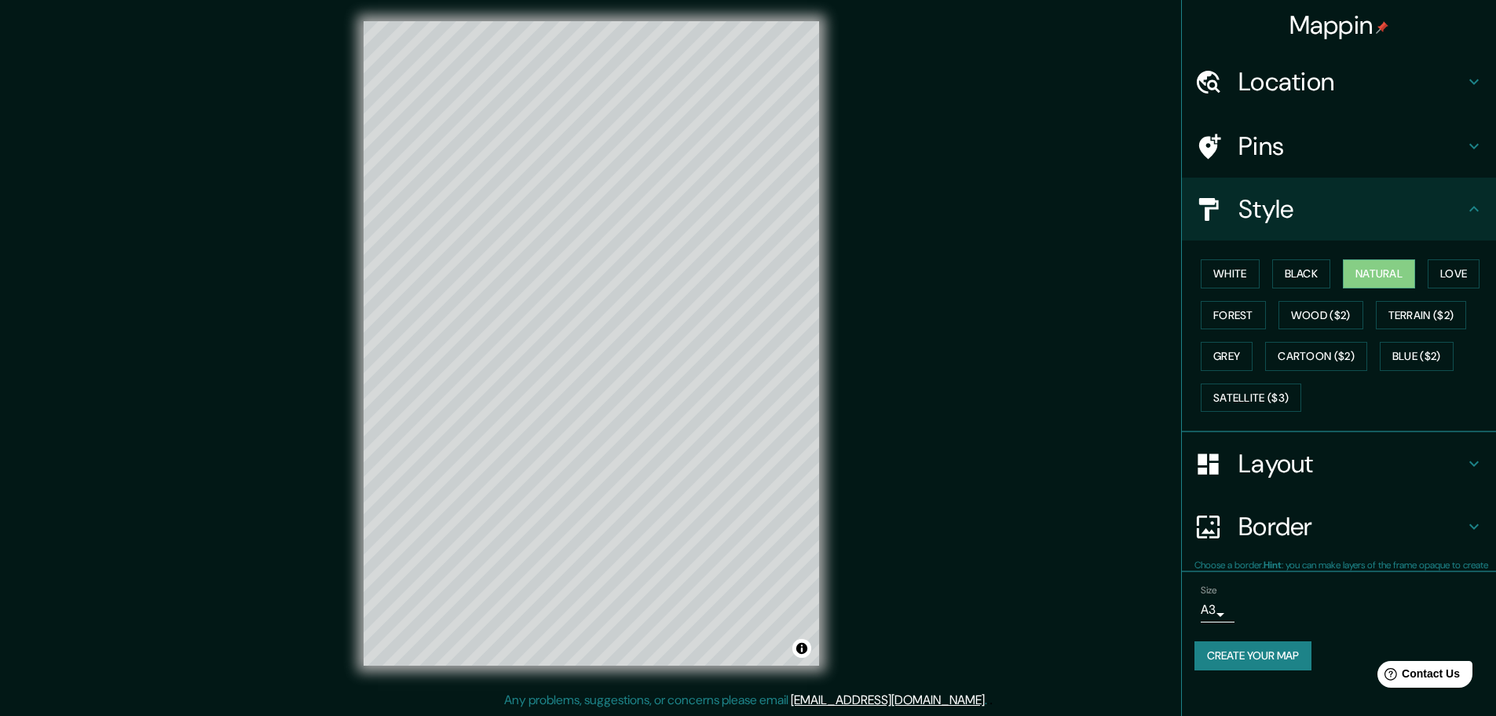
scroll to position [0, 0]
click at [1031, 401] on div "Mappin Location Laboulaye, Provincia de Córdoba, Argentina Pins Style White Bla…" at bounding box center [748, 356] width 1496 height 720
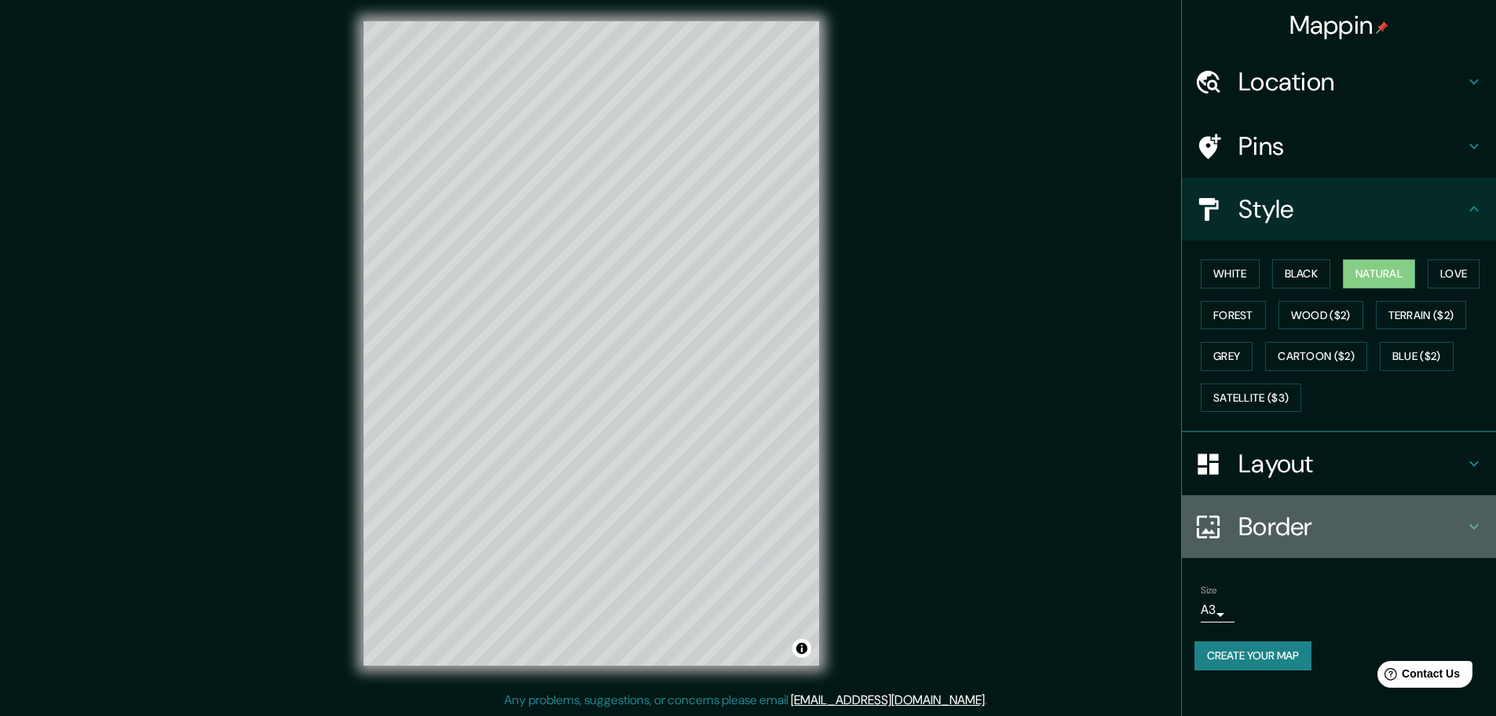
click at [1288, 533] on h4 "Border" at bounding box center [1352, 526] width 226 height 31
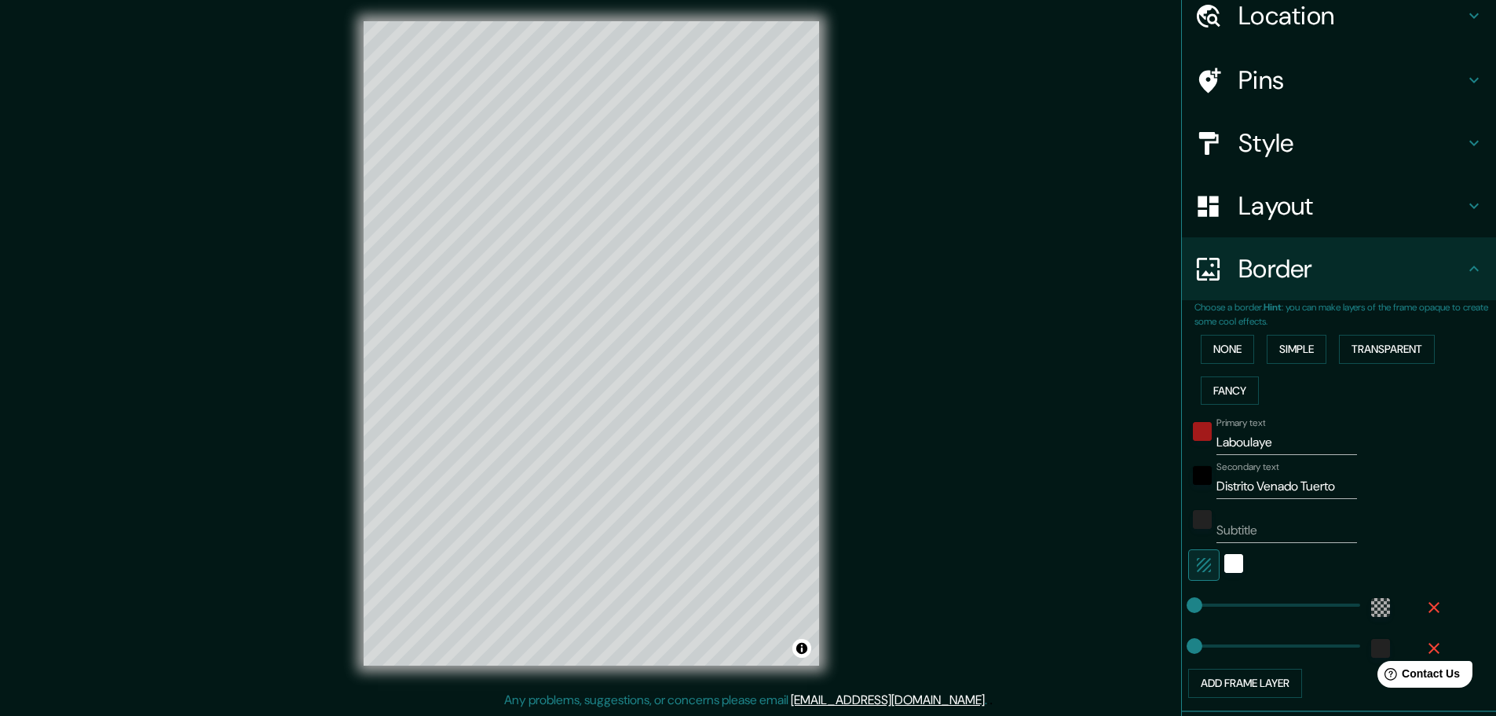
scroll to position [178, 0]
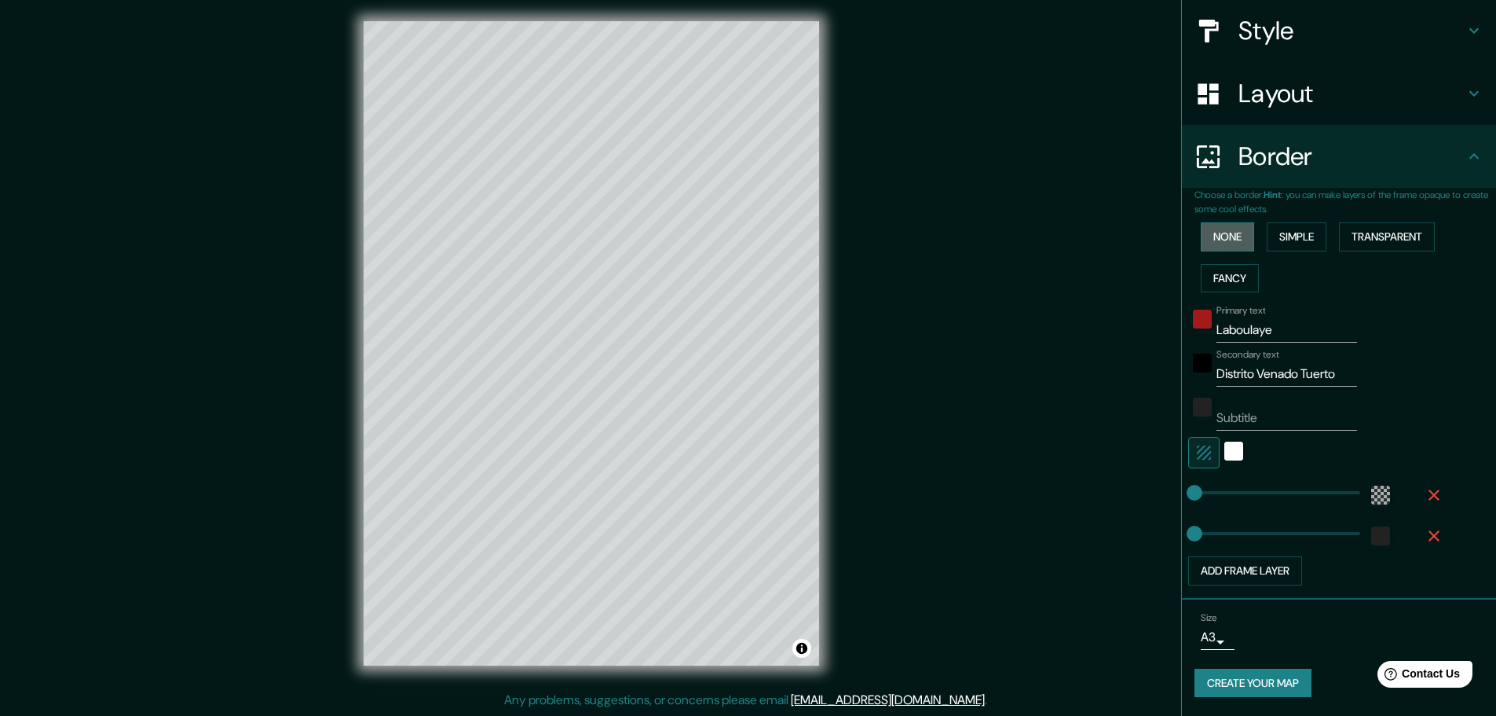
click at [1223, 233] on button "None" at bounding box center [1227, 236] width 53 height 29
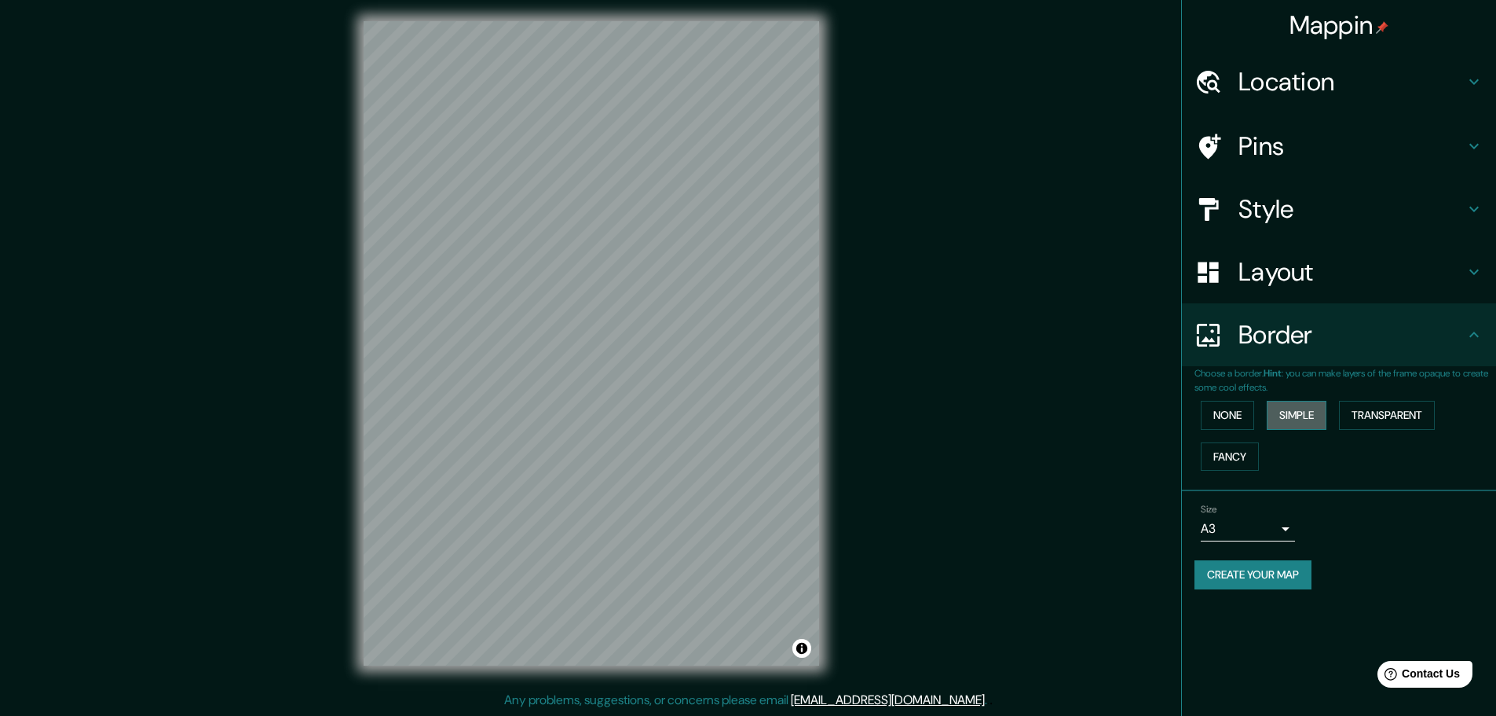
click at [1302, 406] on button "Simple" at bounding box center [1297, 415] width 60 height 29
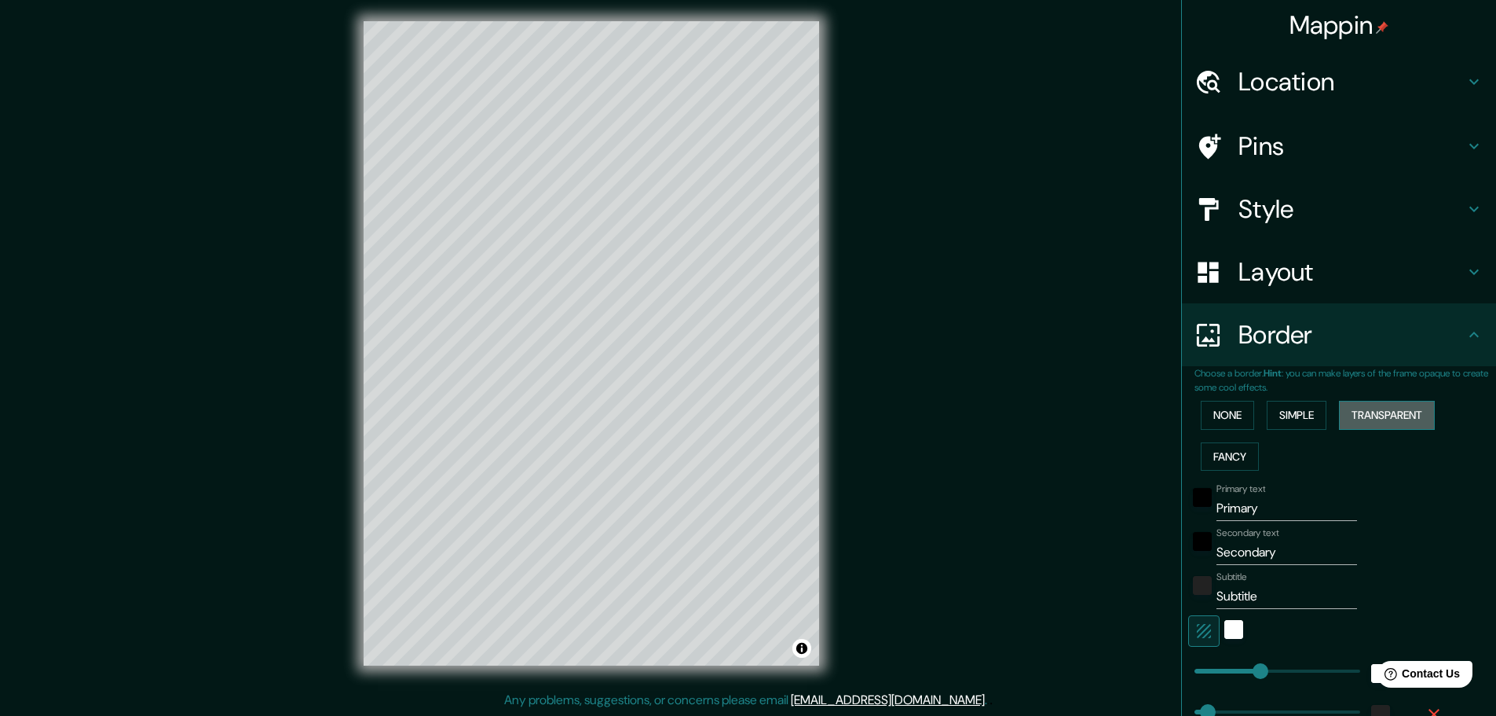
click at [1355, 411] on button "Transparent" at bounding box center [1387, 415] width 96 height 29
click at [1296, 412] on button "Simple" at bounding box center [1297, 415] width 60 height 29
click at [1359, 416] on button "Transparent" at bounding box center [1387, 415] width 96 height 29
click at [1221, 452] on button "Fancy" at bounding box center [1230, 456] width 58 height 29
click at [1402, 417] on button "Transparent" at bounding box center [1387, 415] width 96 height 29
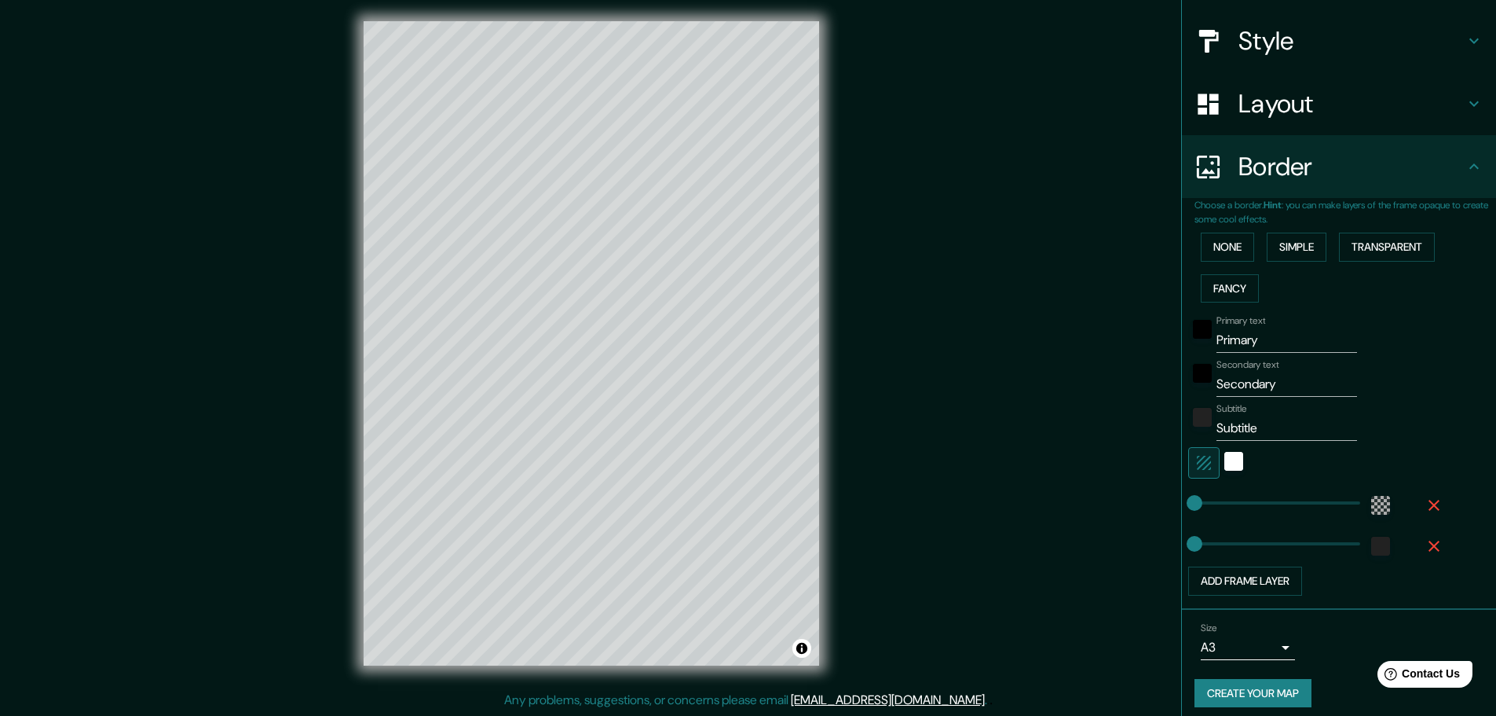
scroll to position [178, 0]
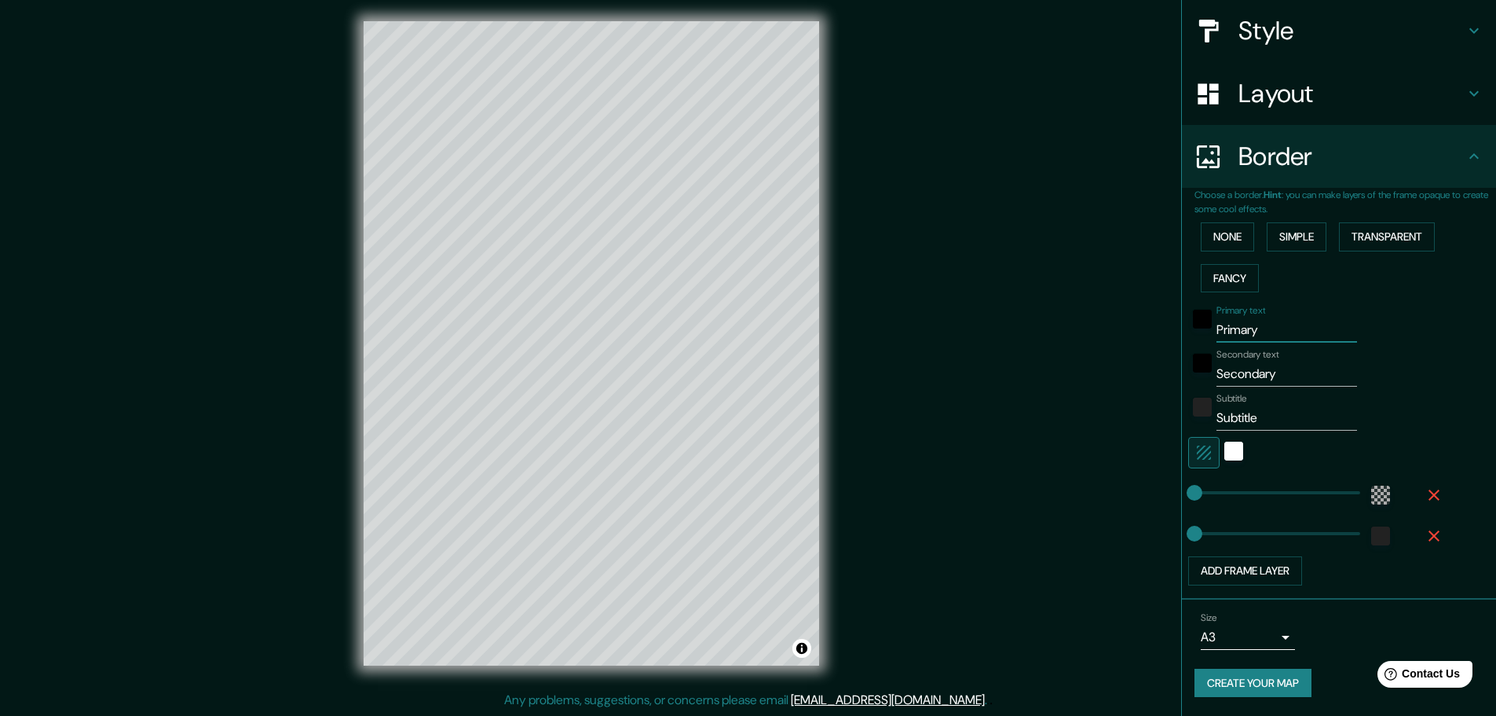
drag, startPoint x: 1269, startPoint y: 332, endPoint x: 1089, endPoint y: 330, distance: 179.9
click at [1089, 330] on div "Mappin Location Laboulaye, Provincia de Córdoba, Argentina Pins Style Layout Bo…" at bounding box center [748, 356] width 1496 height 720
click at [980, 460] on div "Mappin Location Laboulaye, Provincia de Córdoba, Argentina Pins Style Layout Bo…" at bounding box center [748, 356] width 1496 height 720
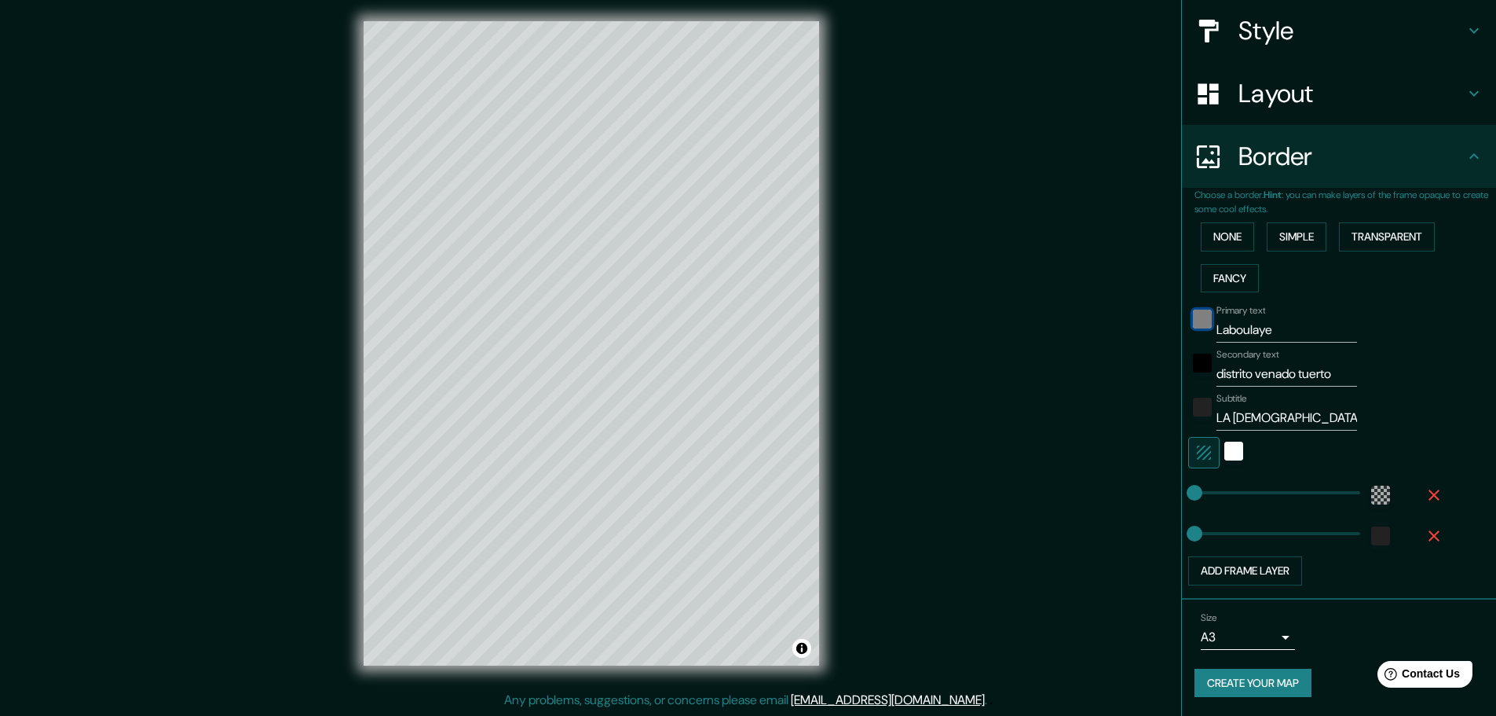
click at [1193, 314] on div "black" at bounding box center [1202, 318] width 19 height 19
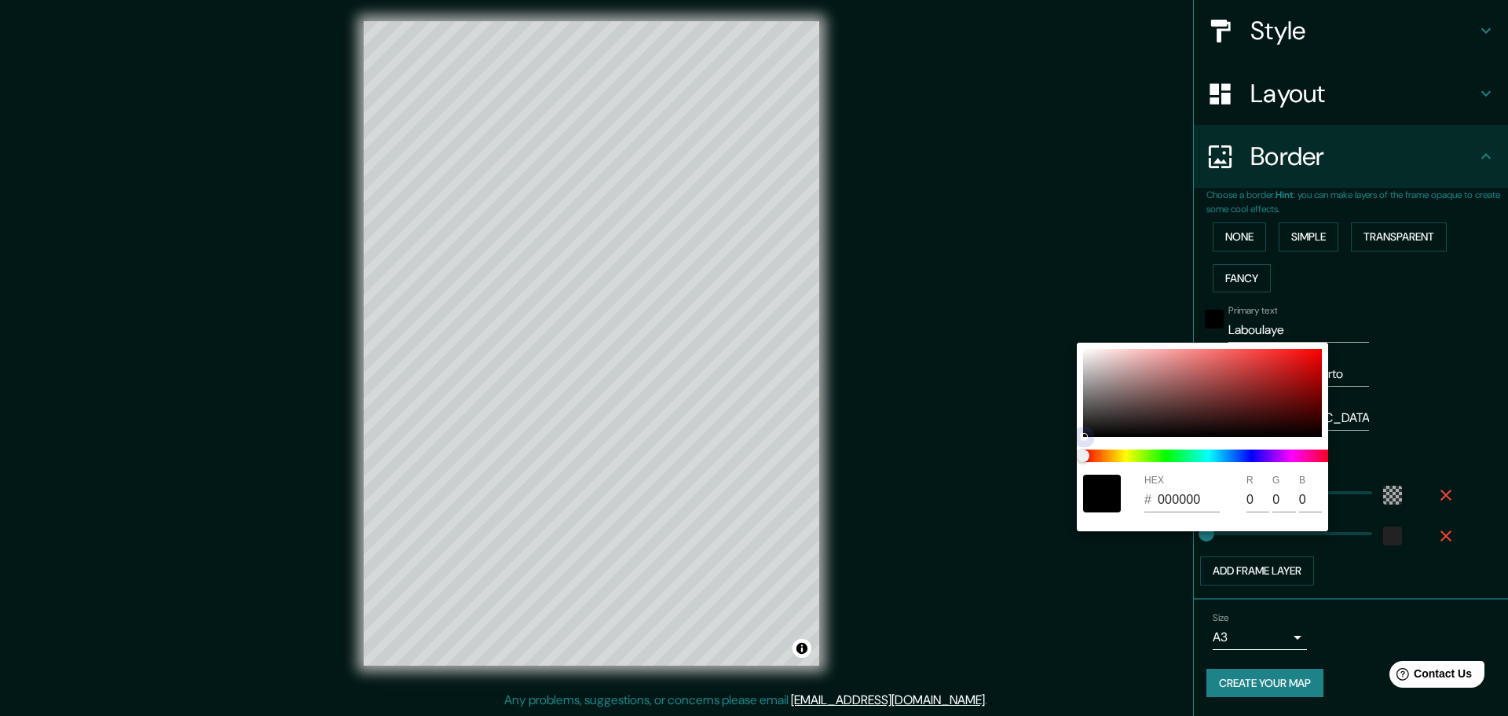
click at [1293, 386] on div at bounding box center [1202, 393] width 239 height 88
click at [1304, 392] on div at bounding box center [1202, 393] width 239 height 88
click at [1380, 385] on div at bounding box center [754, 358] width 1508 height 716
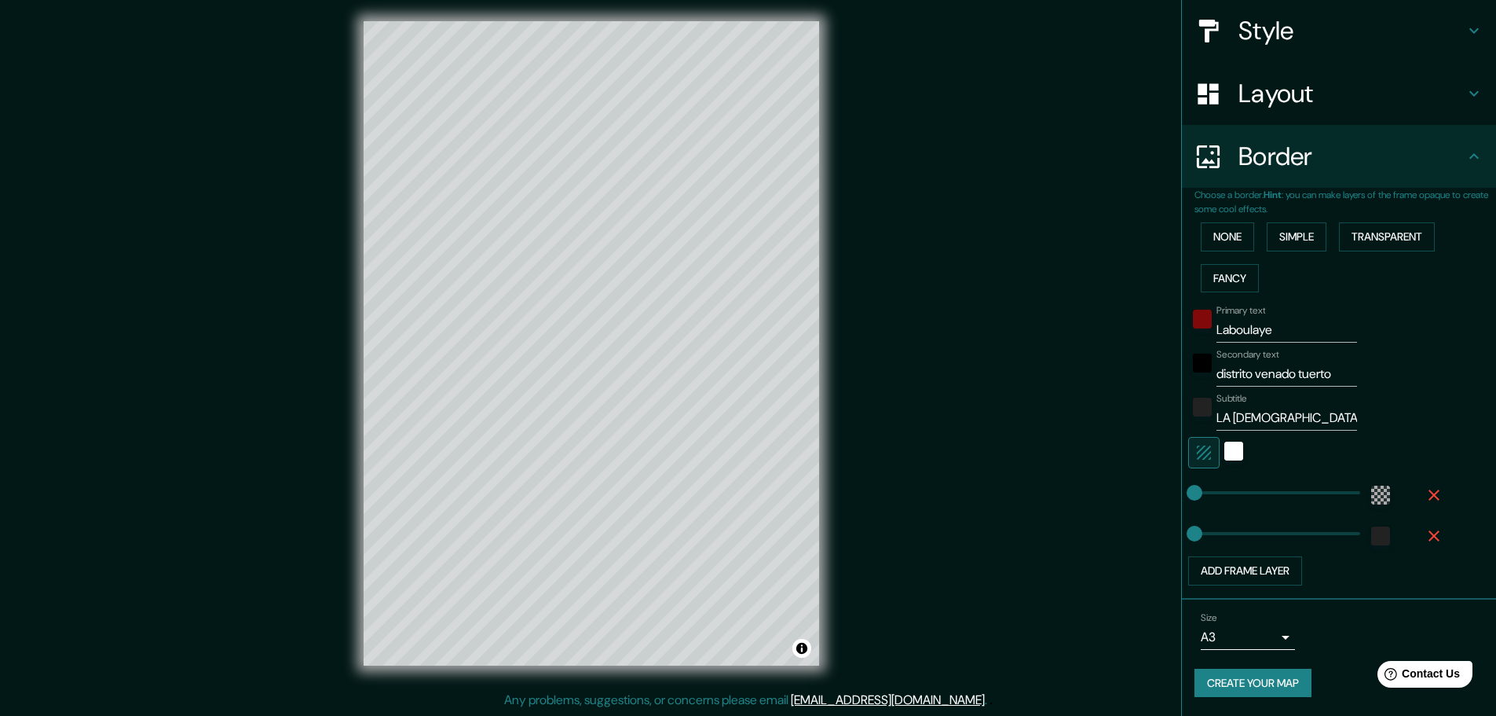
click at [1272, 378] on input "distrito venado tuerto" at bounding box center [1287, 373] width 141 height 25
click at [1193, 364] on div "black" at bounding box center [1202, 362] width 19 height 19
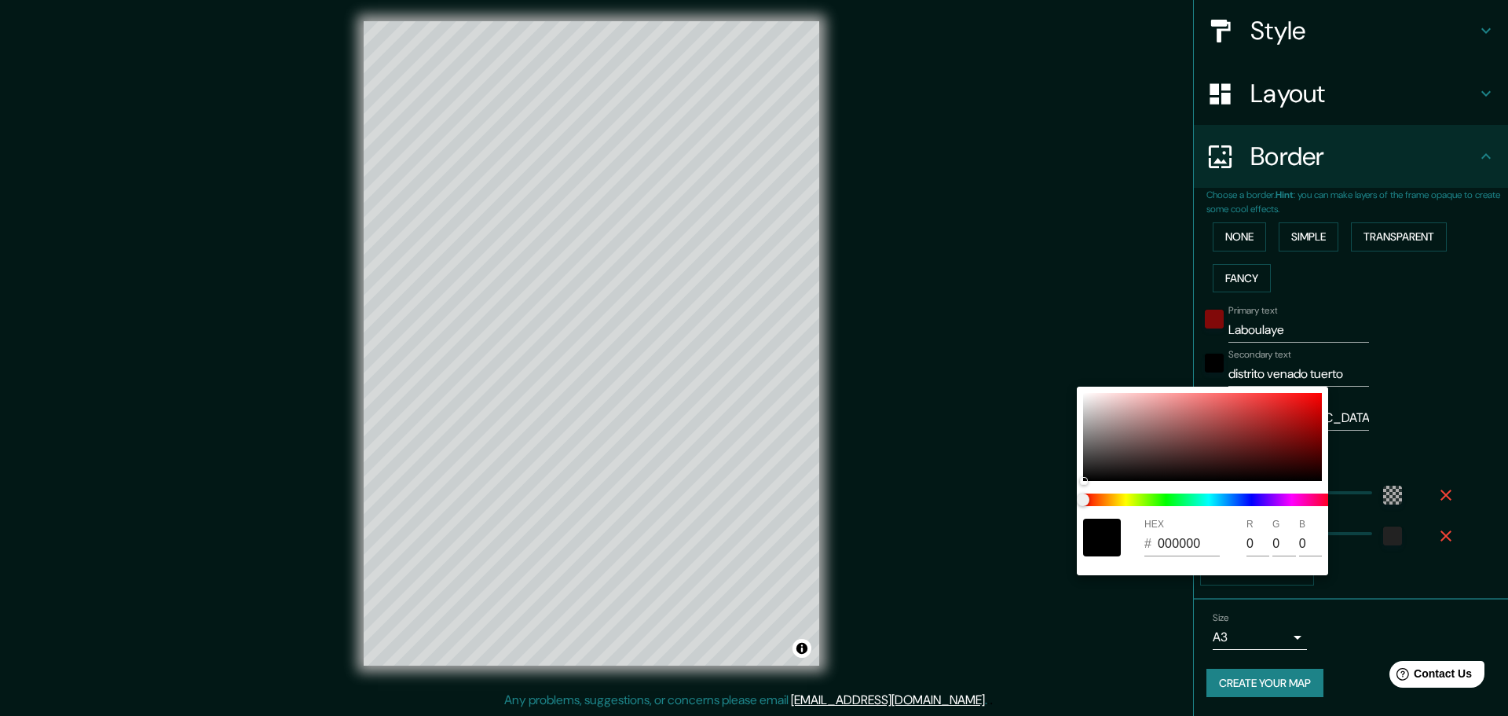
click at [1402, 360] on div at bounding box center [754, 358] width 1508 height 716
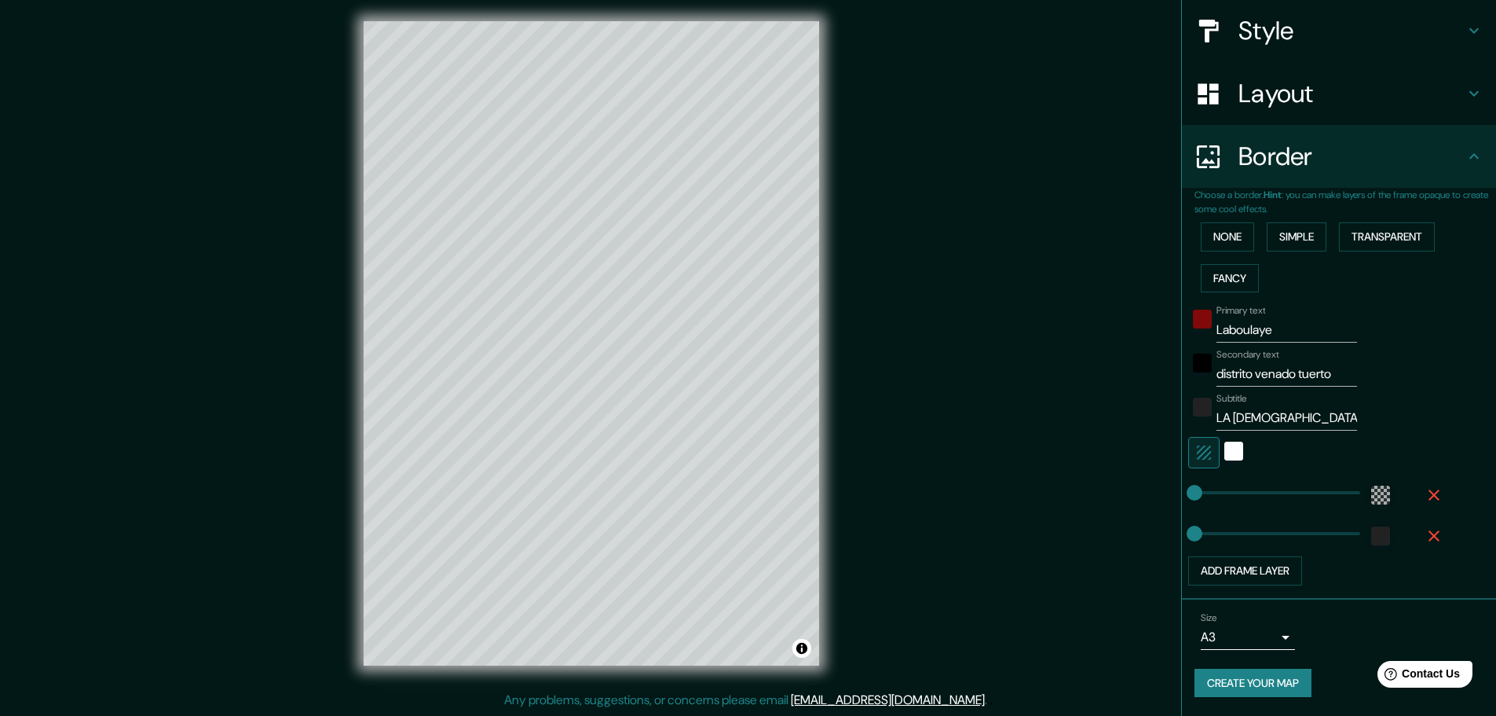
click at [1093, 244] on div "Mappin Location Laboulaye, Provincia de Córdoba, Argentina Pins Style Layout Bo…" at bounding box center [748, 356] width 1496 height 720
click at [1253, 679] on button "Create your map" at bounding box center [1253, 682] width 117 height 29
click at [959, 141] on div "Mappin Location Laboulaye, Provincia de Córdoba, Argentina Pins Style Layout Bo…" at bounding box center [748, 356] width 1496 height 720
click at [1259, 688] on button "Create your map" at bounding box center [1253, 682] width 117 height 29
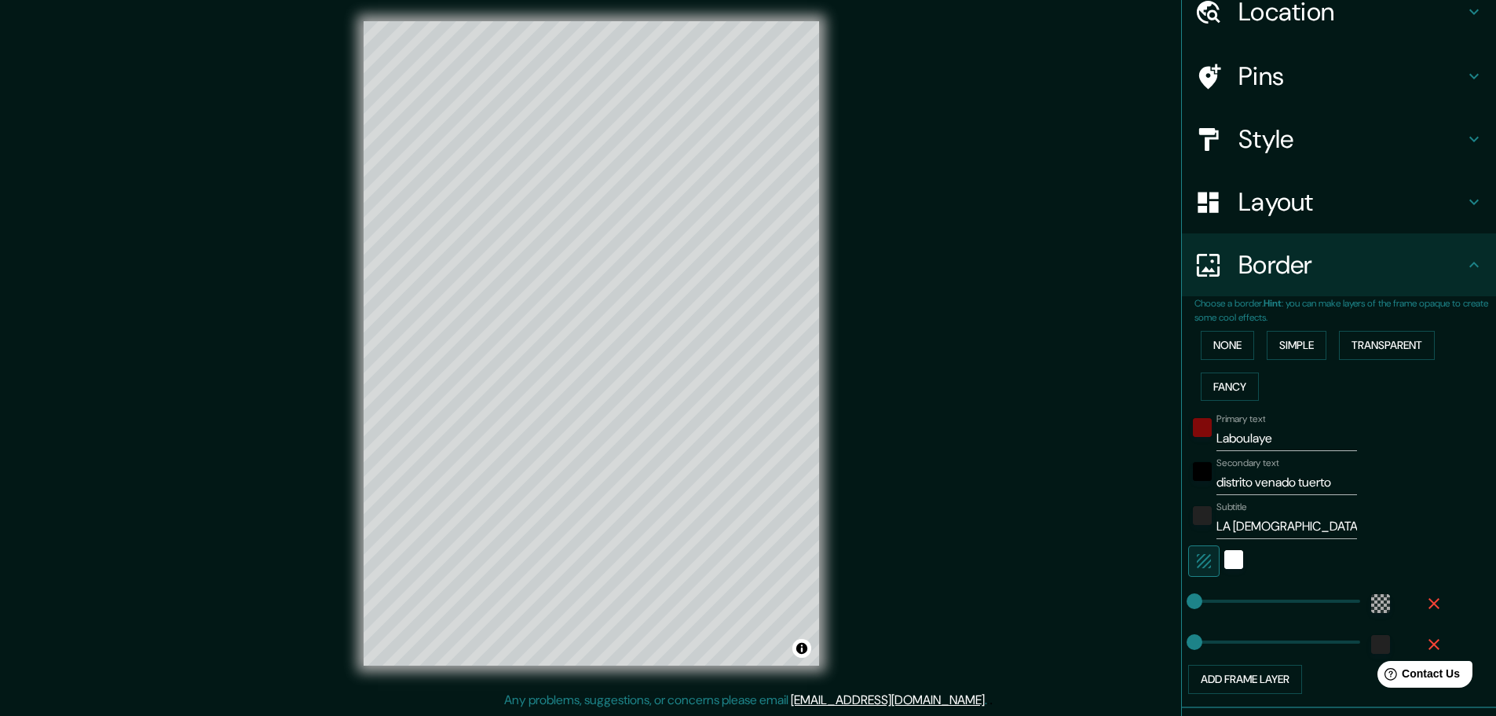
scroll to position [178, 0]
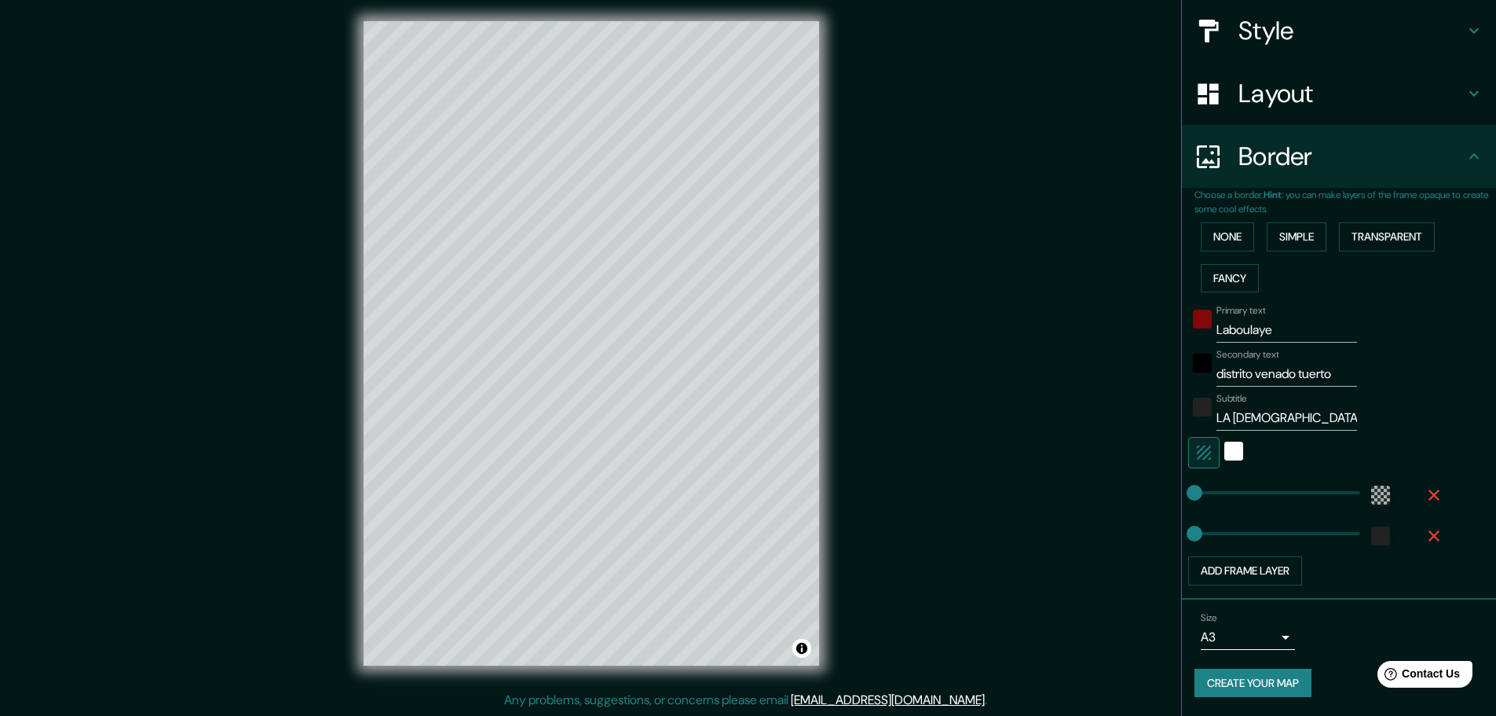
drag, startPoint x: 823, startPoint y: 569, endPoint x: 897, endPoint y: 339, distance: 241.0
click at [897, 339] on div "Mappin Location Laboulaye, Provincia de Córdoba, Argentina Pins Style Layout Bo…" at bounding box center [748, 356] width 1496 height 720
click at [1277, 685] on button "Create your map" at bounding box center [1253, 682] width 117 height 29
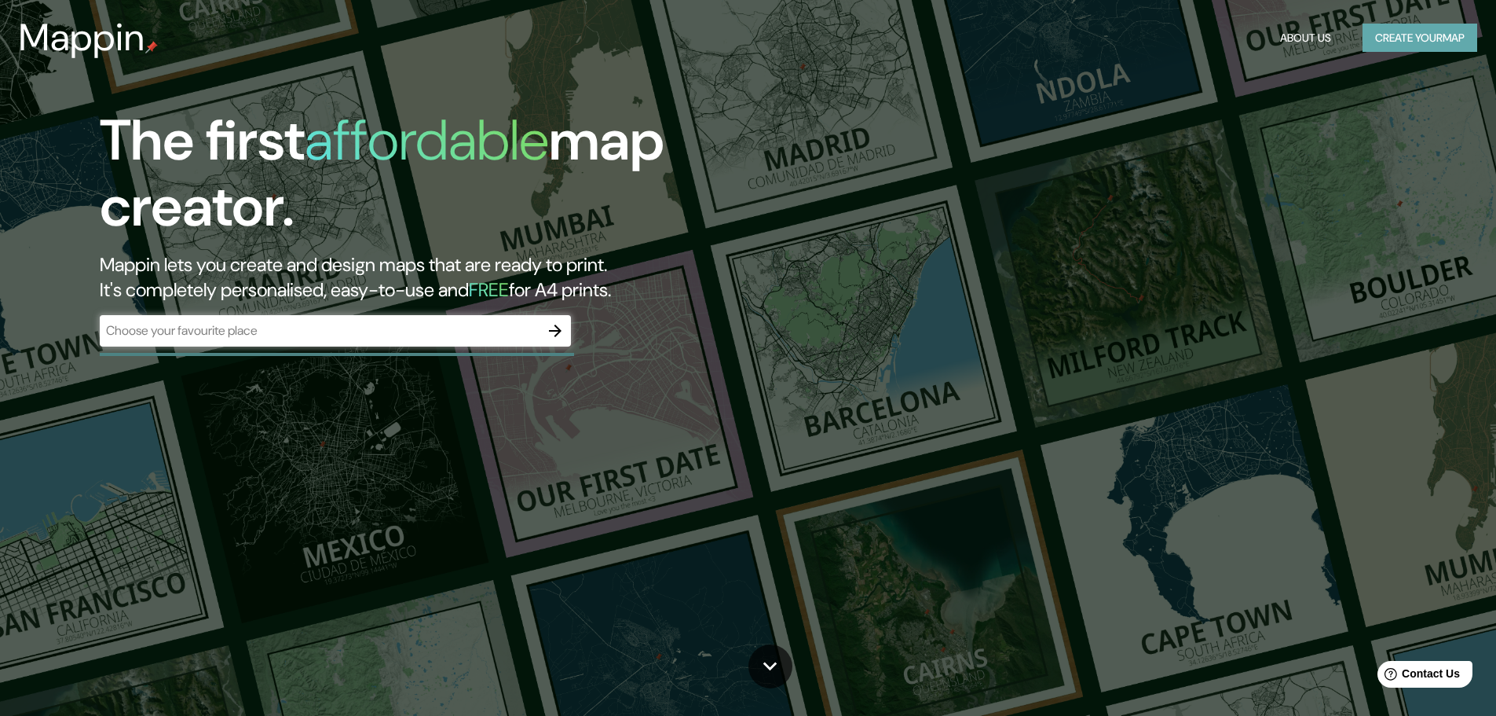
click at [1394, 34] on button "Create your map" at bounding box center [1420, 38] width 115 height 29
